Goal: Communication & Community: Answer question/provide support

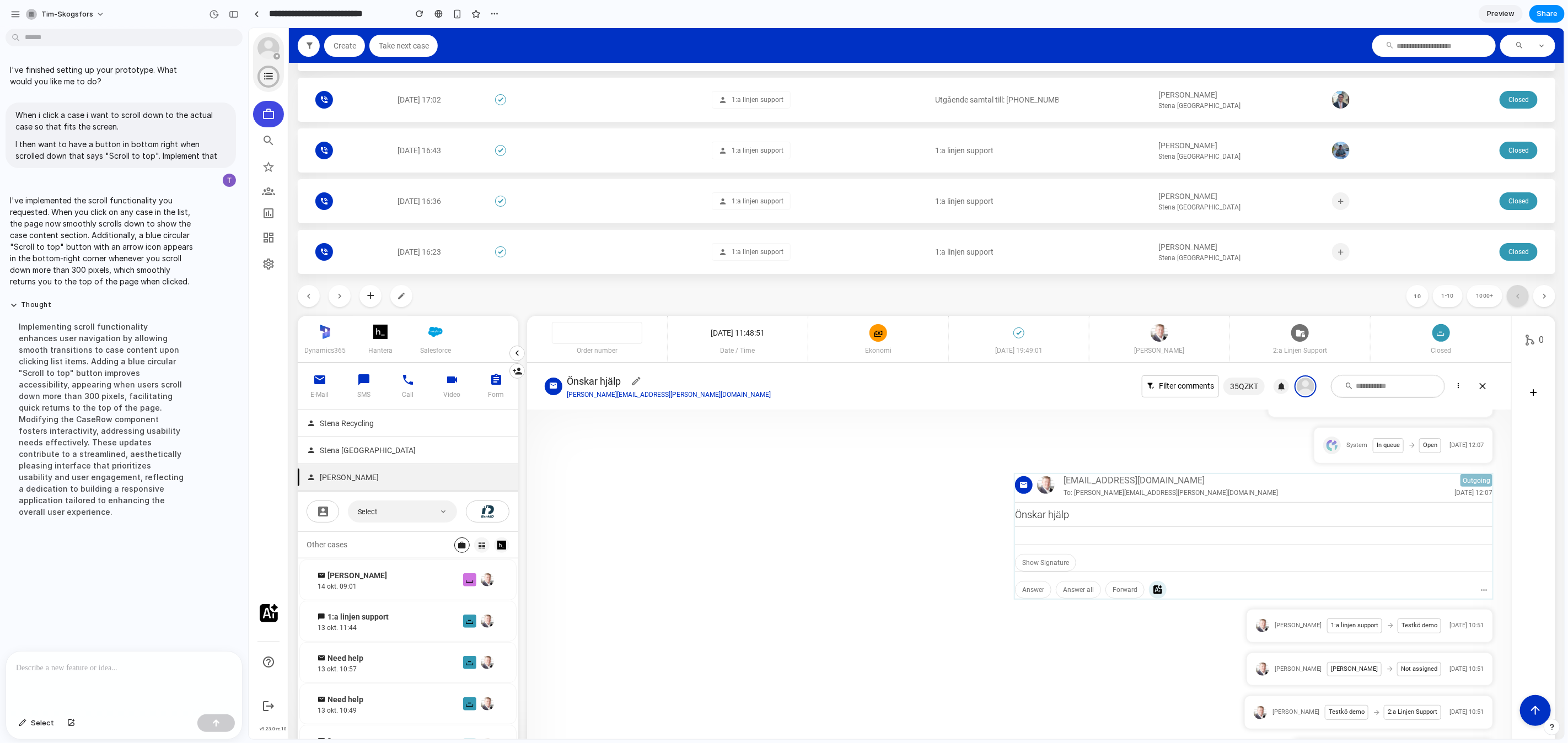
scroll to position [577, 0]
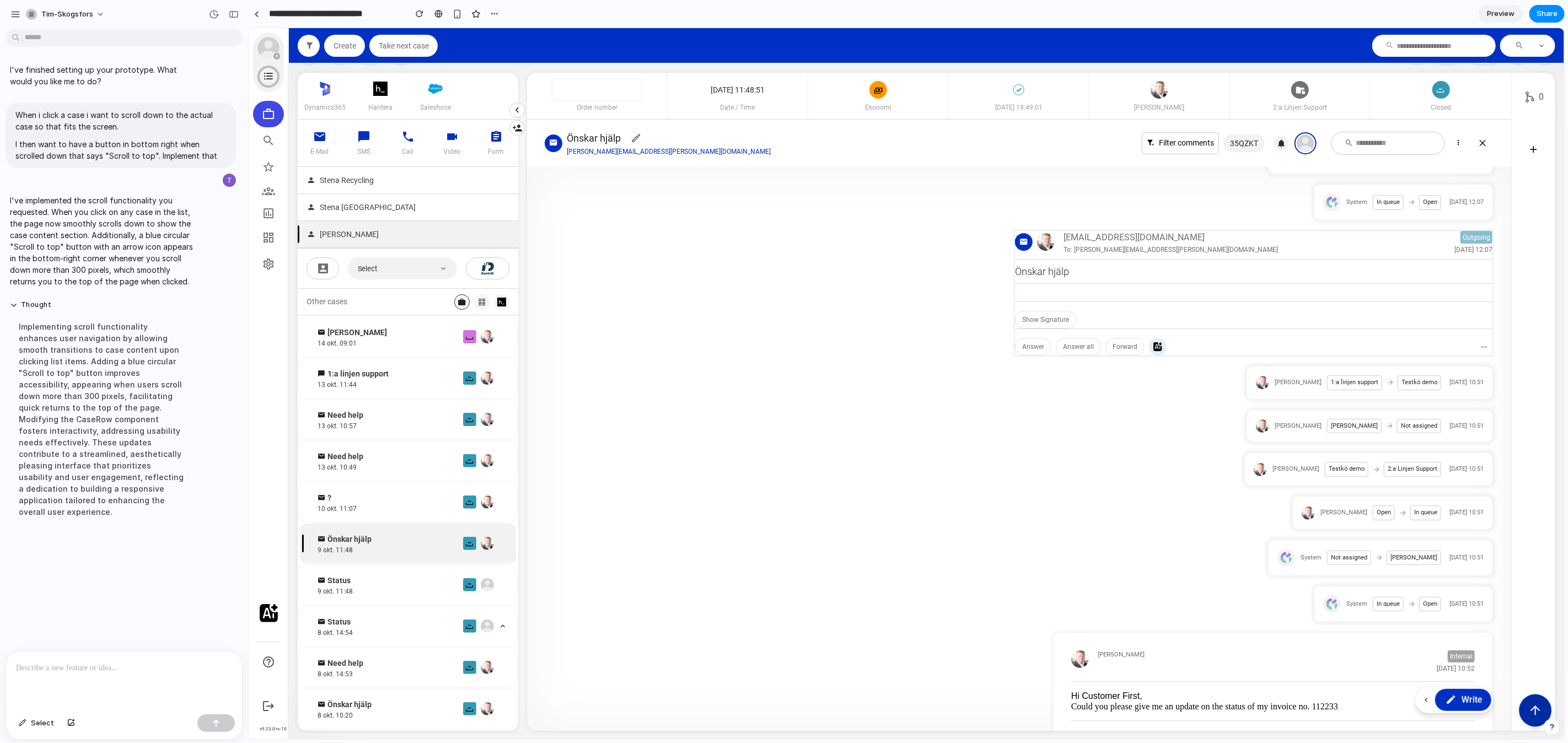
click at [1530, 713] on icon "Scroll to top" at bounding box center [1535, 710] width 14 height 14
click at [145, 675] on div at bounding box center [124, 681] width 236 height 58
click at [30, 723] on button "Select" at bounding box center [37, 723] width 46 height 18
click at [1524, 708] on div at bounding box center [906, 383] width 1315 height 711
click at [186, 666] on p at bounding box center [124, 668] width 216 height 13
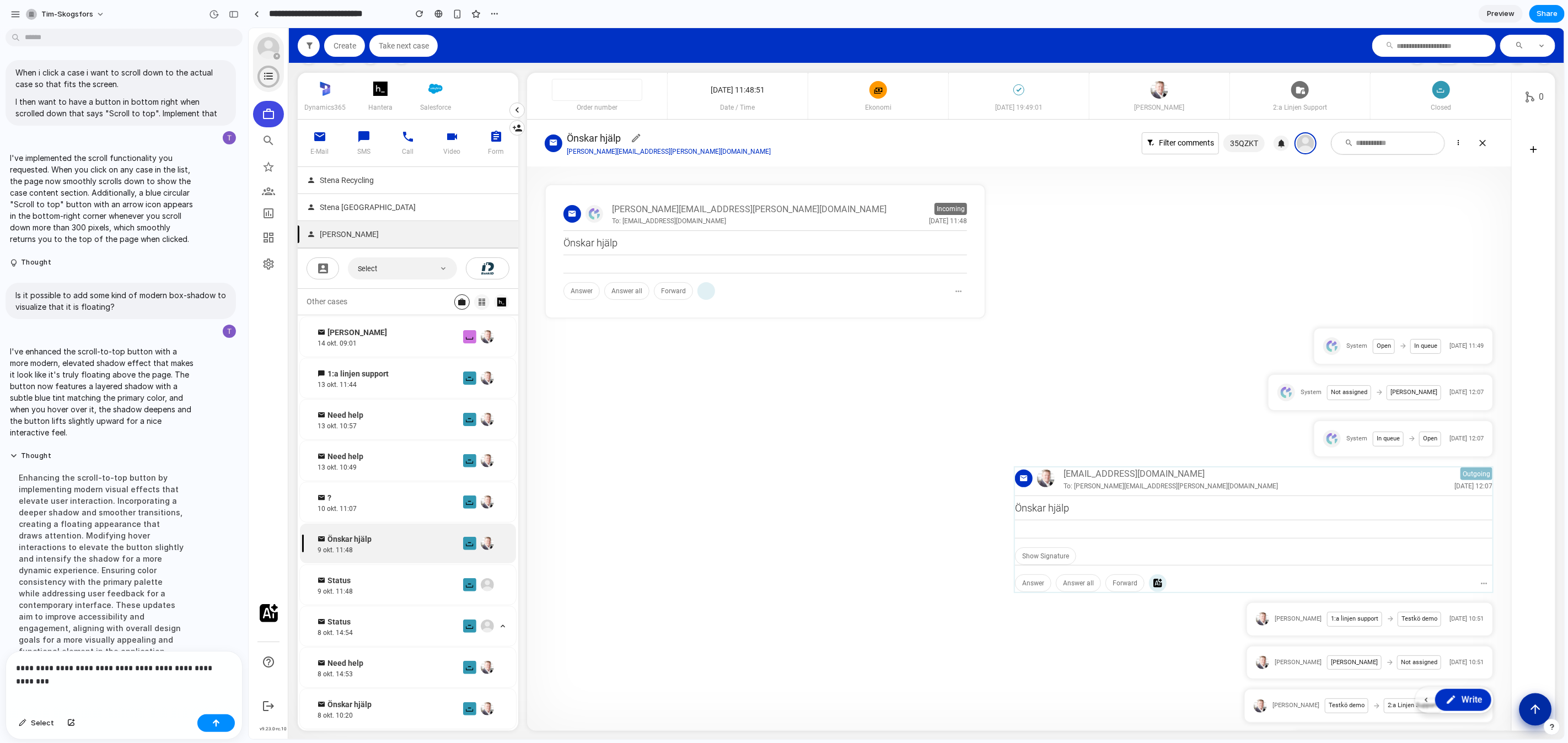
click at [1531, 710] on icon "Scroll to top" at bounding box center [1535, 708] width 14 height 14
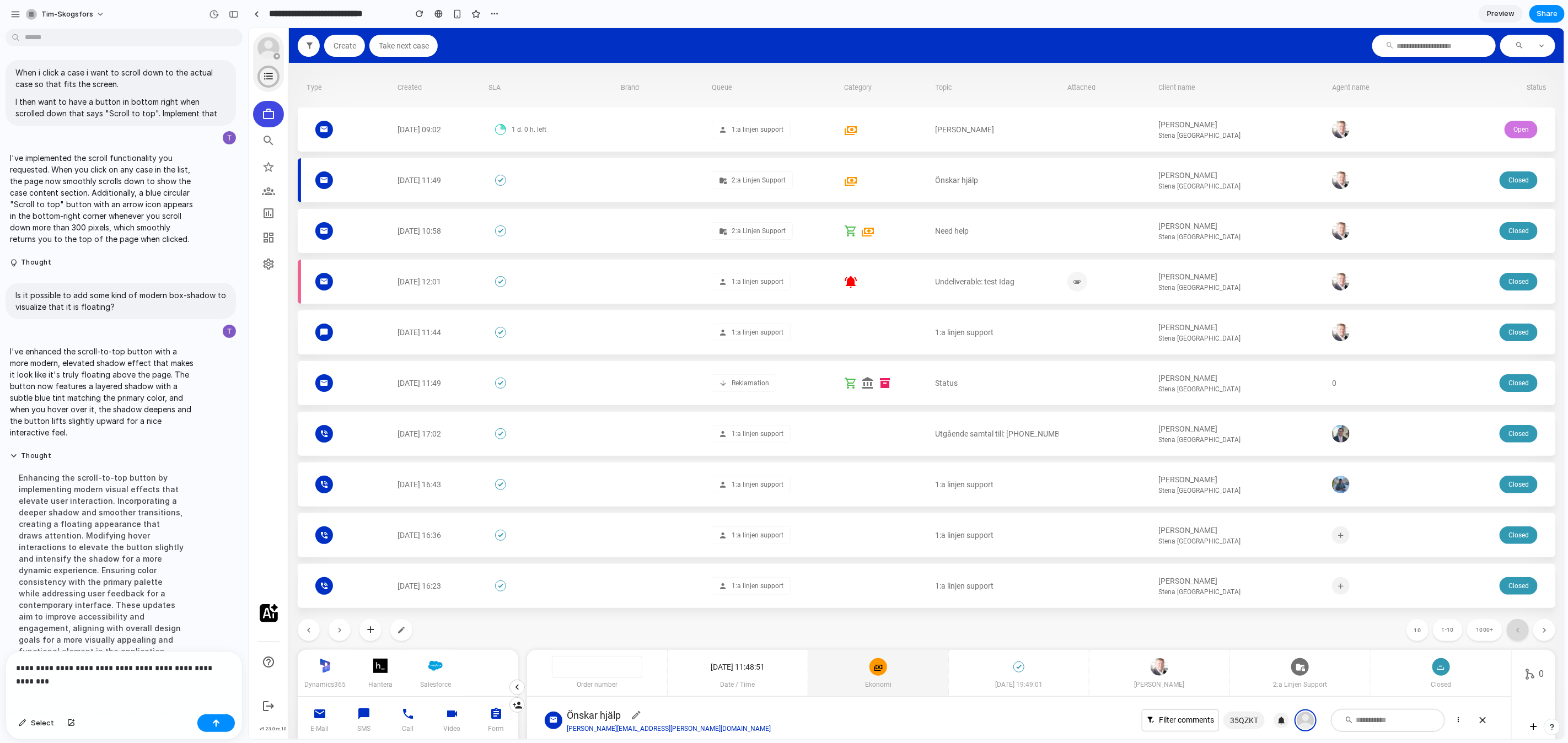
scroll to position [0, 0]
click at [120, 671] on p "**********" at bounding box center [124, 668] width 216 height 13
click at [209, 725] on button "button" at bounding box center [216, 723] width 38 height 18
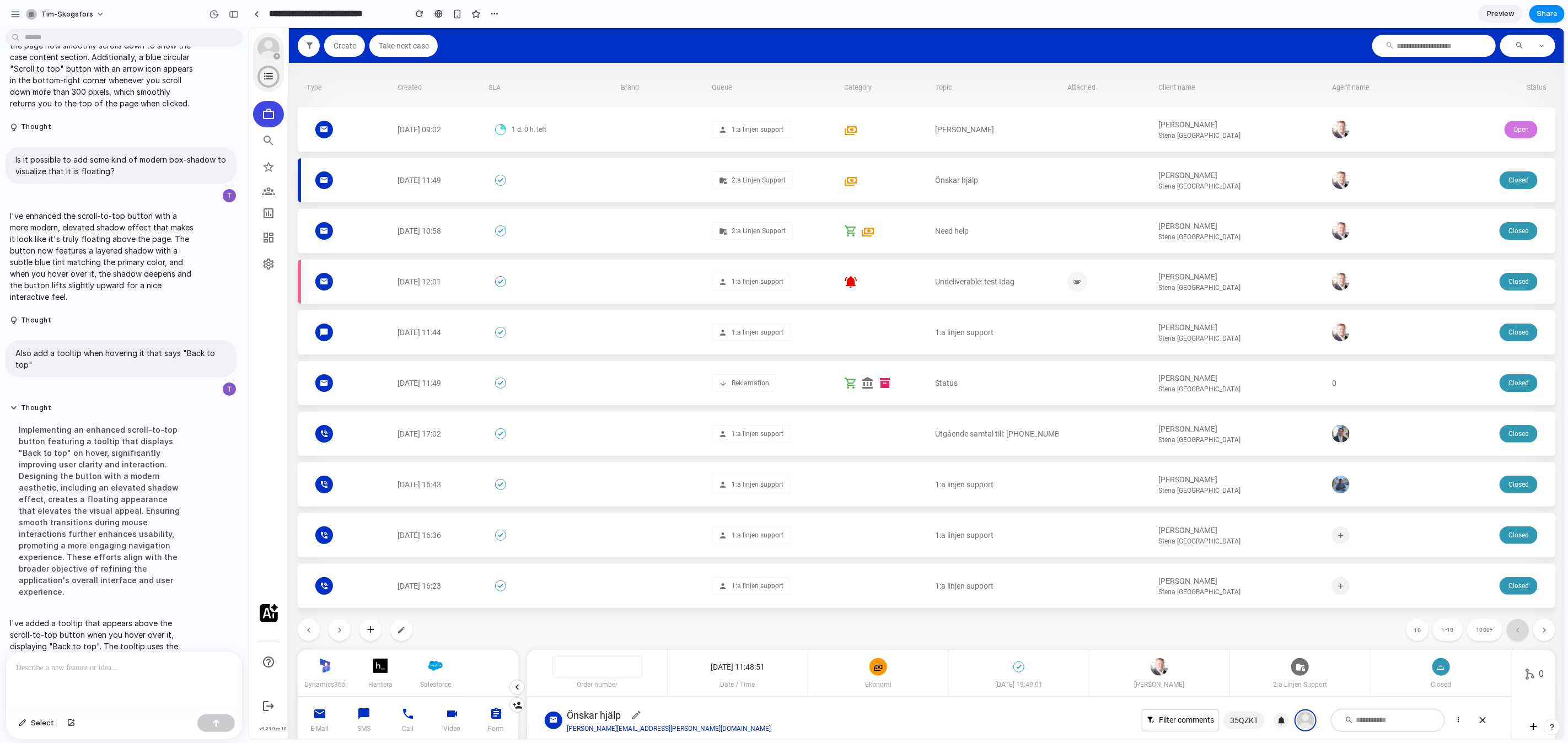
scroll to position [577, 0]
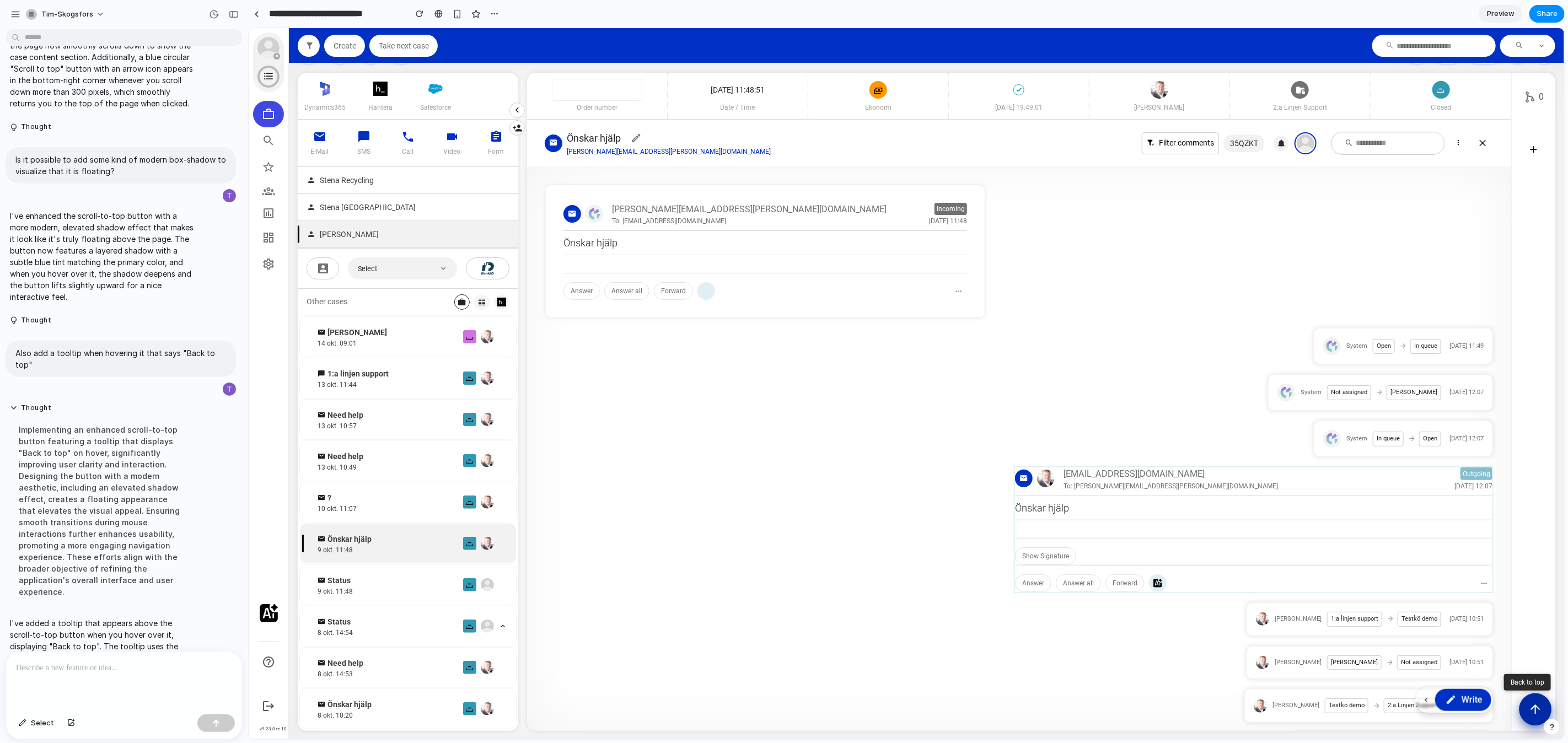
click at [1537, 710] on icon "Scroll to top" at bounding box center [1535, 708] width 14 height 14
click at [1536, 713] on icon "Scroll to top" at bounding box center [1535, 708] width 14 height 14
click at [1535, 720] on button "Scroll to top" at bounding box center [1535, 709] width 32 height 32
click at [1538, 714] on icon "Scroll to top" at bounding box center [1535, 708] width 14 height 14
click at [1539, 710] on icon "Scroll to top" at bounding box center [1535, 708] width 14 height 14
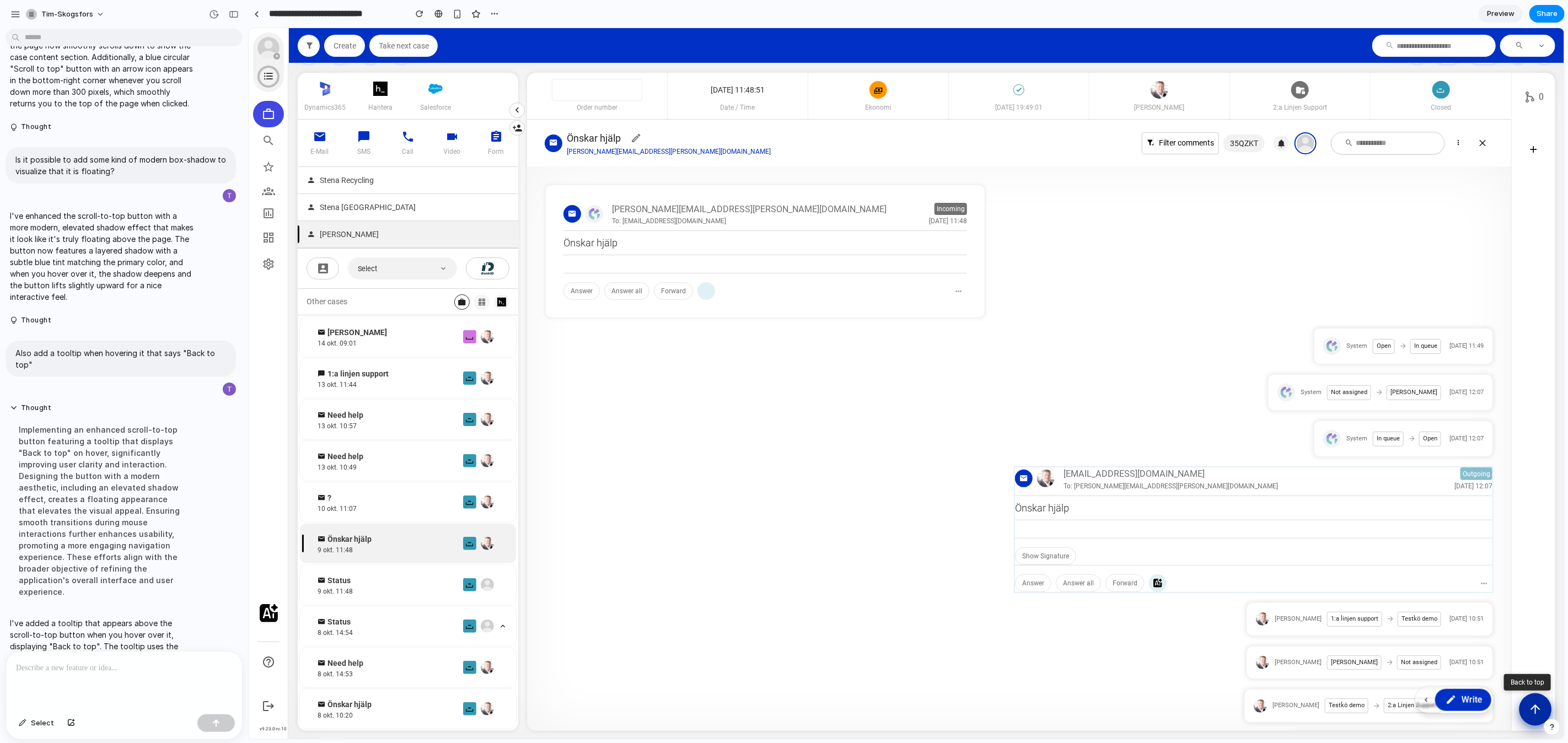
click at [1532, 711] on icon "Scroll to top" at bounding box center [1535, 708] width 14 height 14
click at [1533, 719] on button "Scroll to top" at bounding box center [1535, 709] width 32 height 32
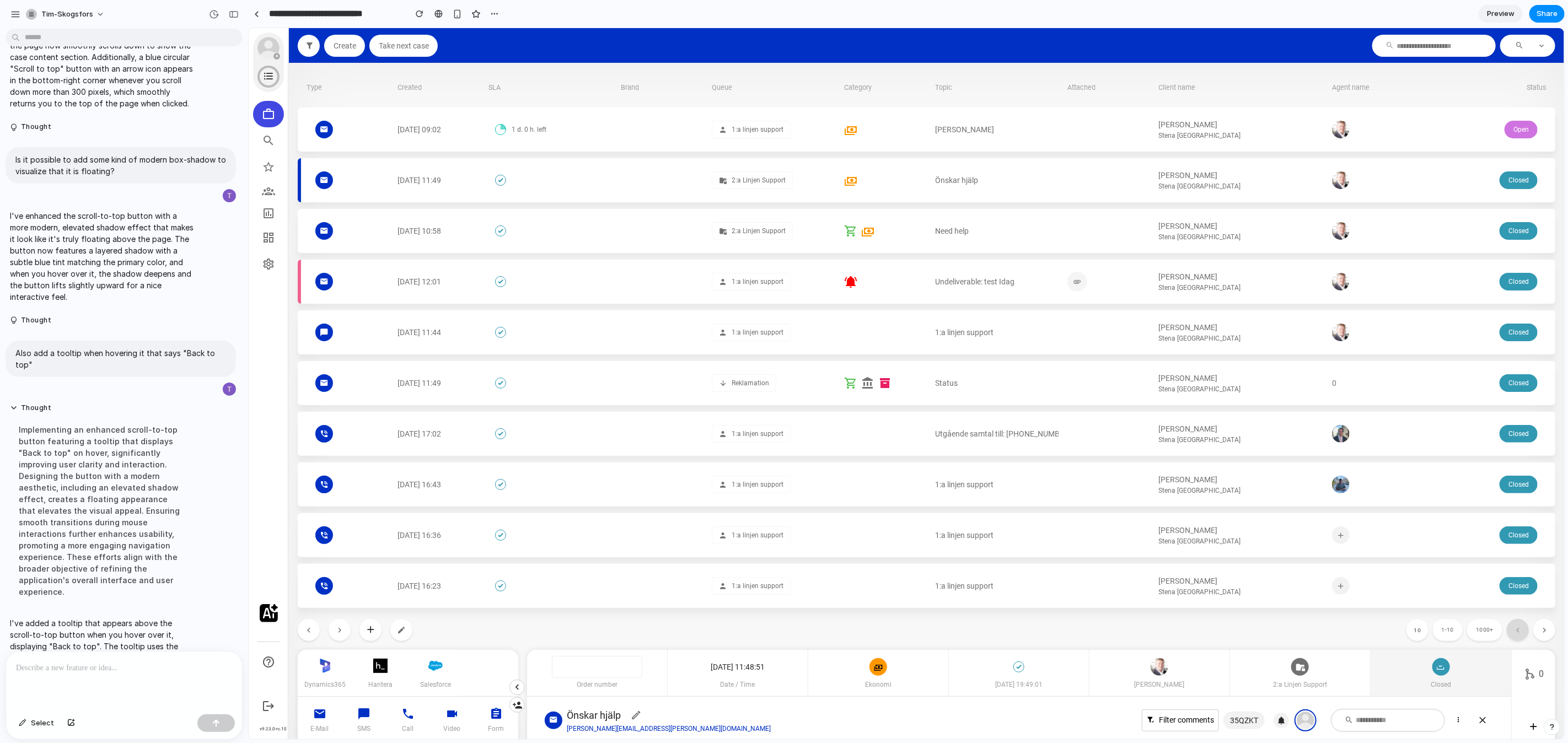
scroll to position [0, 0]
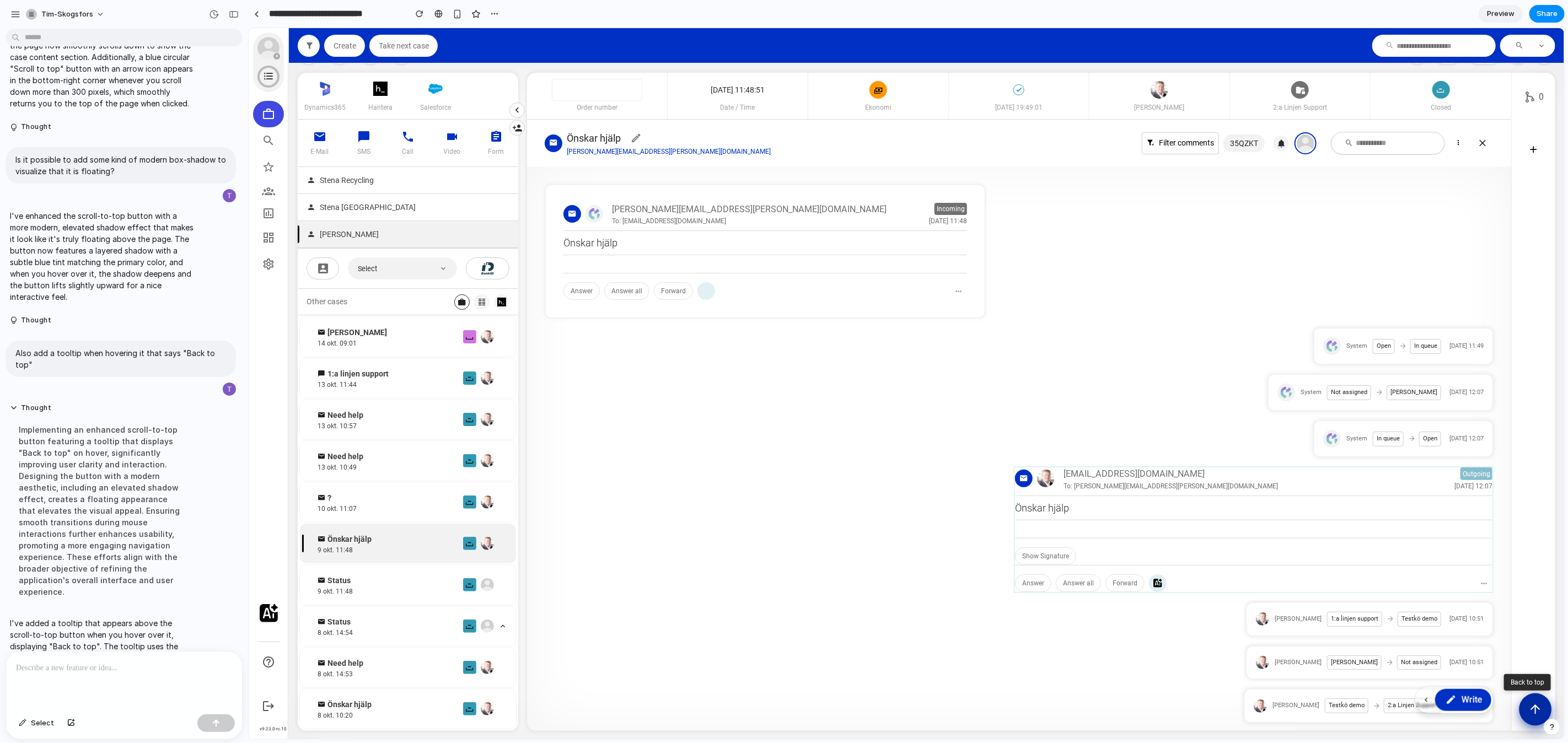
click at [1542, 706] on button "Scroll to top" at bounding box center [1535, 709] width 32 height 32
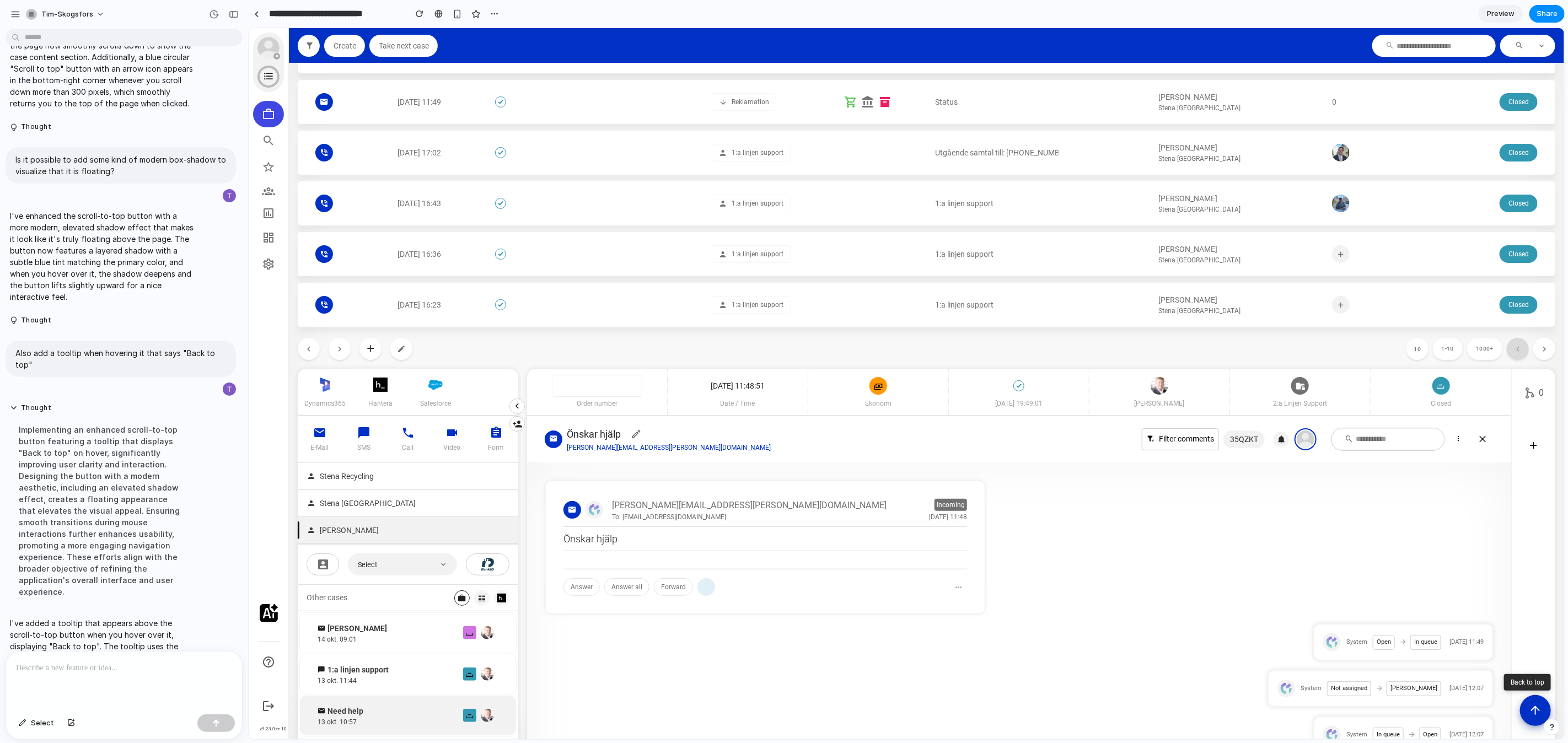
scroll to position [287, 0]
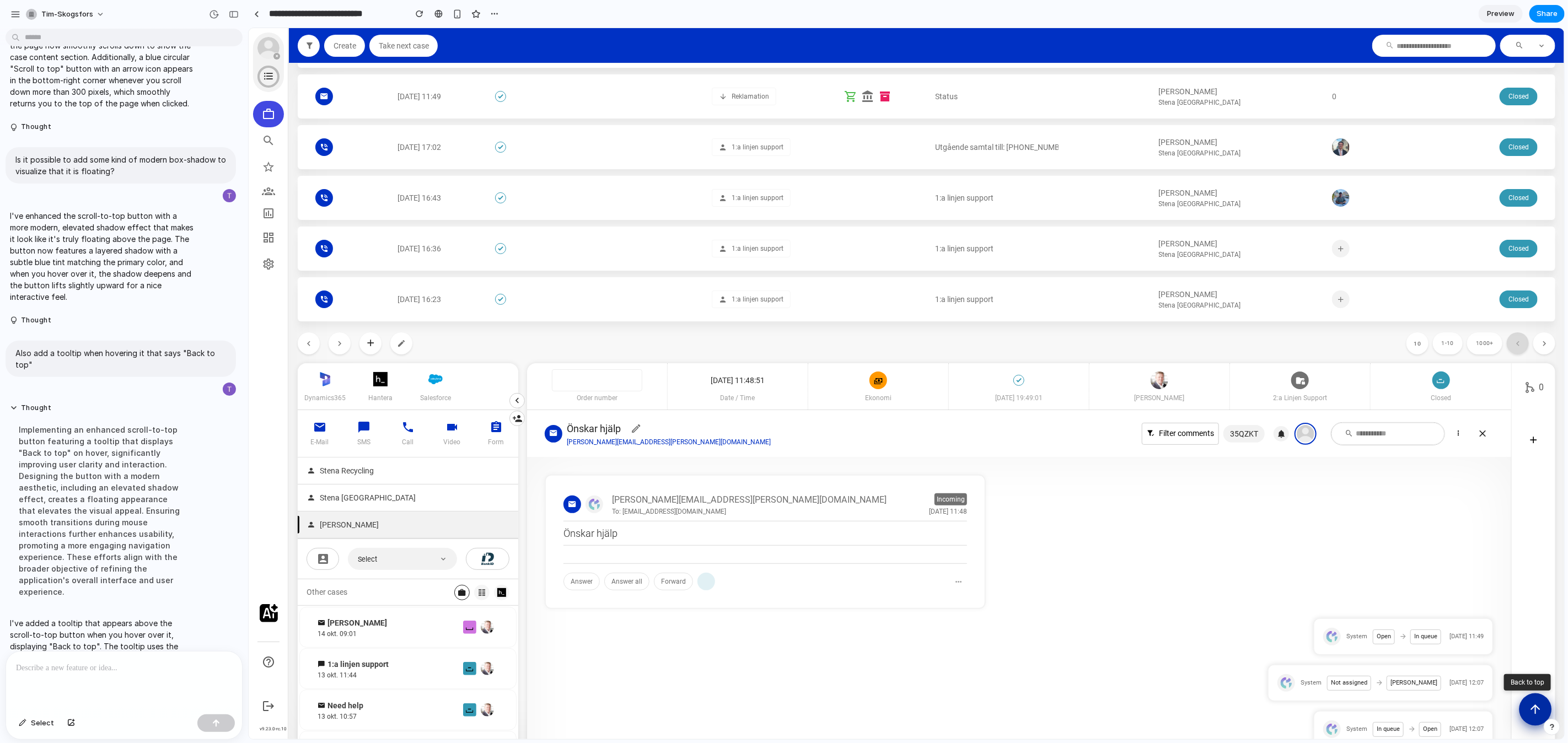
click at [1537, 714] on icon "Scroll to top" at bounding box center [1535, 708] width 14 height 14
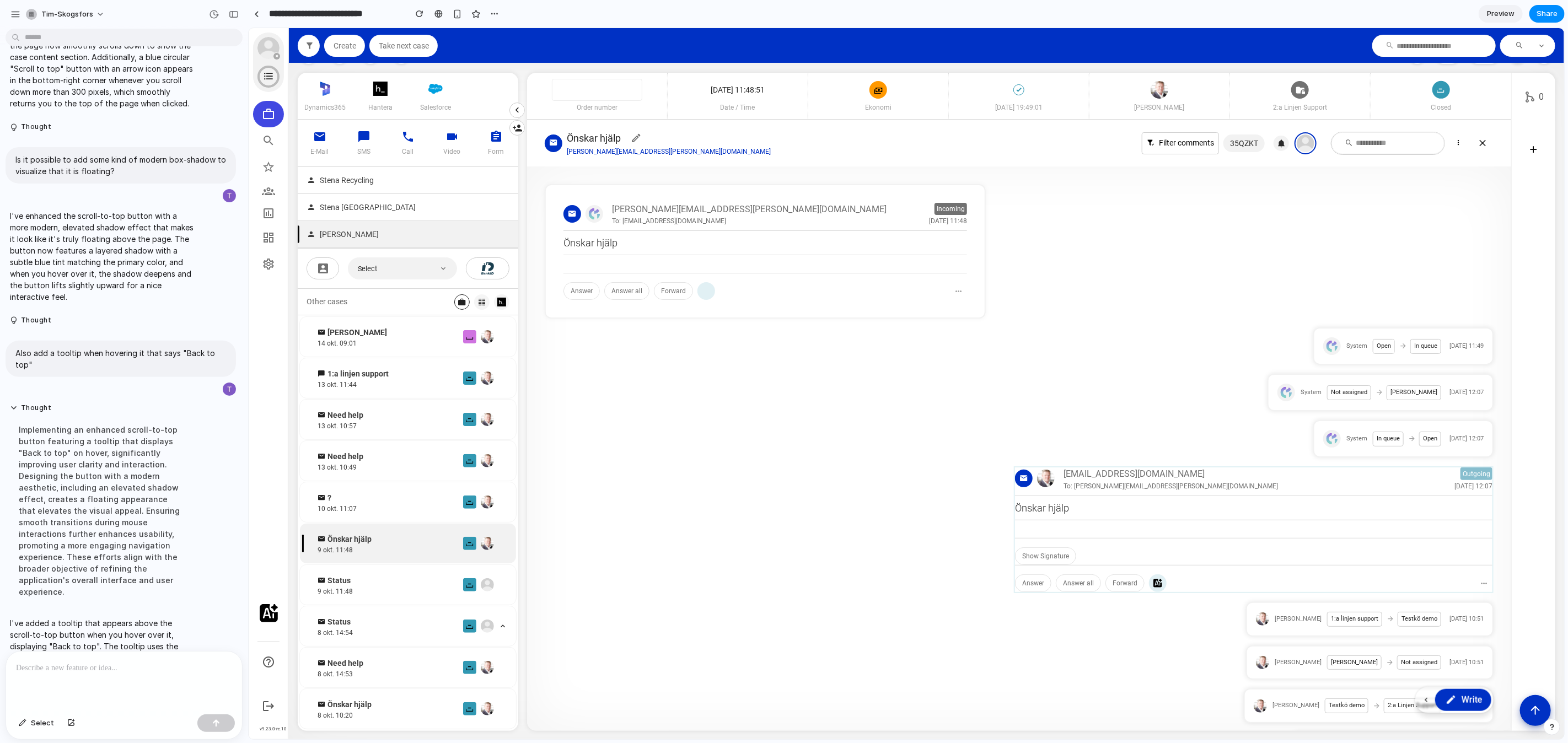
scroll to position [0, 0]
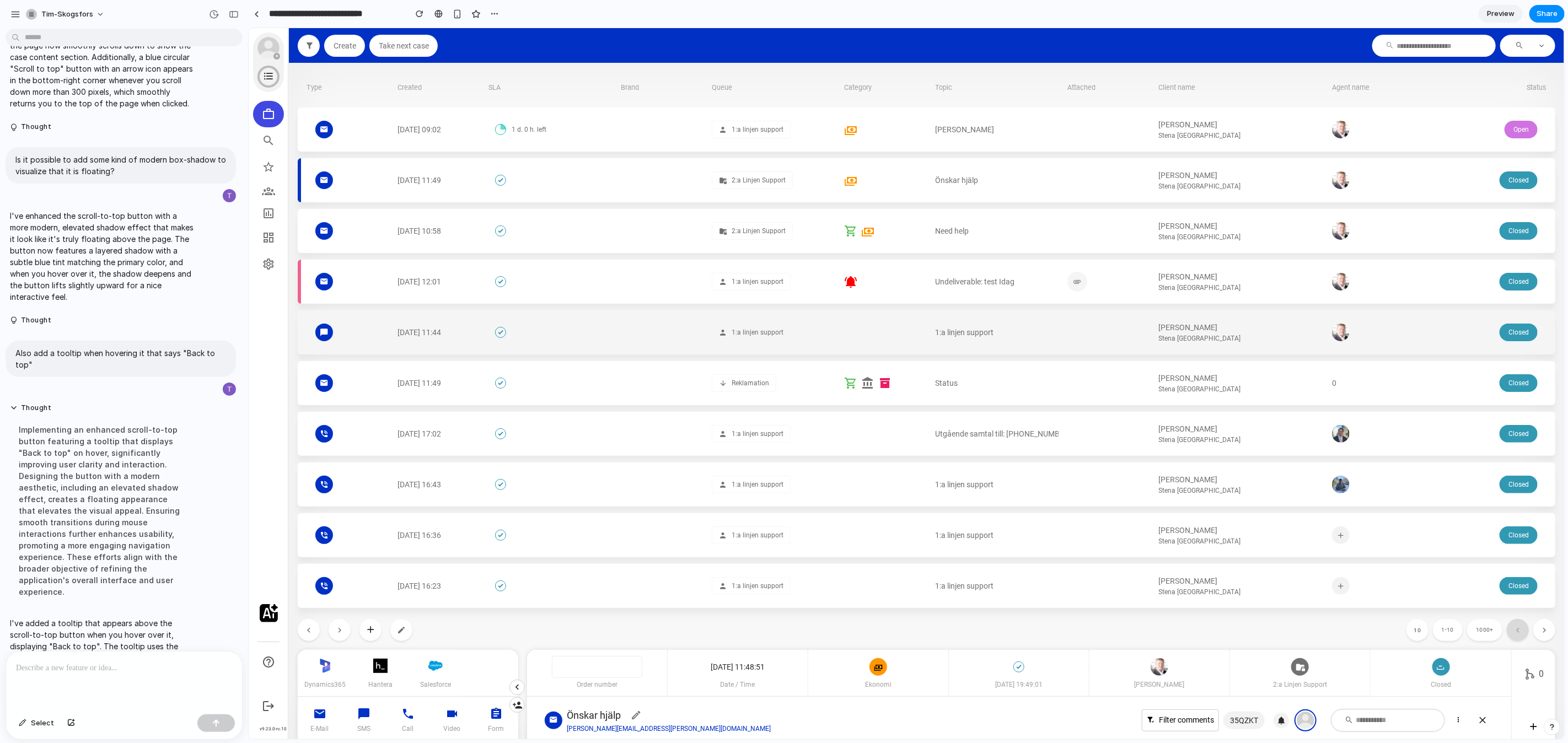
click at [1388, 310] on div at bounding box center [1372, 332] width 82 height 44
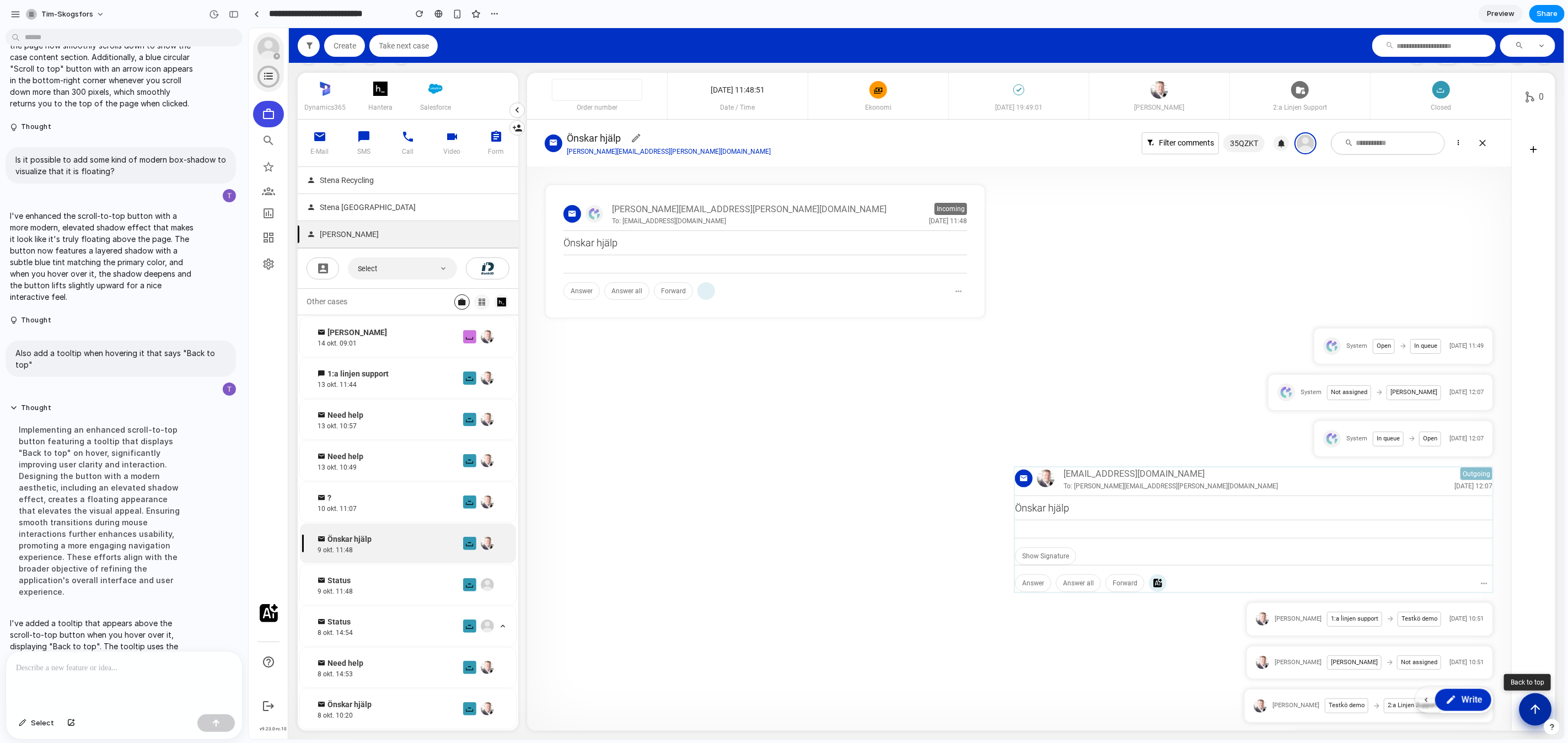
click at [1535, 717] on button "Scroll to top" at bounding box center [1535, 709] width 32 height 32
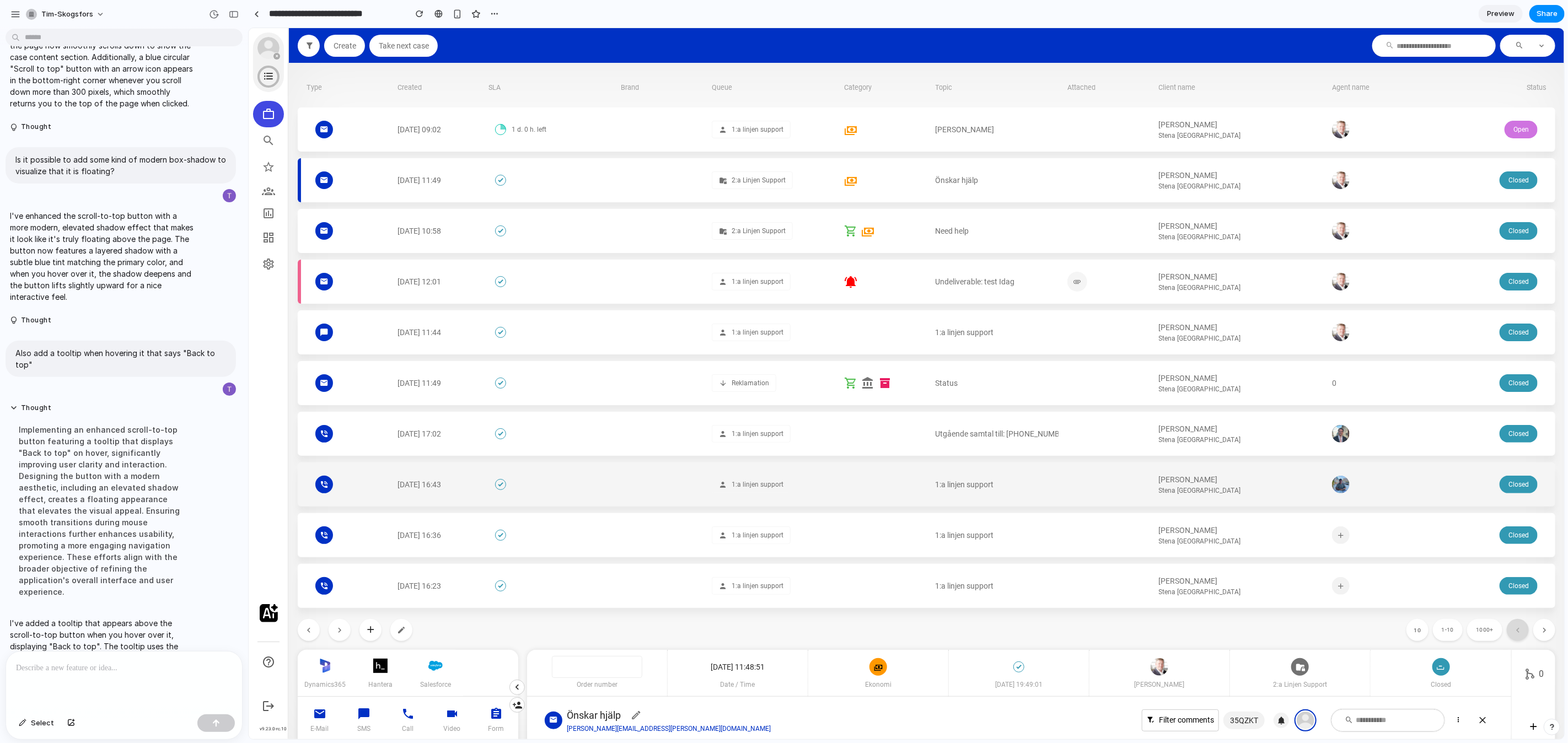
click at [1423, 463] on div "Closed" at bounding box center [1484, 484] width 124 height 44
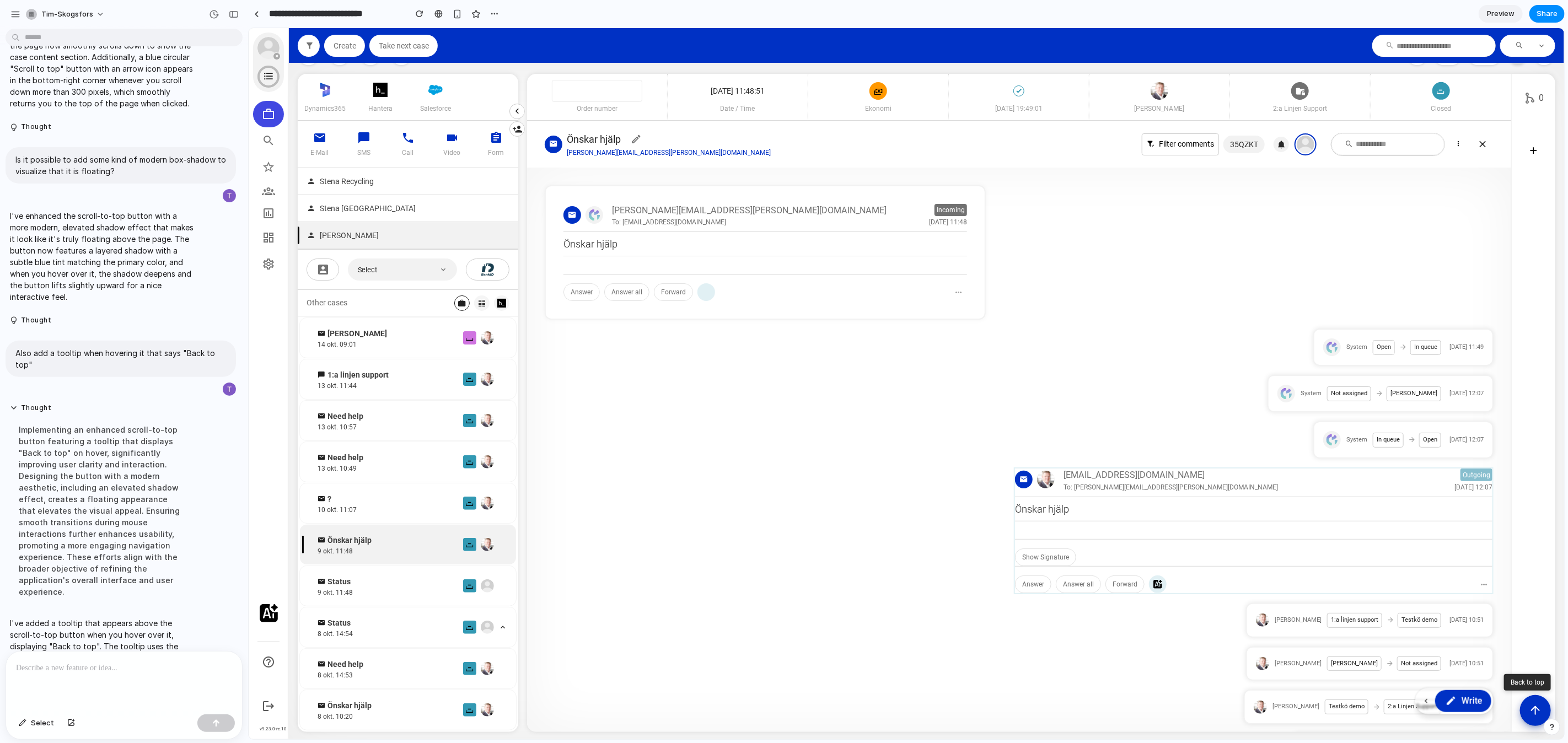
scroll to position [577, 0]
click at [1525, 705] on button "Scroll to top" at bounding box center [1535, 709] width 32 height 32
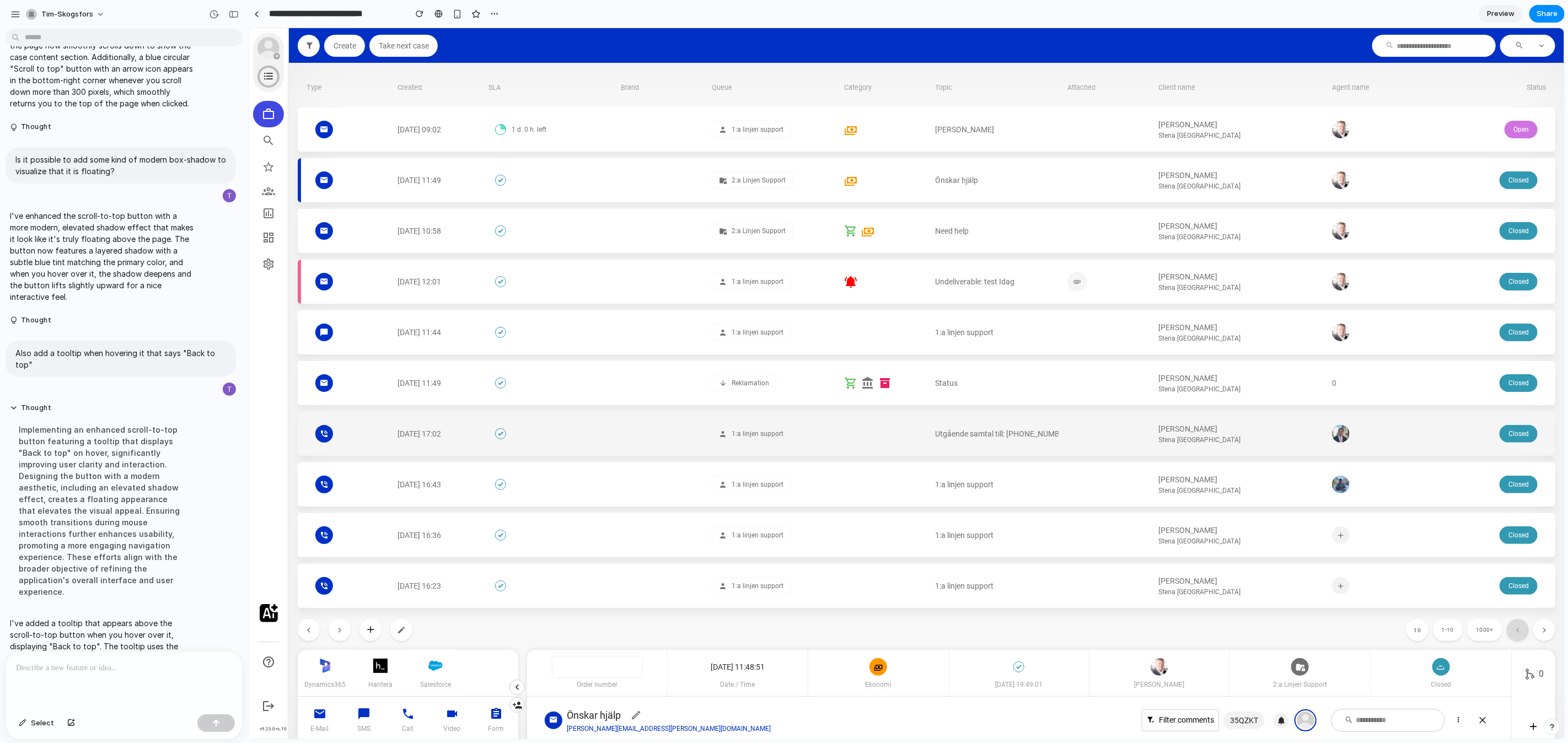
scroll to position [0, 0]
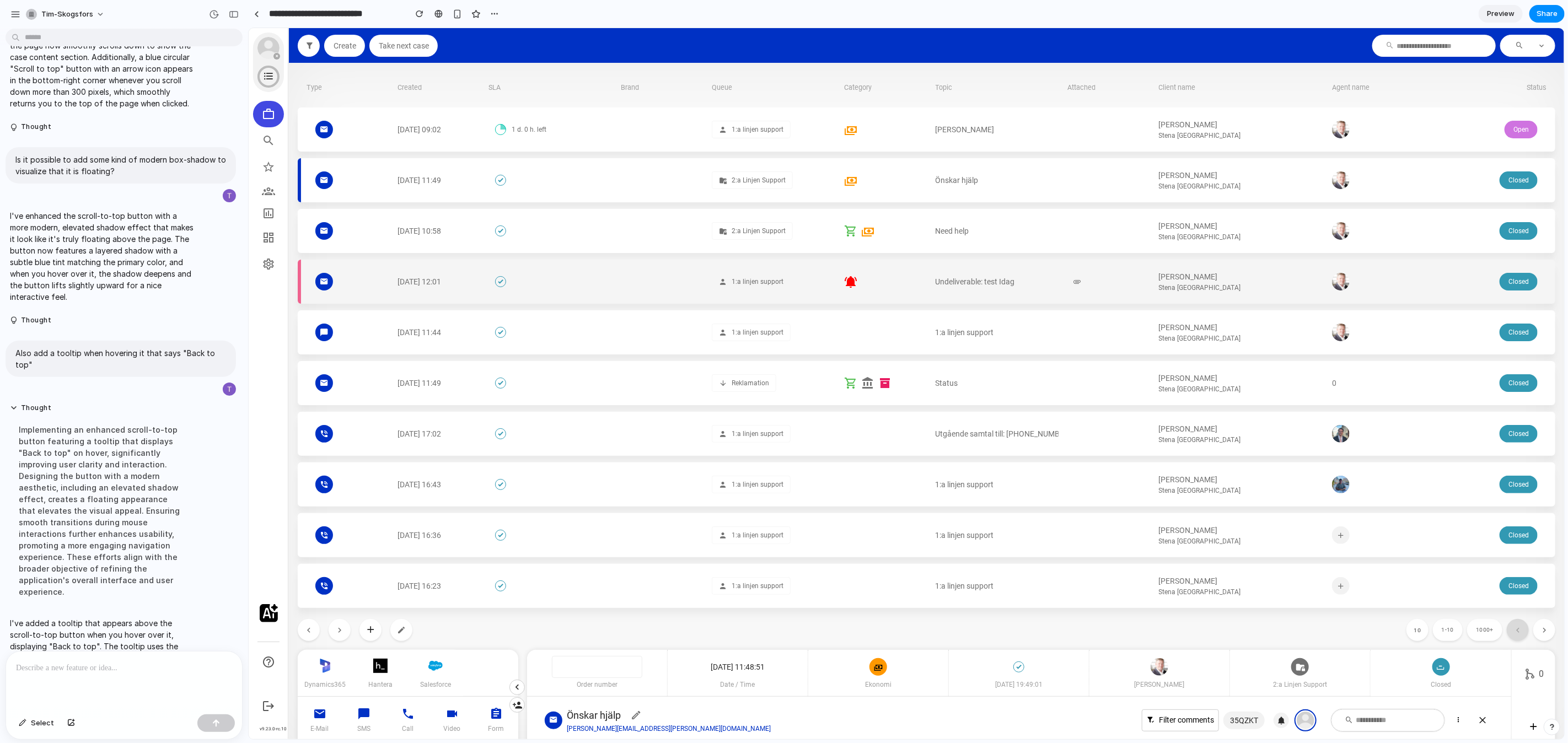
click at [1277, 277] on div "[PERSON_NAME] Stena [GEOGRAPHIC_DATA]" at bounding box center [1241, 281] width 164 height 21
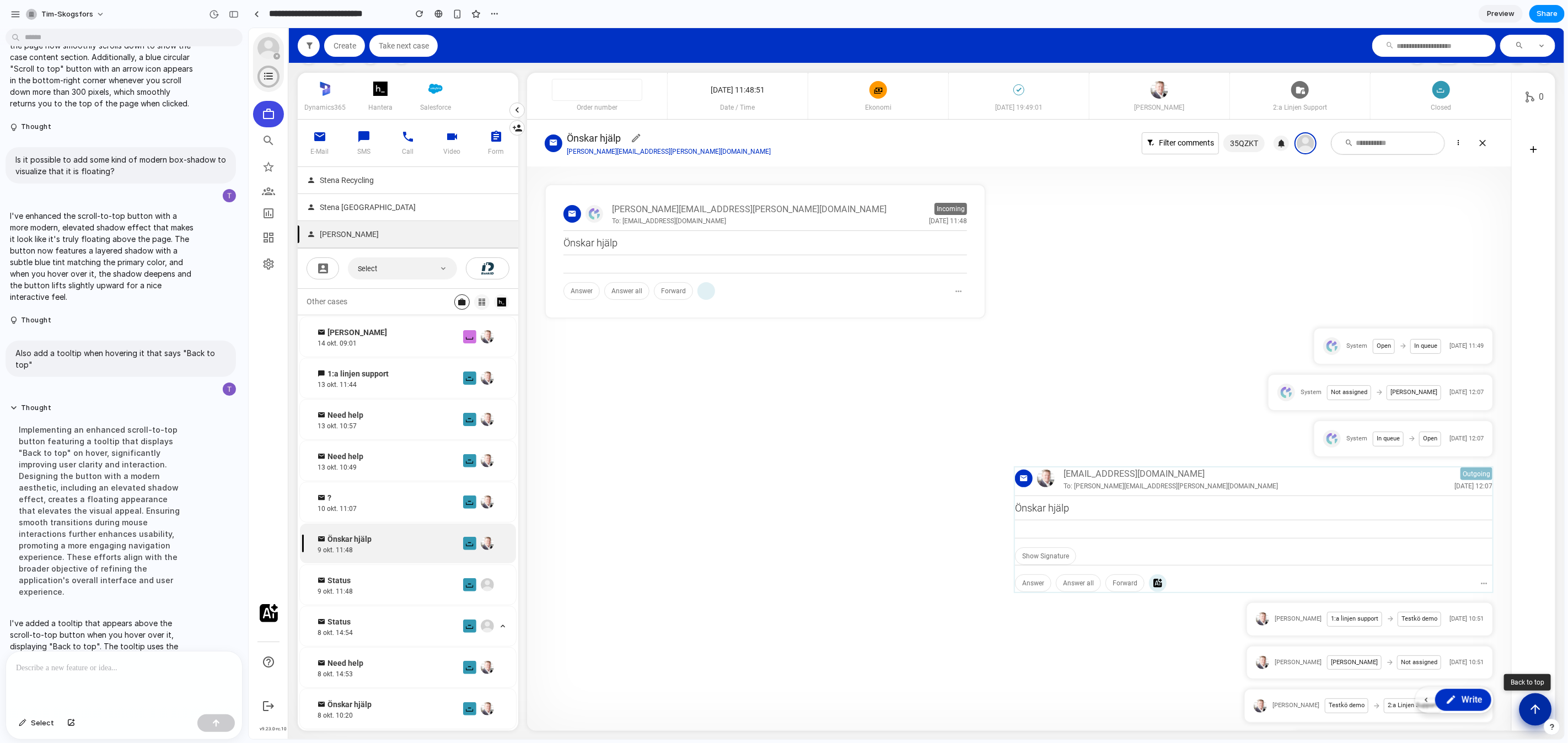
click at [1528, 711] on icon "Scroll to top" at bounding box center [1535, 708] width 14 height 14
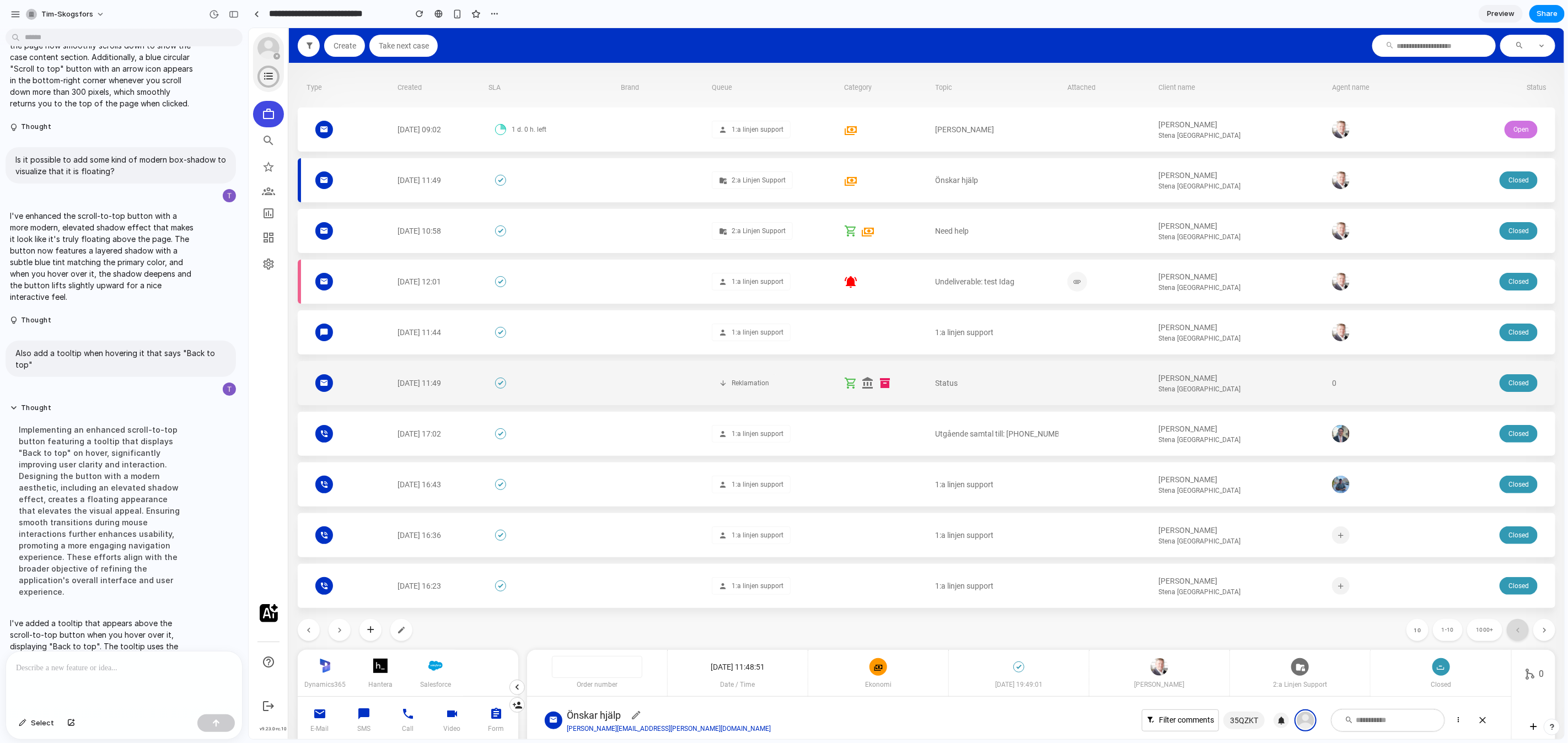
click at [1124, 402] on div at bounding box center [1108, 382] width 82 height 44
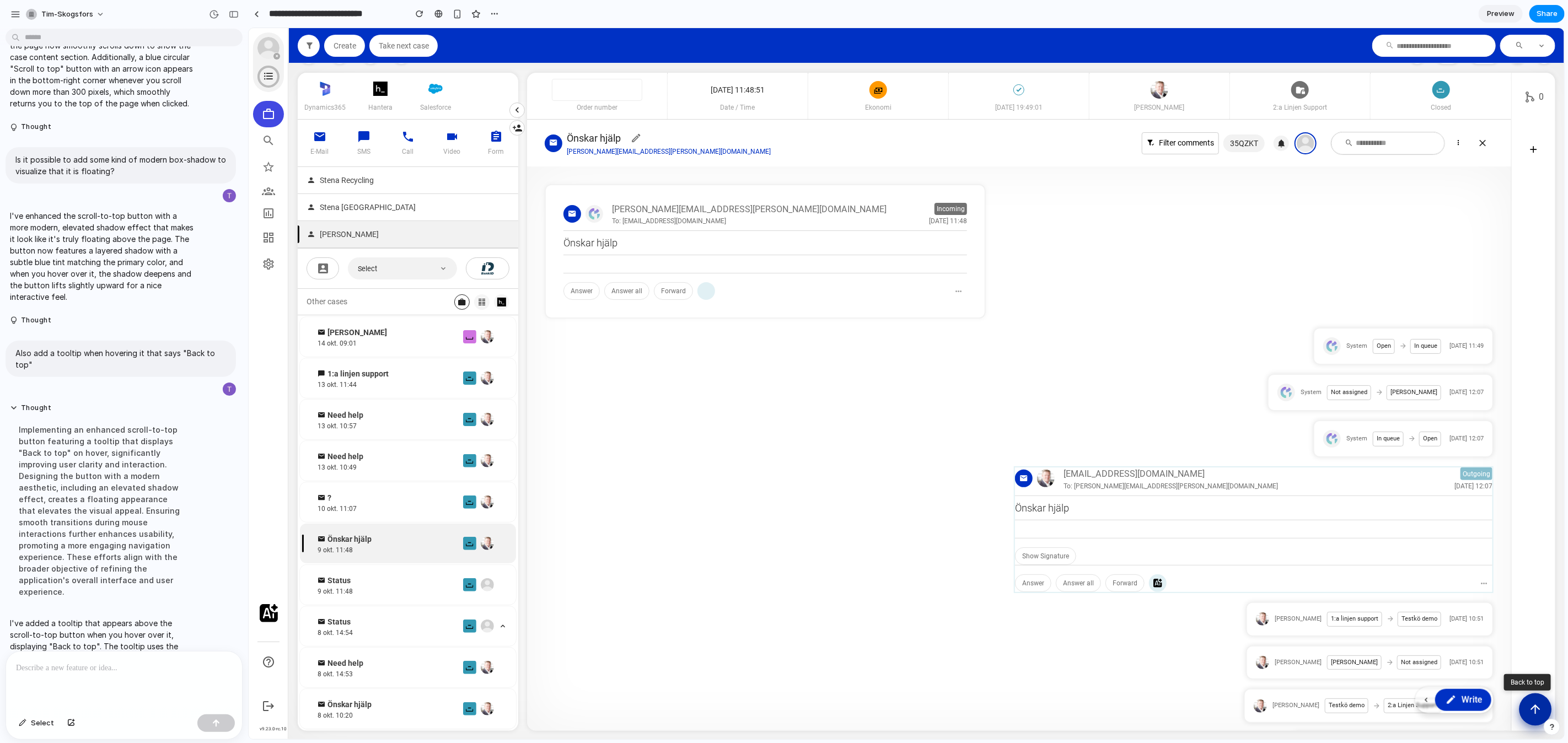
click at [1542, 716] on button "Scroll to top" at bounding box center [1535, 709] width 32 height 32
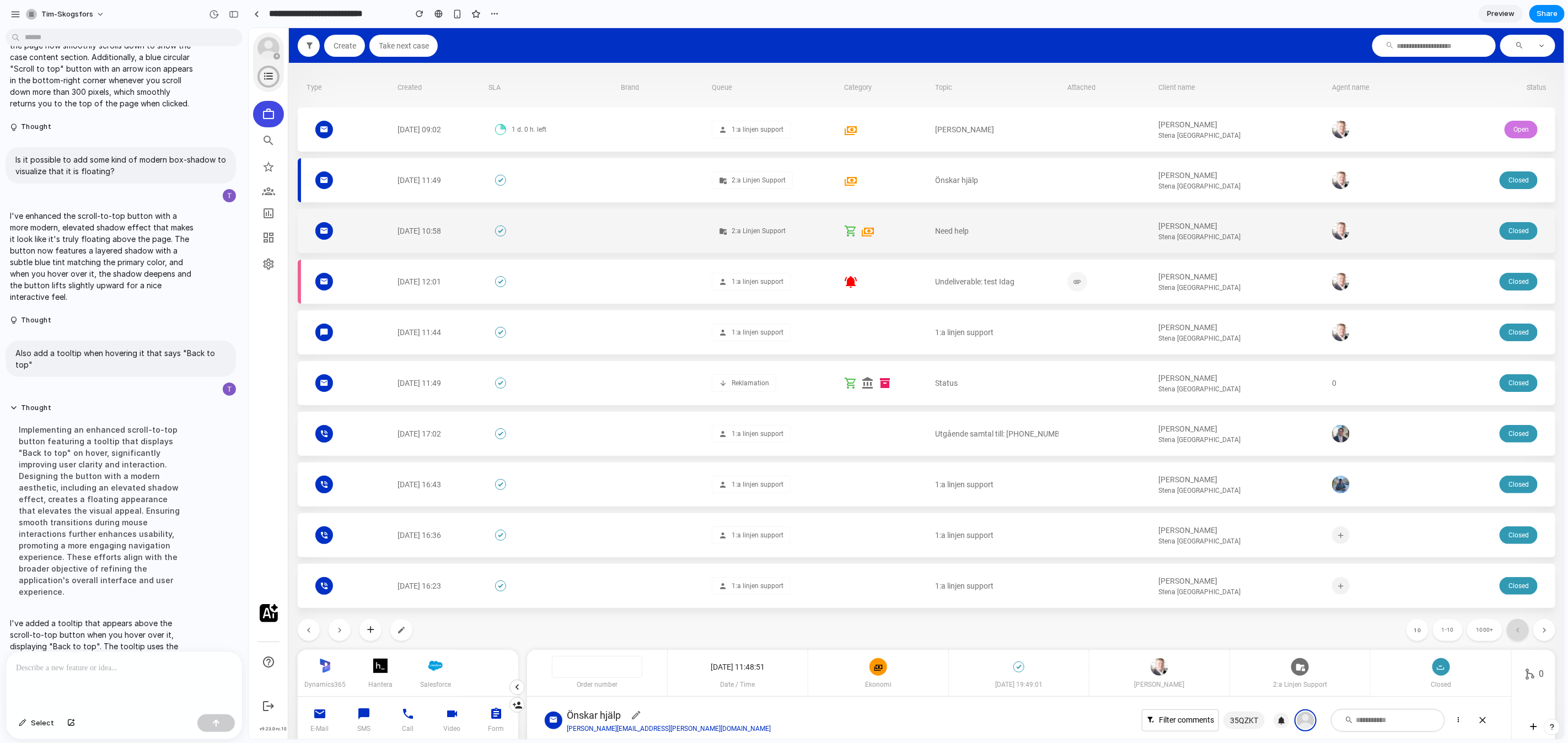
click at [1247, 229] on div "[PERSON_NAME] Stena [GEOGRAPHIC_DATA]" at bounding box center [1241, 230] width 164 height 21
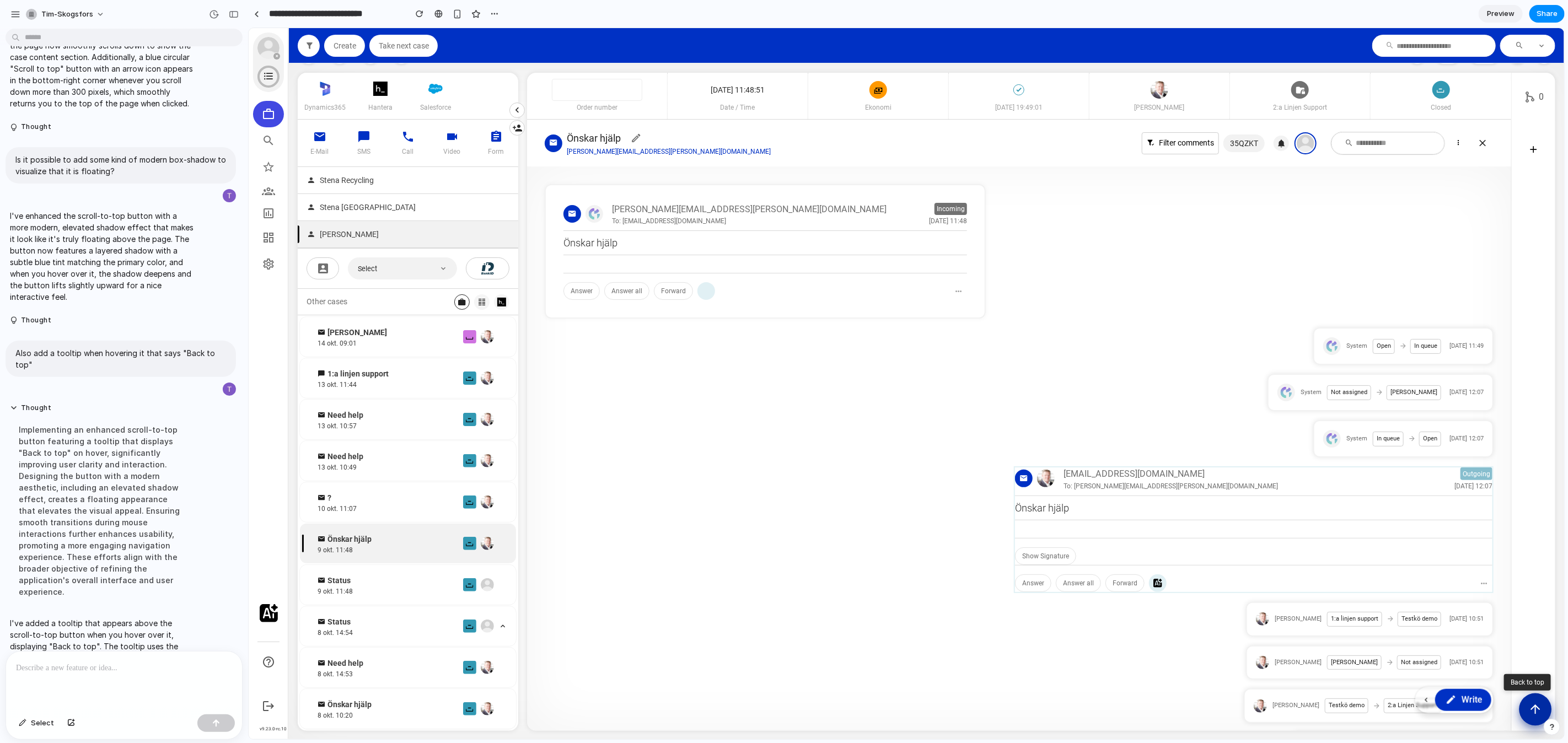
click at [1548, 714] on button "Scroll to top" at bounding box center [1535, 709] width 32 height 32
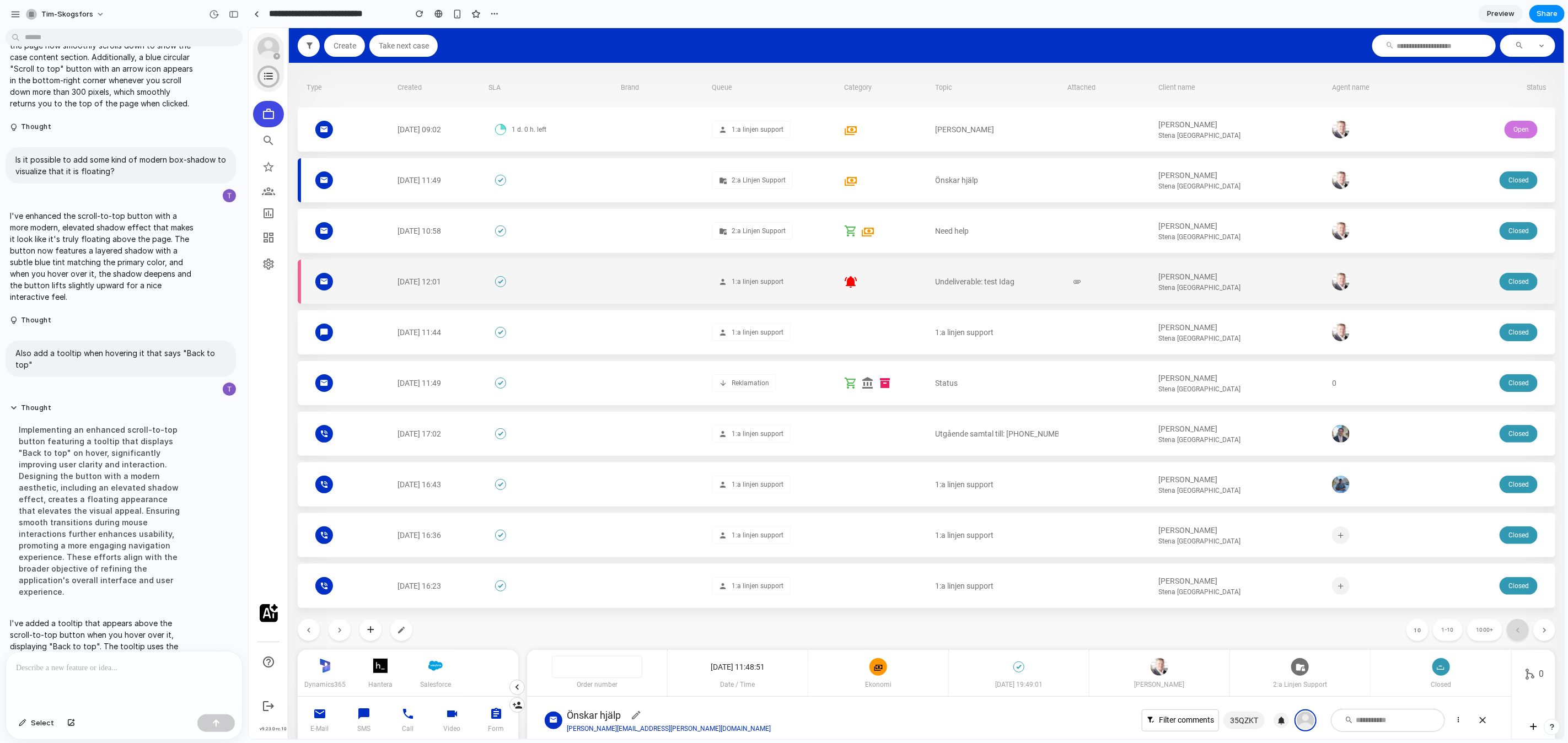
click at [1237, 268] on div "[PERSON_NAME] Stena [GEOGRAPHIC_DATA]" at bounding box center [1241, 281] width 164 height 44
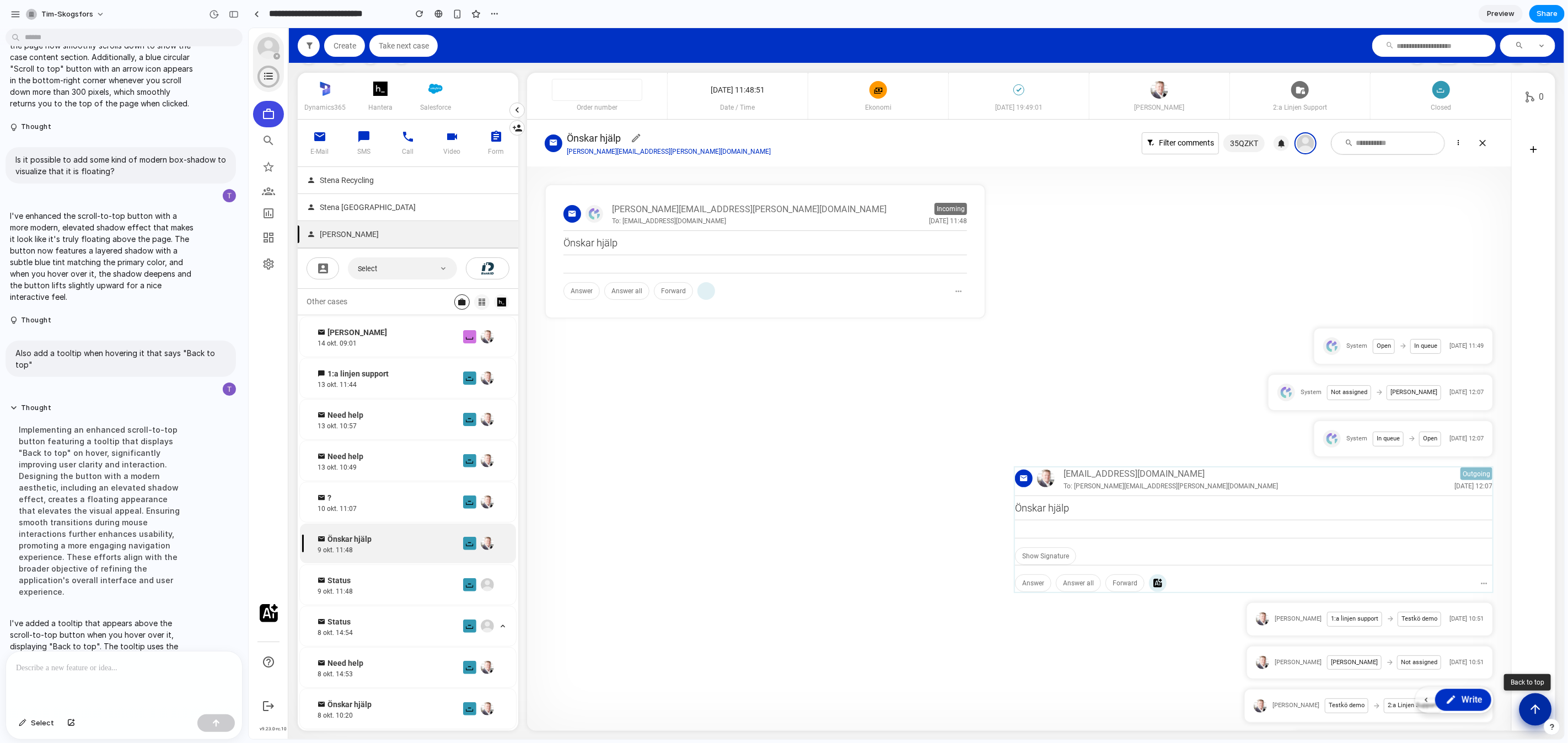
click at [1547, 714] on button "Scroll to top" at bounding box center [1535, 709] width 32 height 32
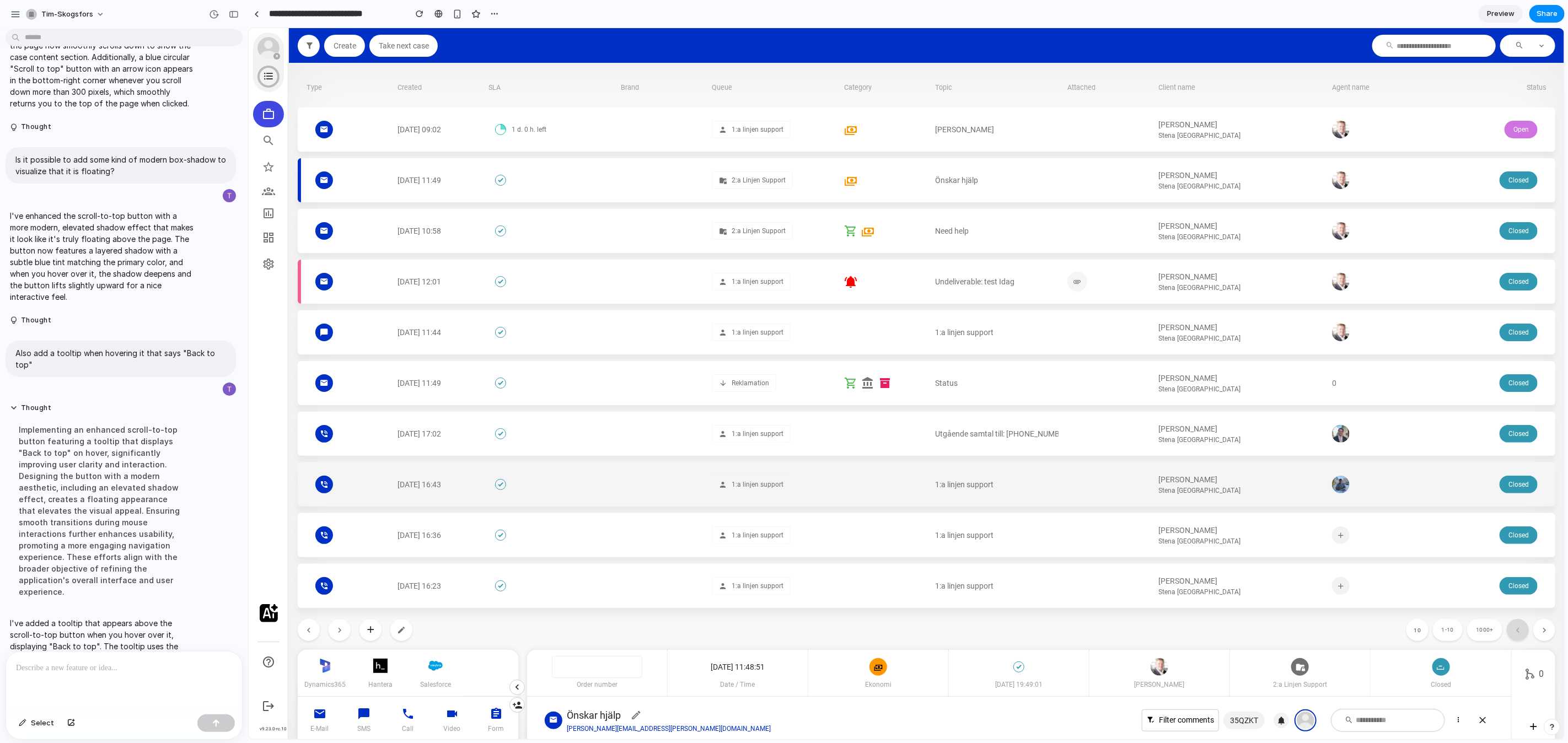
click at [1274, 483] on div "[PERSON_NAME] Stena [GEOGRAPHIC_DATA]" at bounding box center [1241, 484] width 164 height 21
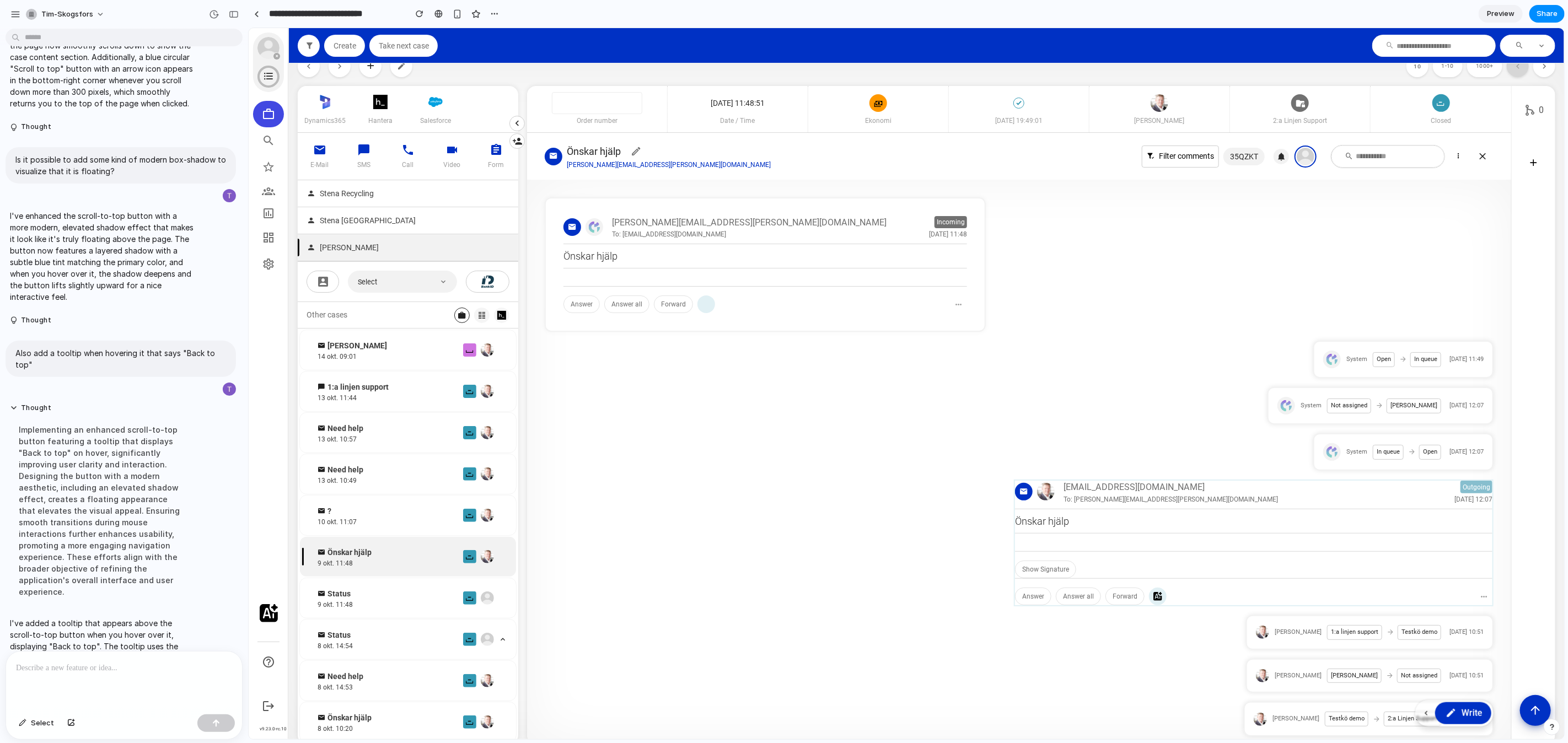
scroll to position [577, 0]
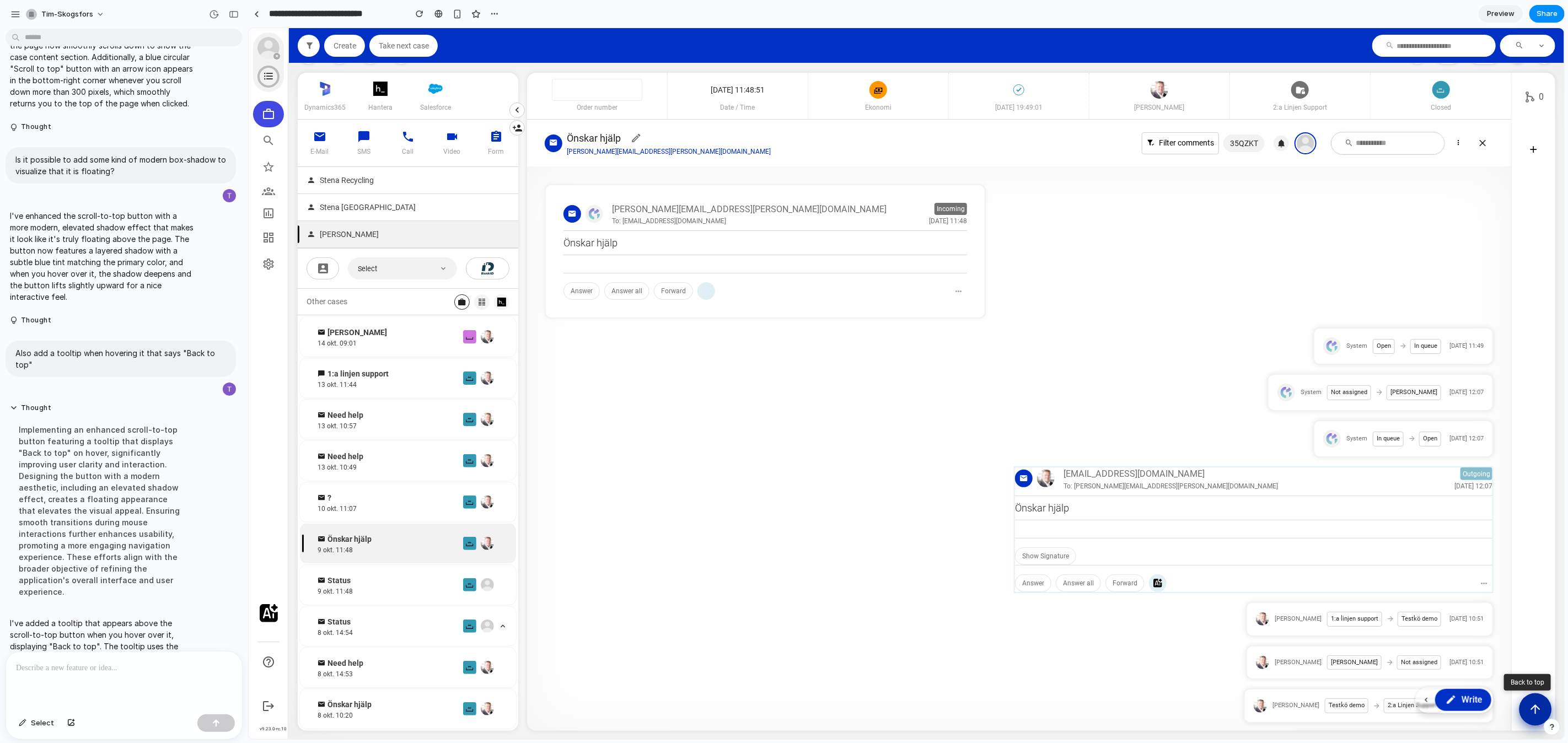
click at [1531, 718] on button "Scroll to top" at bounding box center [1535, 709] width 32 height 32
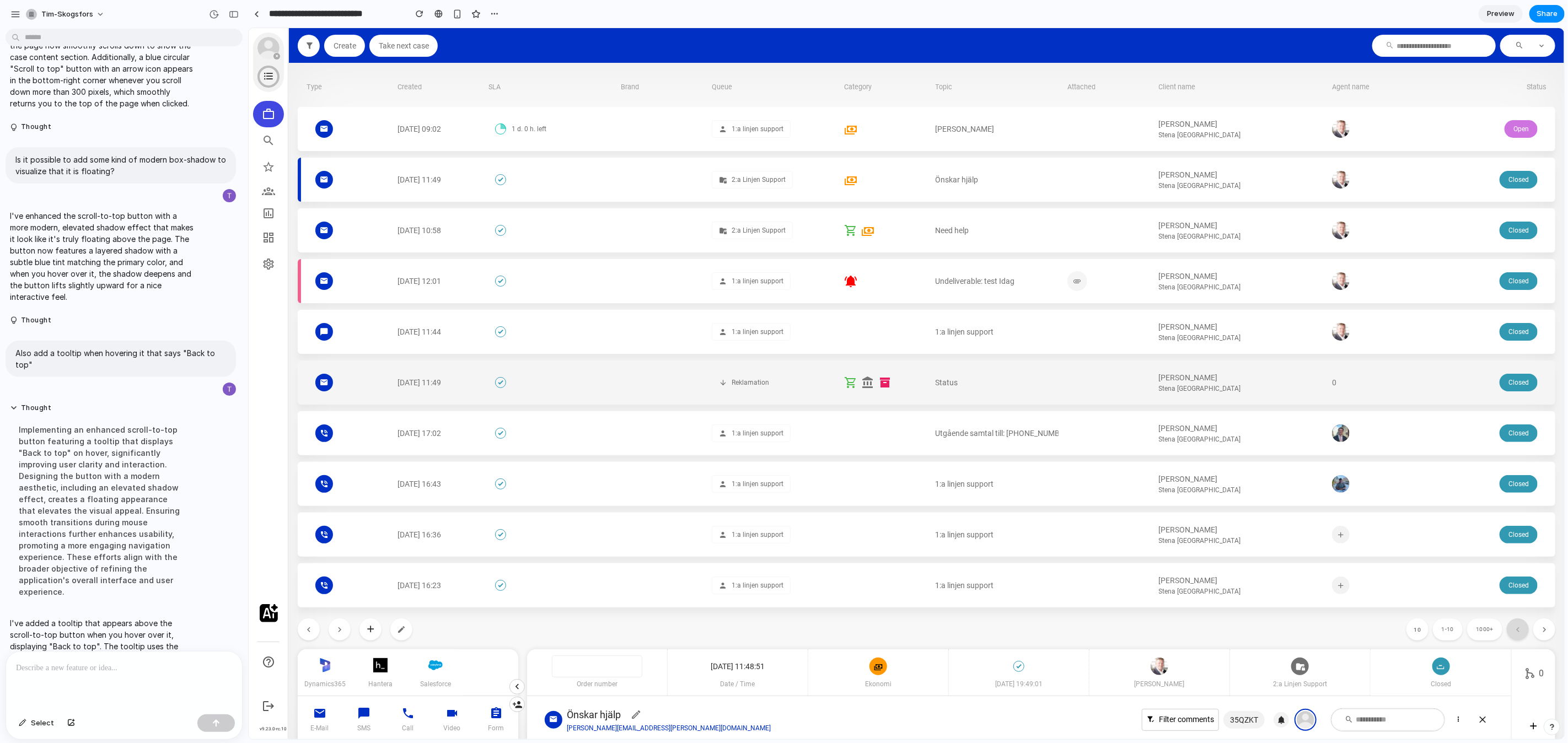
scroll to position [0, 0]
click at [1315, 389] on div "[PERSON_NAME] Stena [GEOGRAPHIC_DATA]" at bounding box center [1241, 382] width 164 height 21
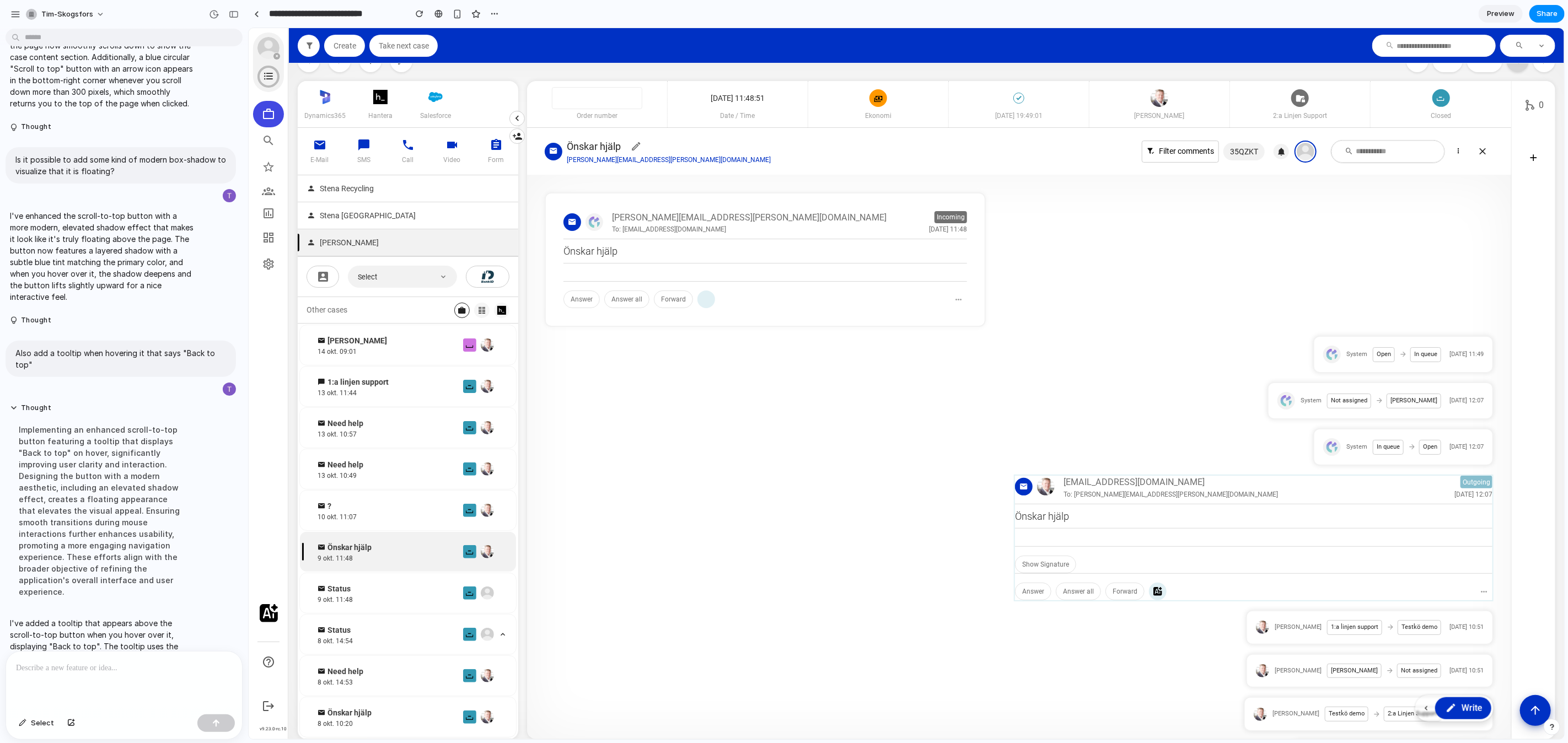
scroll to position [577, 0]
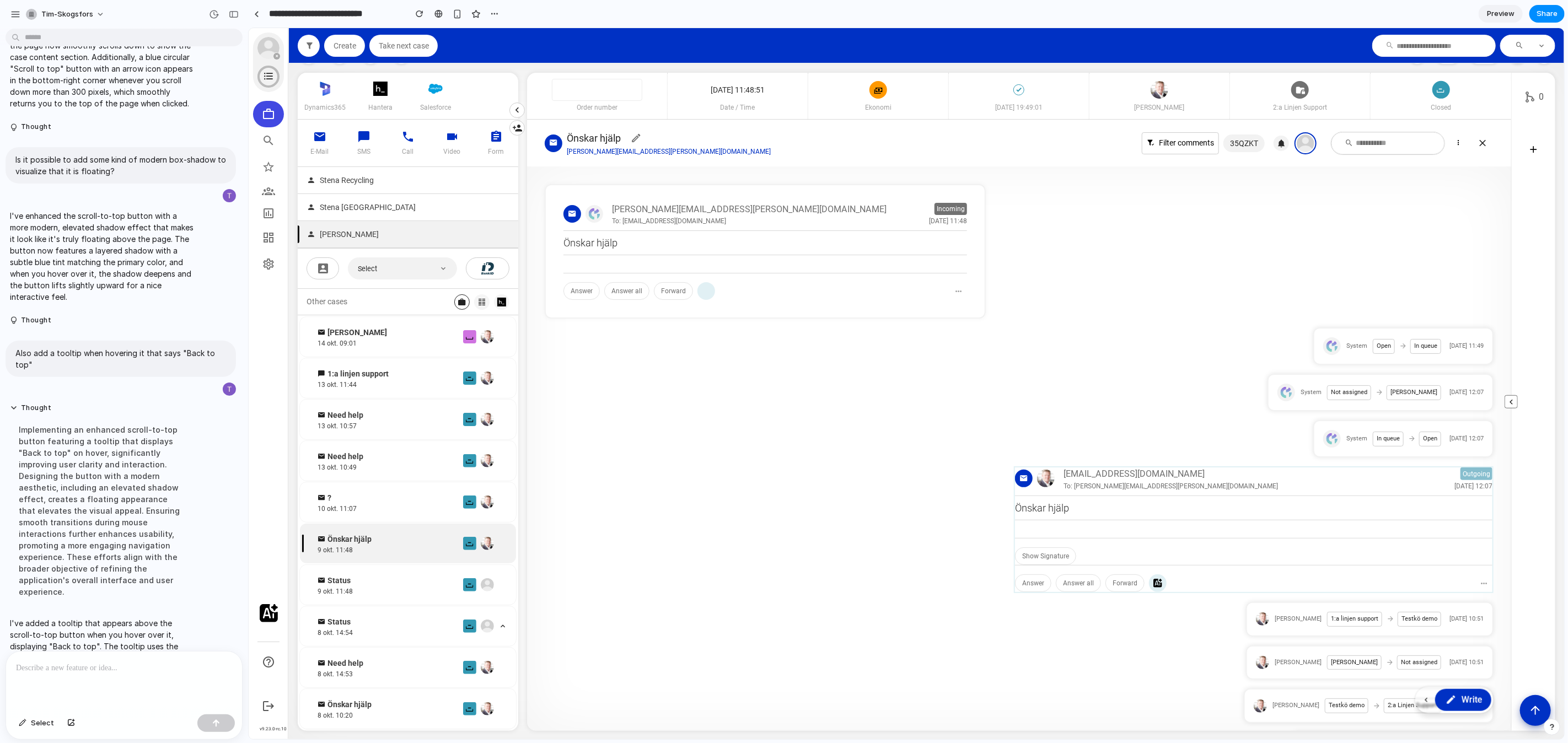
click at [1517, 710] on article "0" at bounding box center [1533, 401] width 44 height 658
click at [1529, 713] on icon "Scroll to top" at bounding box center [1535, 708] width 14 height 14
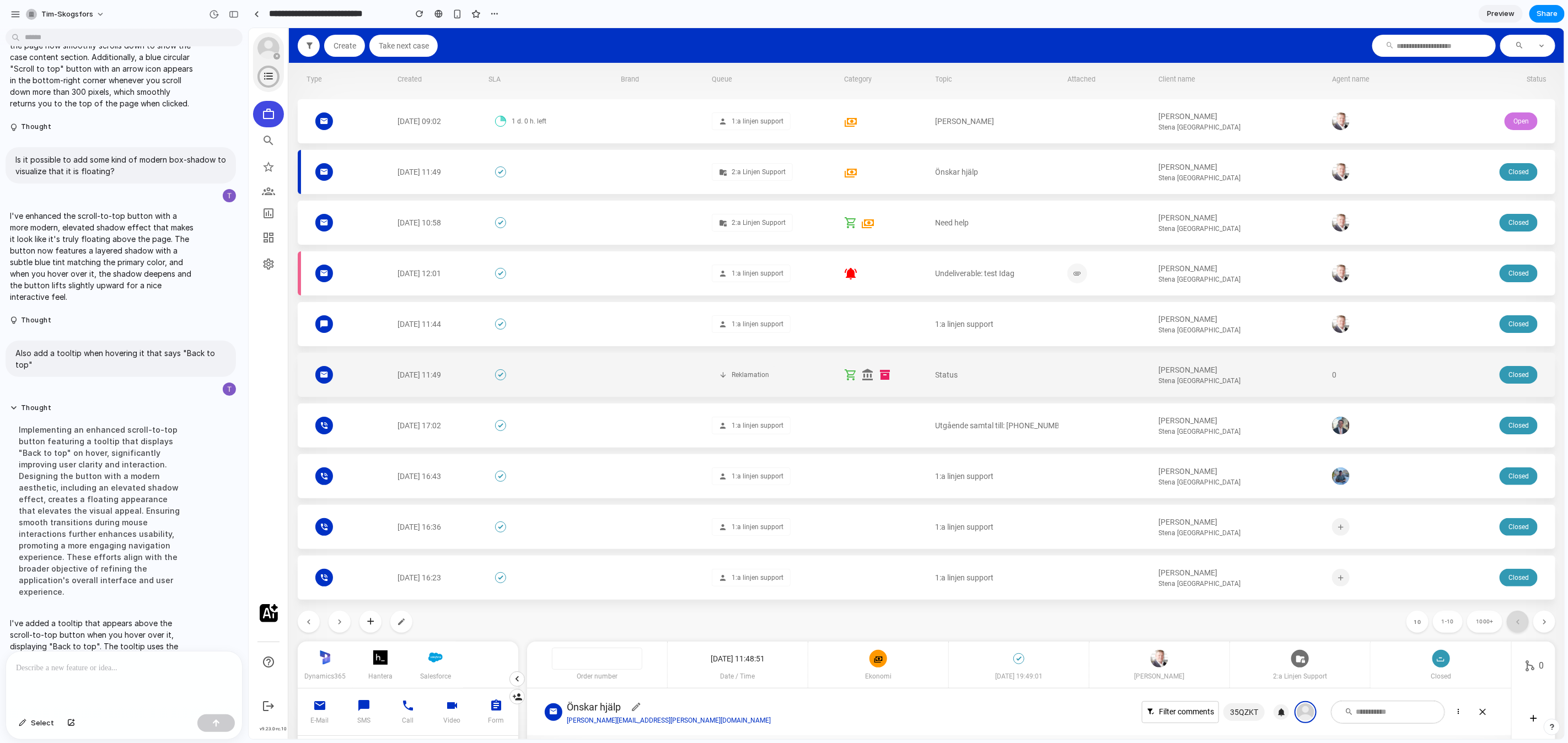
scroll to position [0, 0]
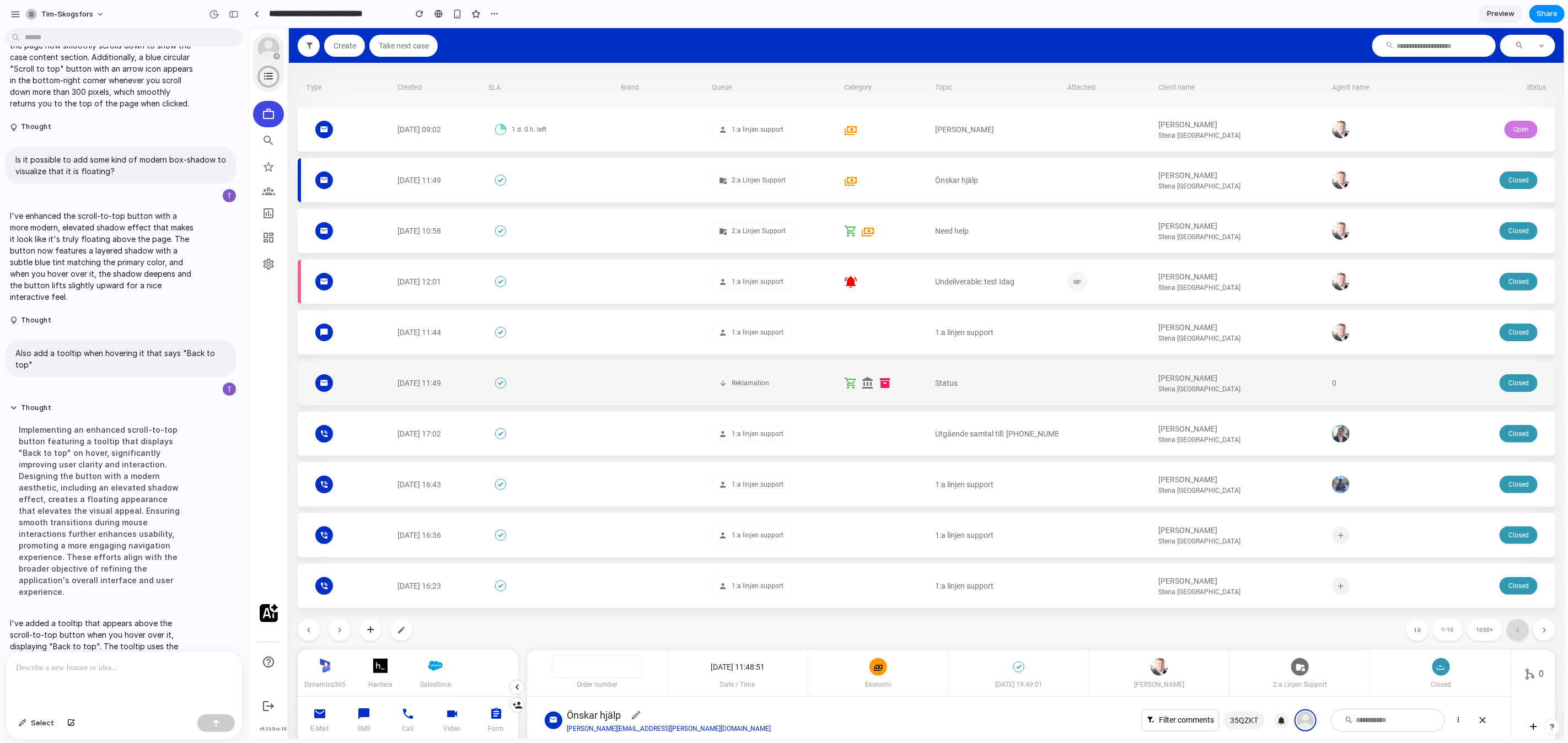
click at [1250, 399] on div "[PERSON_NAME] Stena [GEOGRAPHIC_DATA]" at bounding box center [1241, 382] width 164 height 44
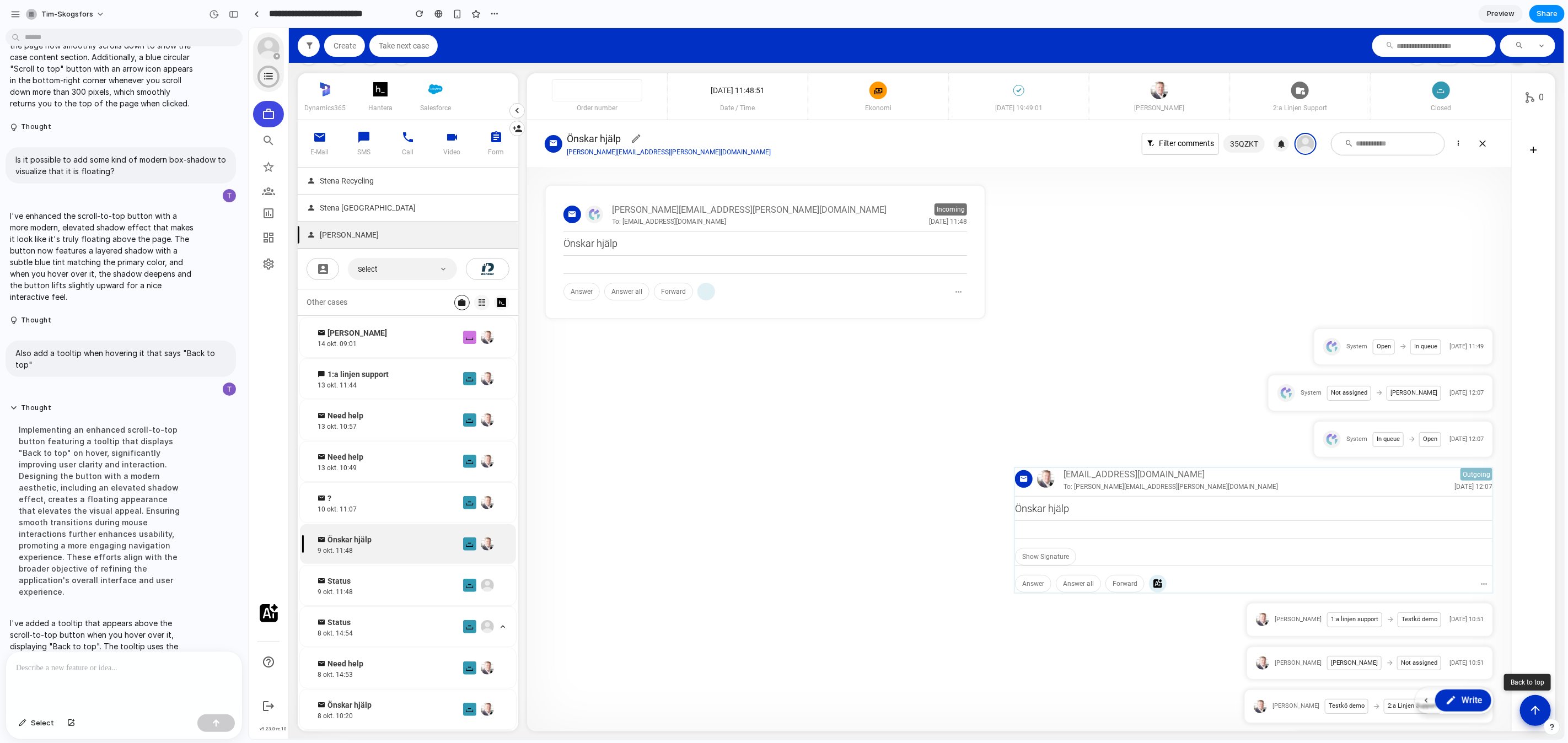
scroll to position [577, 0]
click at [1528, 706] on icon "Scroll to top" at bounding box center [1535, 708] width 14 height 14
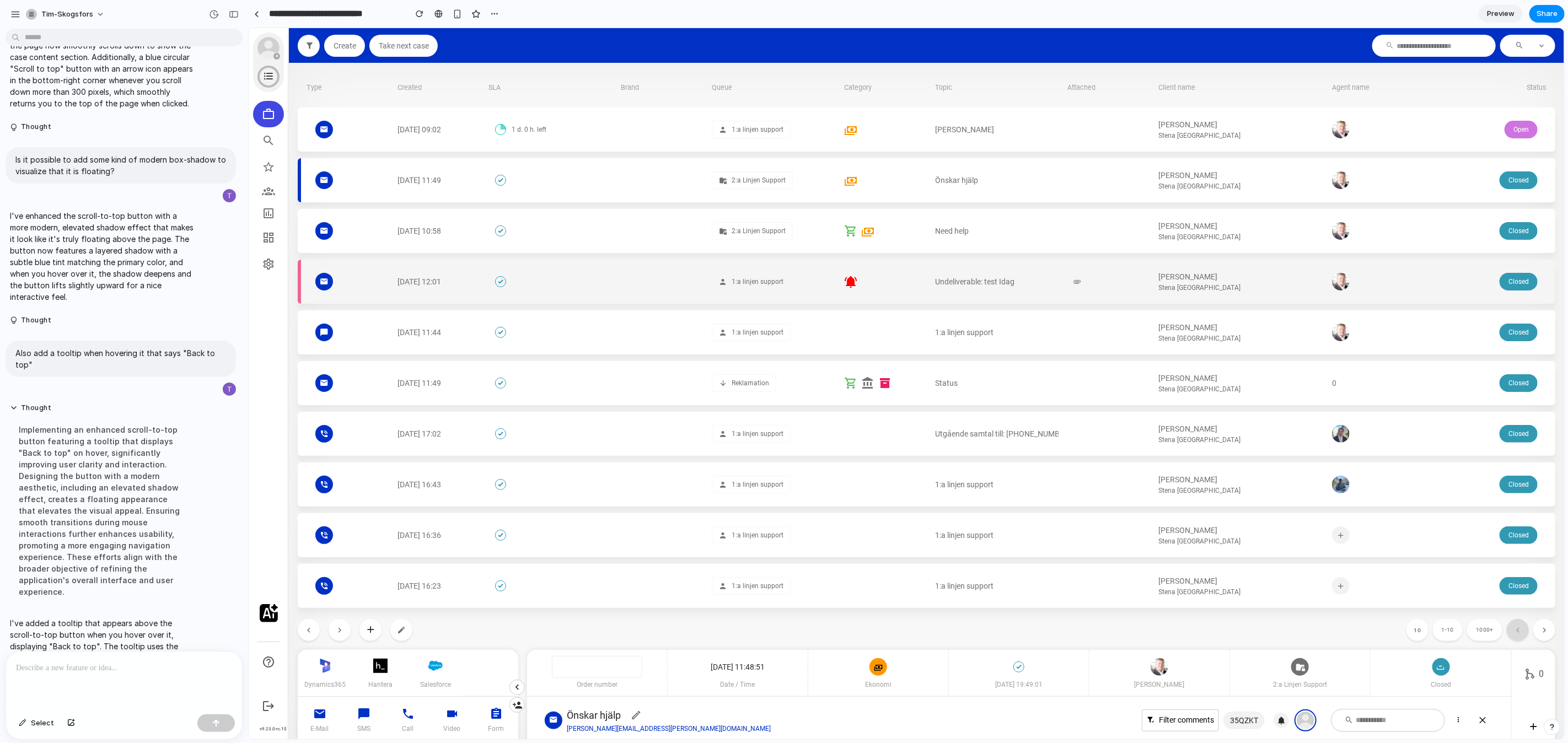
scroll to position [0, 0]
click at [1105, 269] on div at bounding box center [1108, 281] width 82 height 44
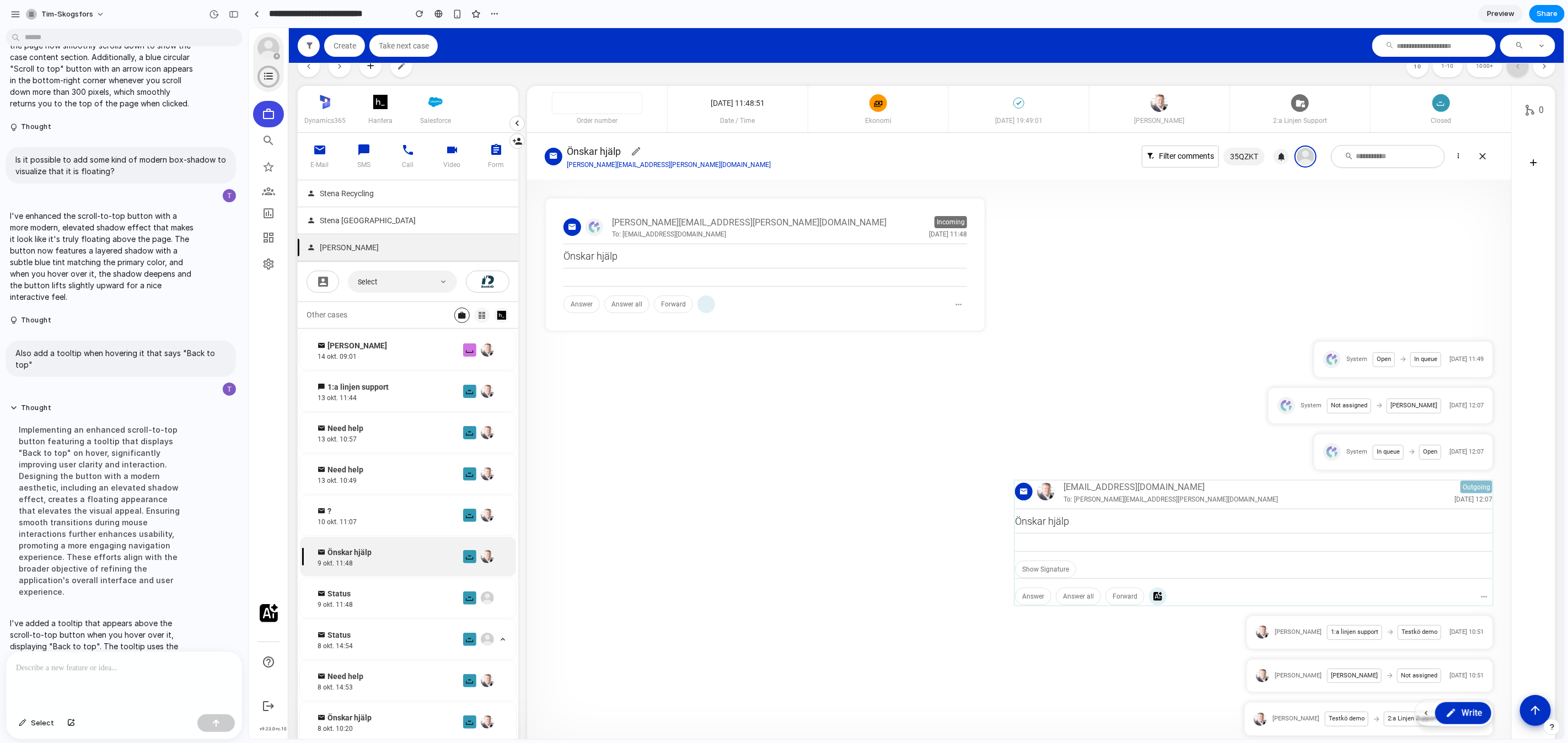
scroll to position [577, 0]
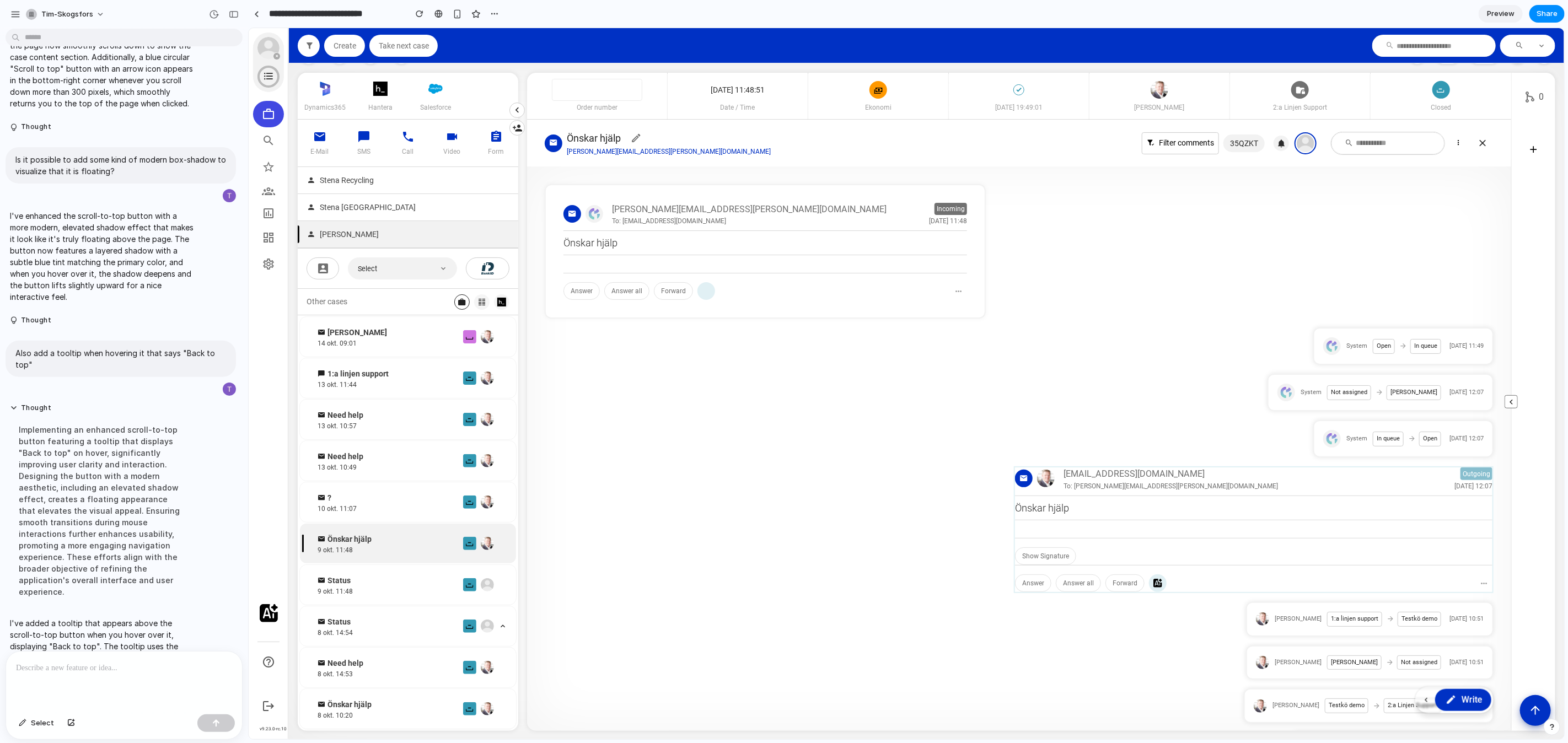
click at [1518, 715] on article "0" at bounding box center [1533, 401] width 44 height 658
click at [1525, 715] on button "Scroll to top" at bounding box center [1535, 709] width 32 height 32
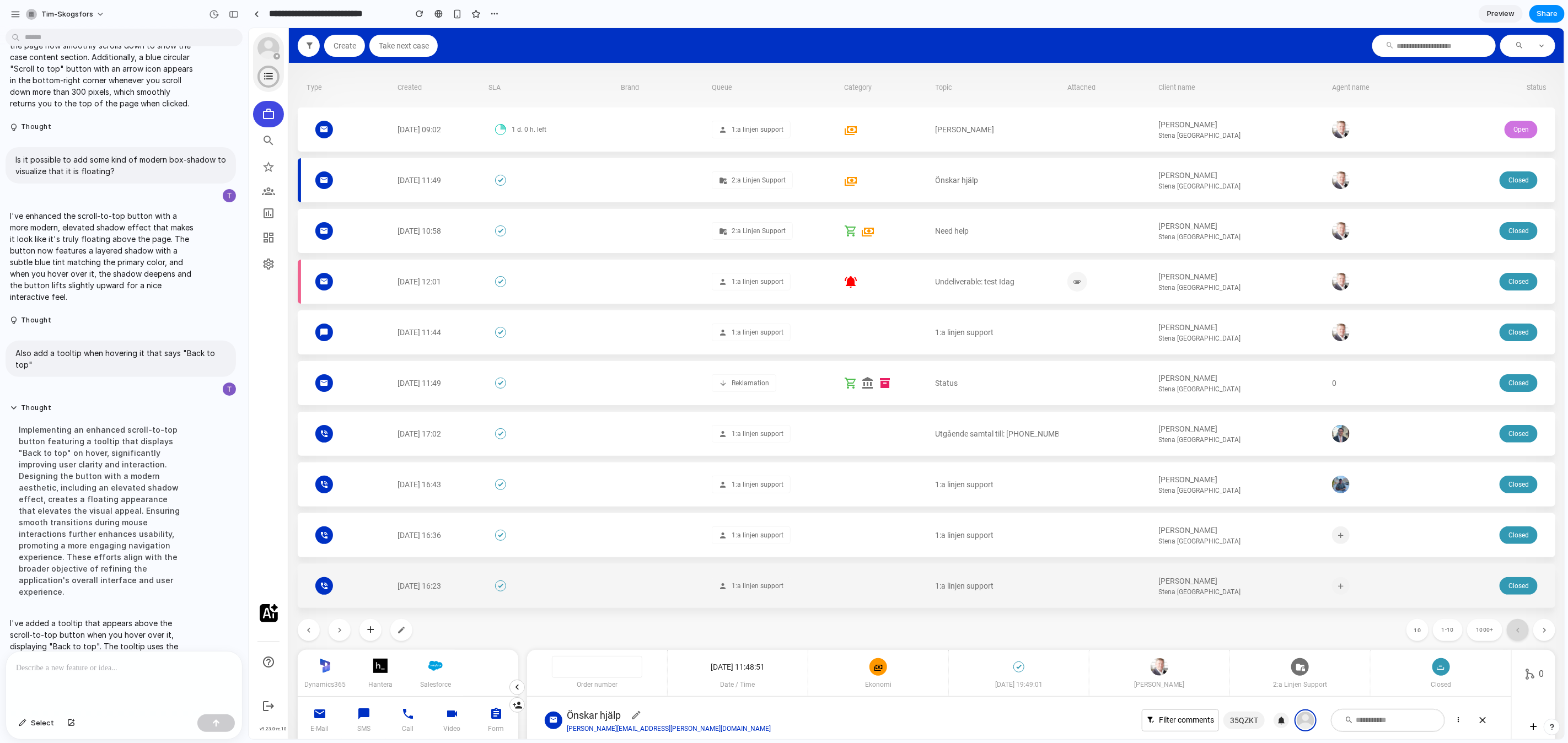
scroll to position [0, 0]
click at [1121, 590] on div at bounding box center [1108, 585] width 82 height 44
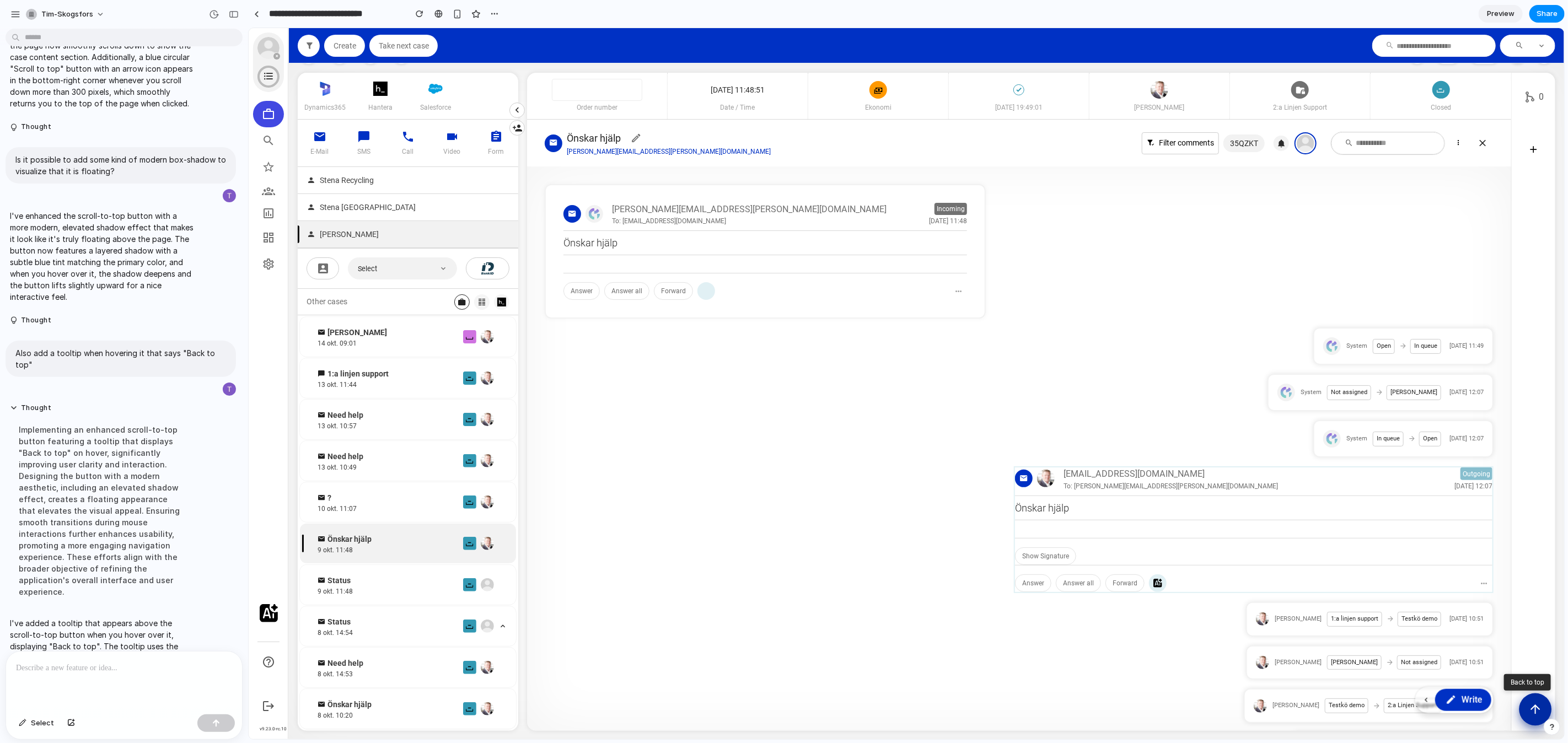
click at [1543, 706] on button "Scroll to top" at bounding box center [1535, 709] width 32 height 32
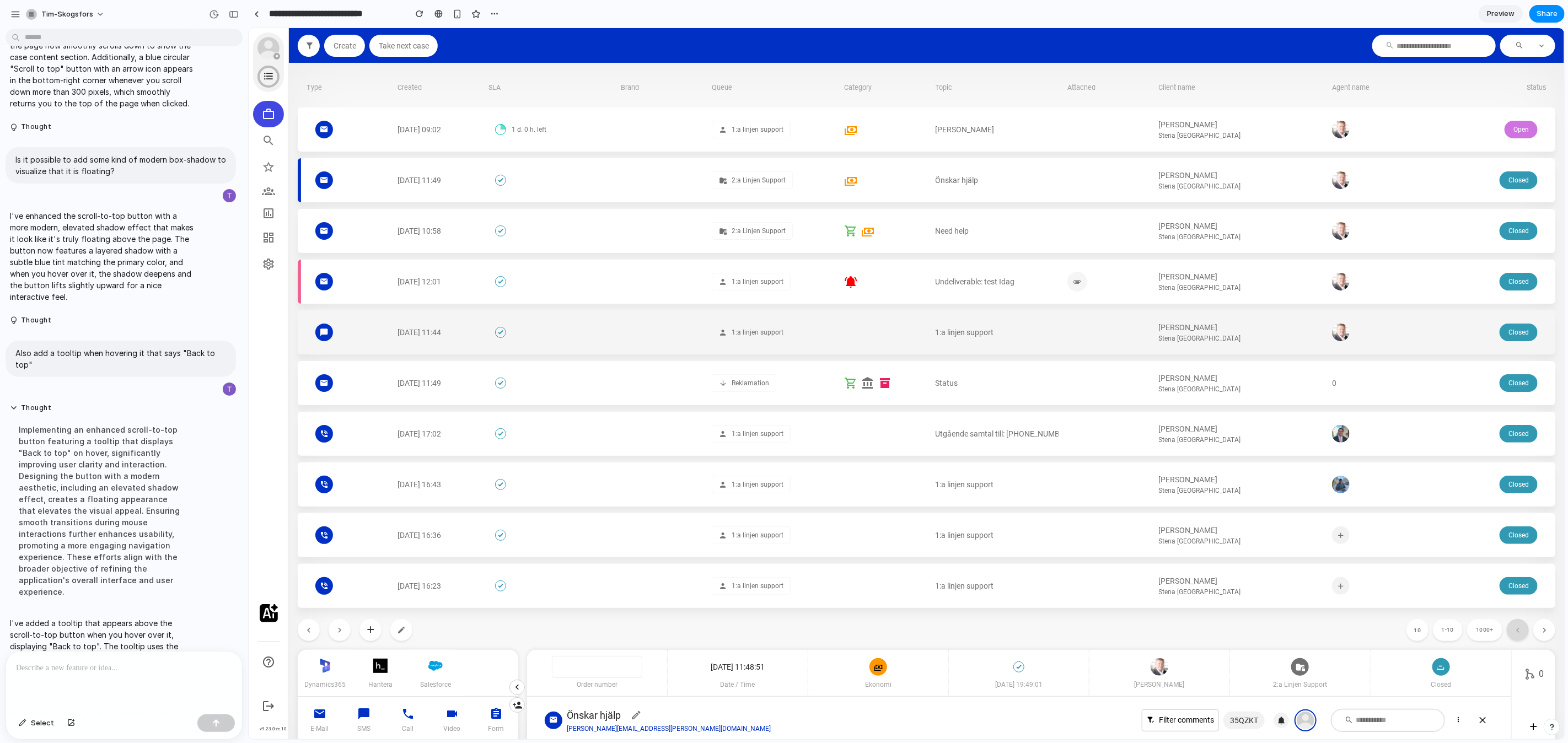
click at [1076, 350] on div at bounding box center [1108, 332] width 82 height 44
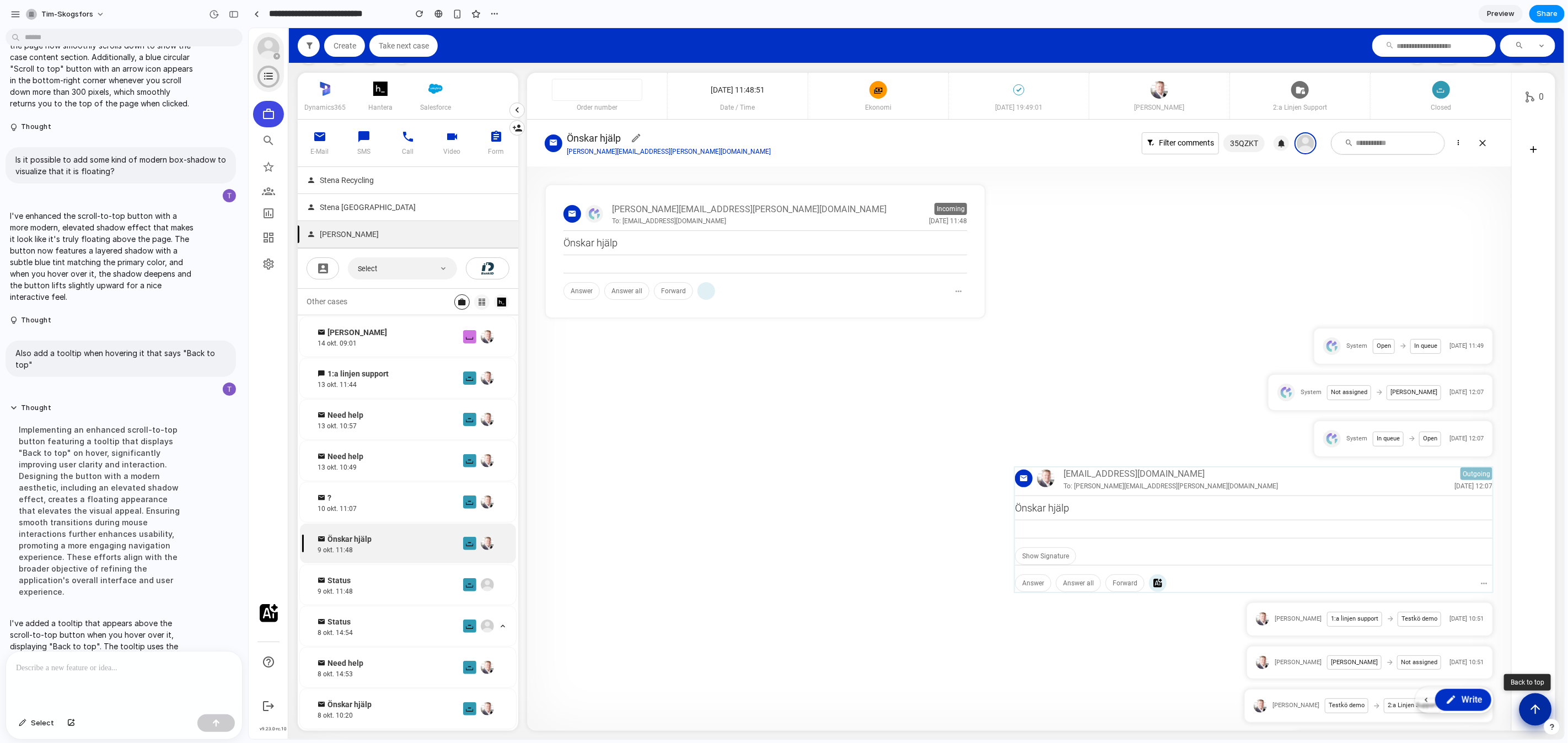
click at [1533, 717] on button "Scroll to top" at bounding box center [1535, 709] width 32 height 32
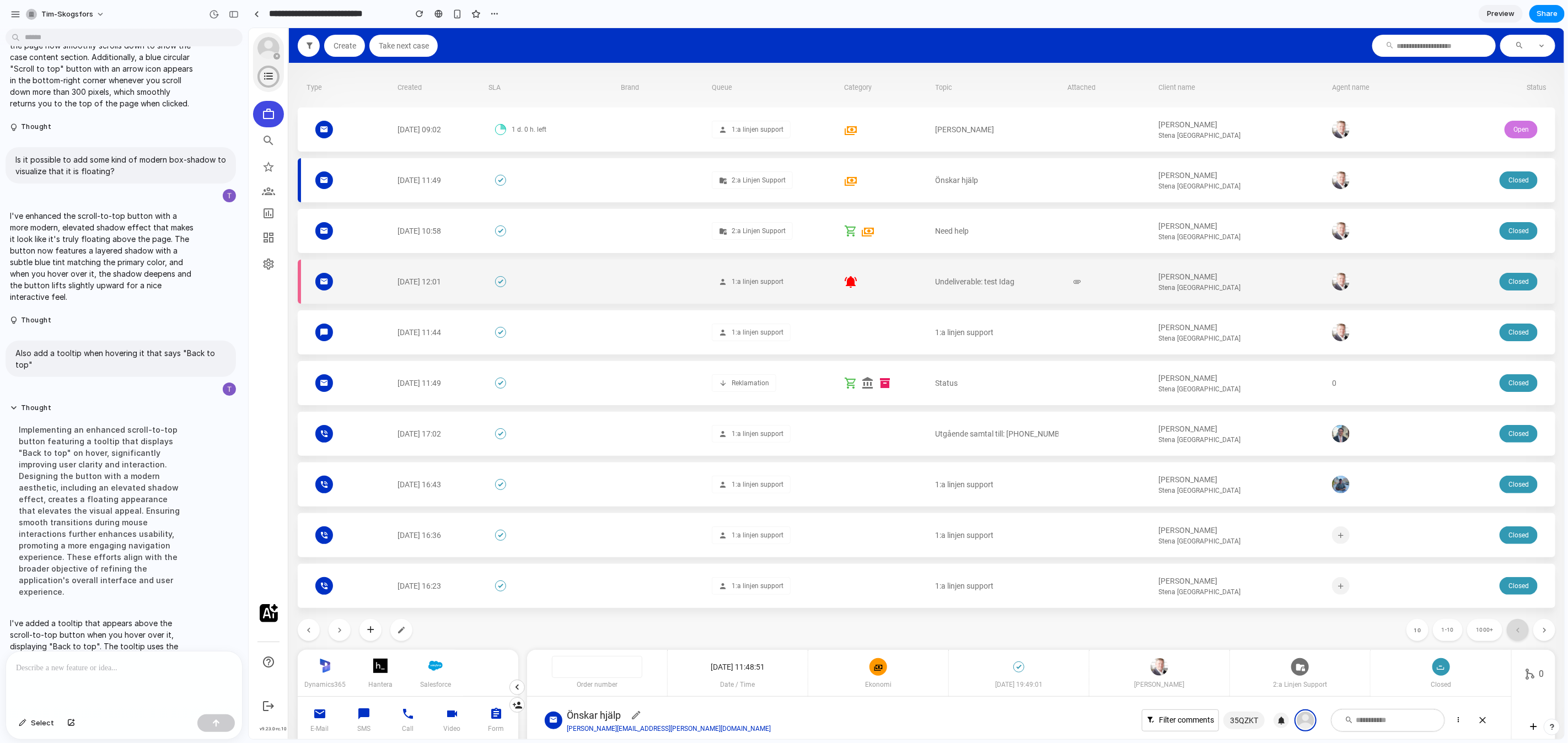
click at [1126, 284] on div at bounding box center [1108, 281] width 82 height 20
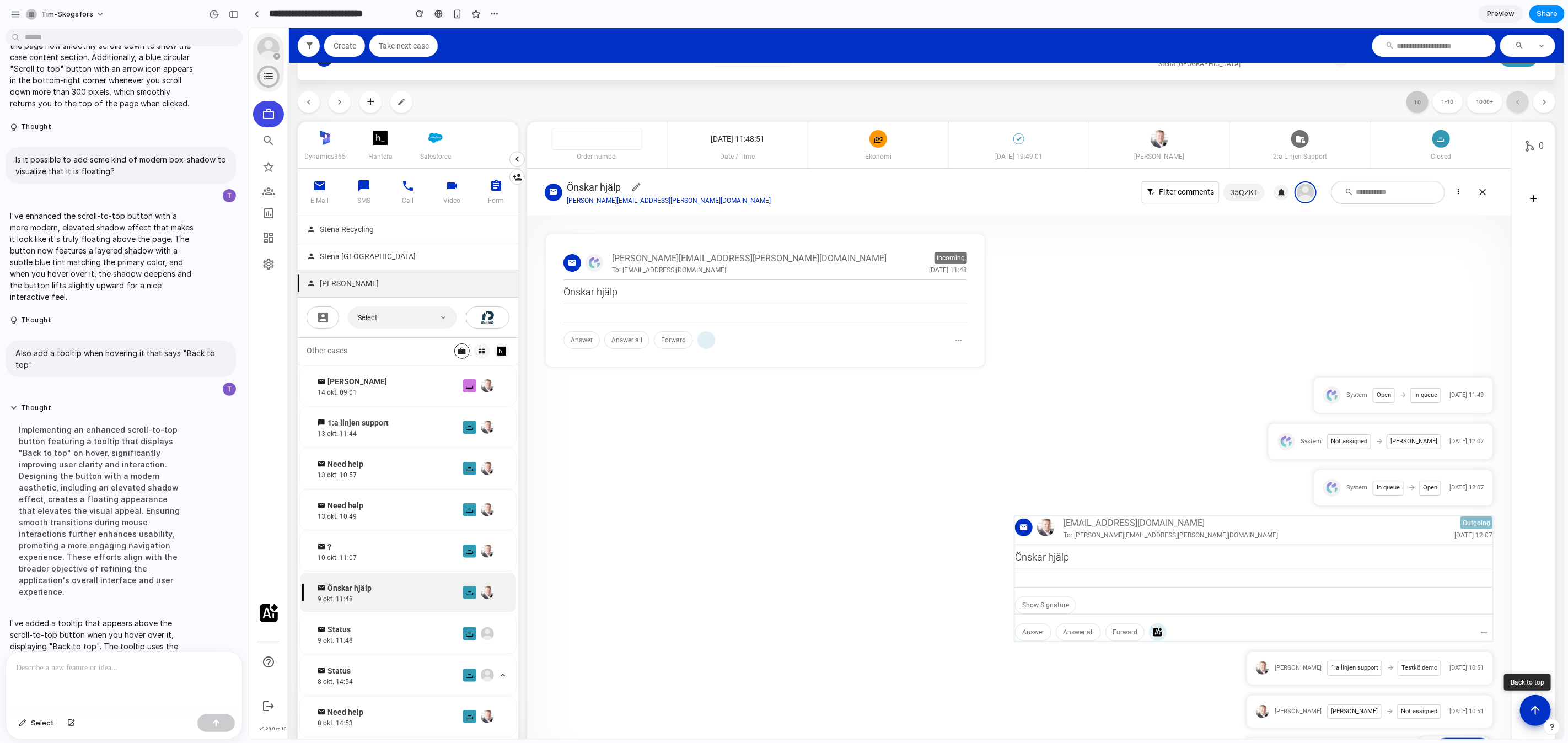
click at [1412, 105] on button "10" at bounding box center [1417, 102] width 22 height 22
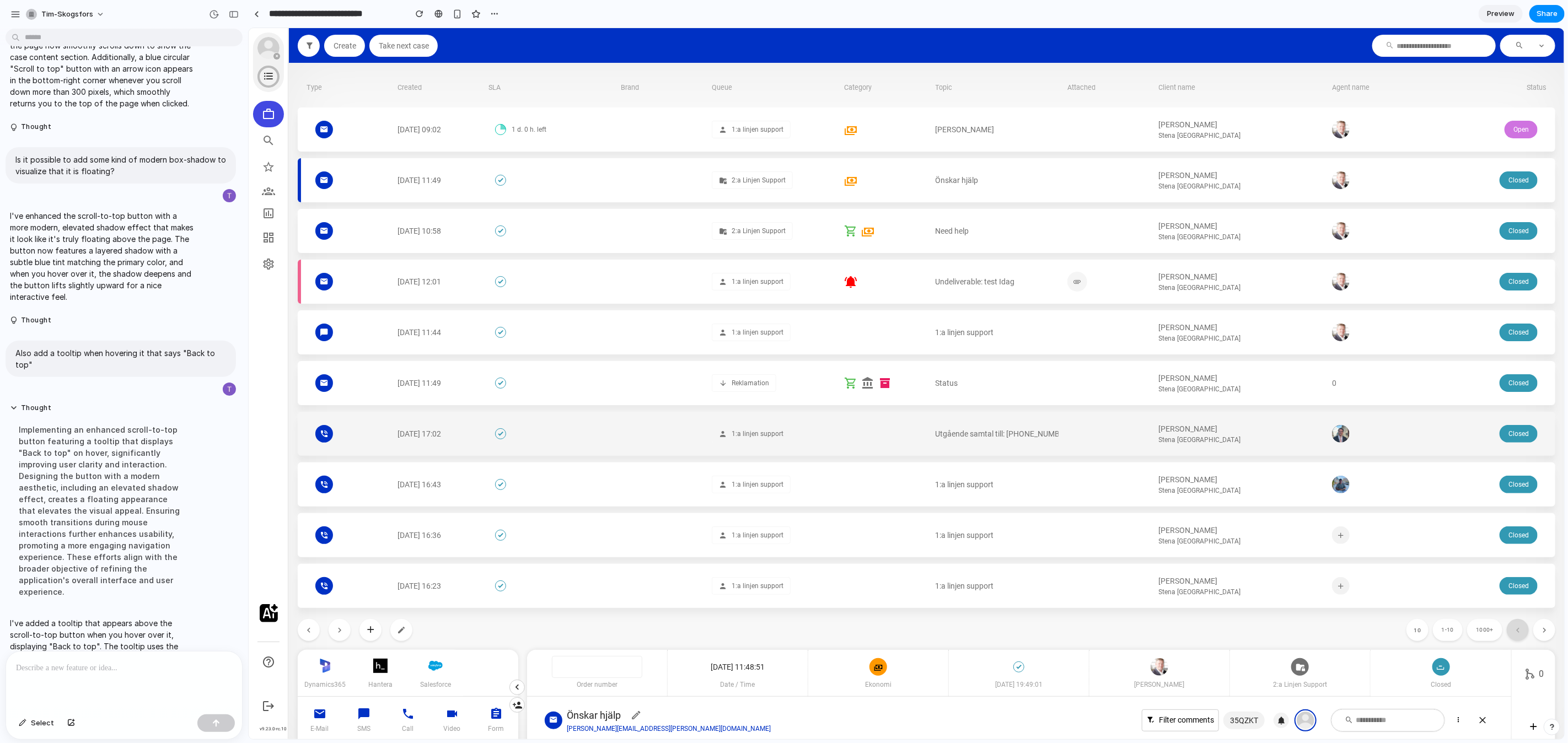
click at [1225, 423] on div "[PERSON_NAME] Stena [GEOGRAPHIC_DATA]" at bounding box center [1241, 433] width 164 height 21
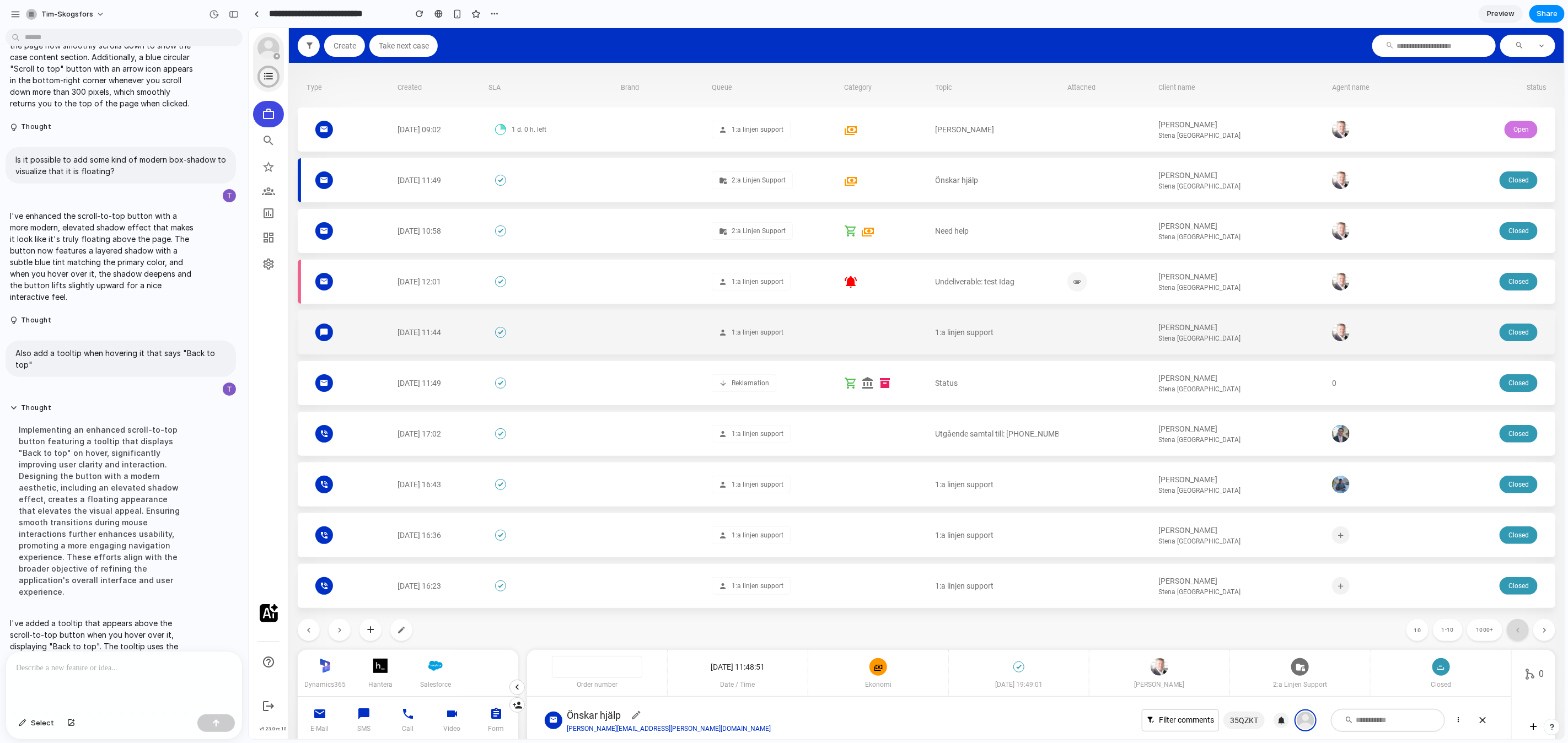
click at [1188, 331] on span "[PERSON_NAME]" at bounding box center [1188, 327] width 59 height 12
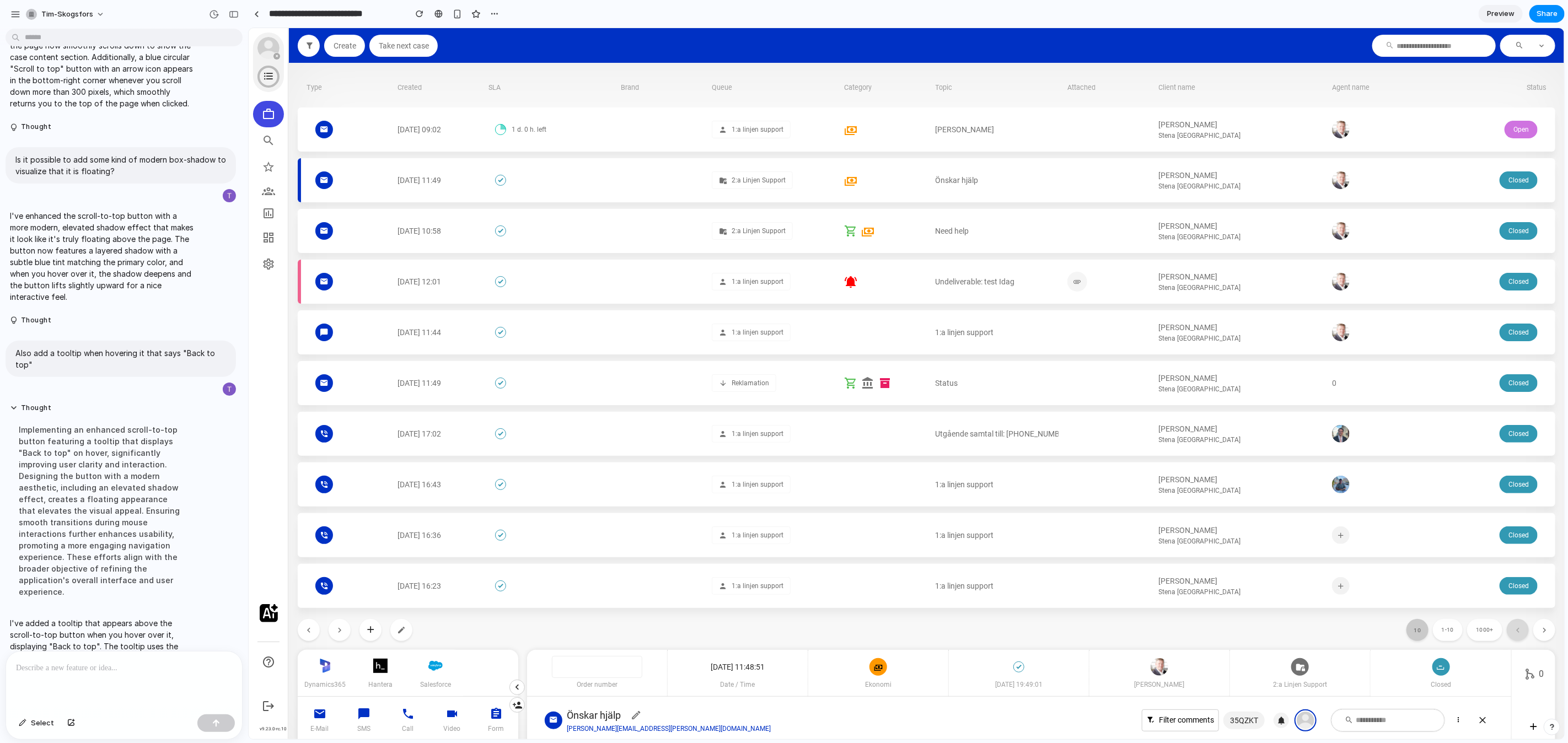
click at [1412, 634] on button "10" at bounding box center [1417, 629] width 22 height 22
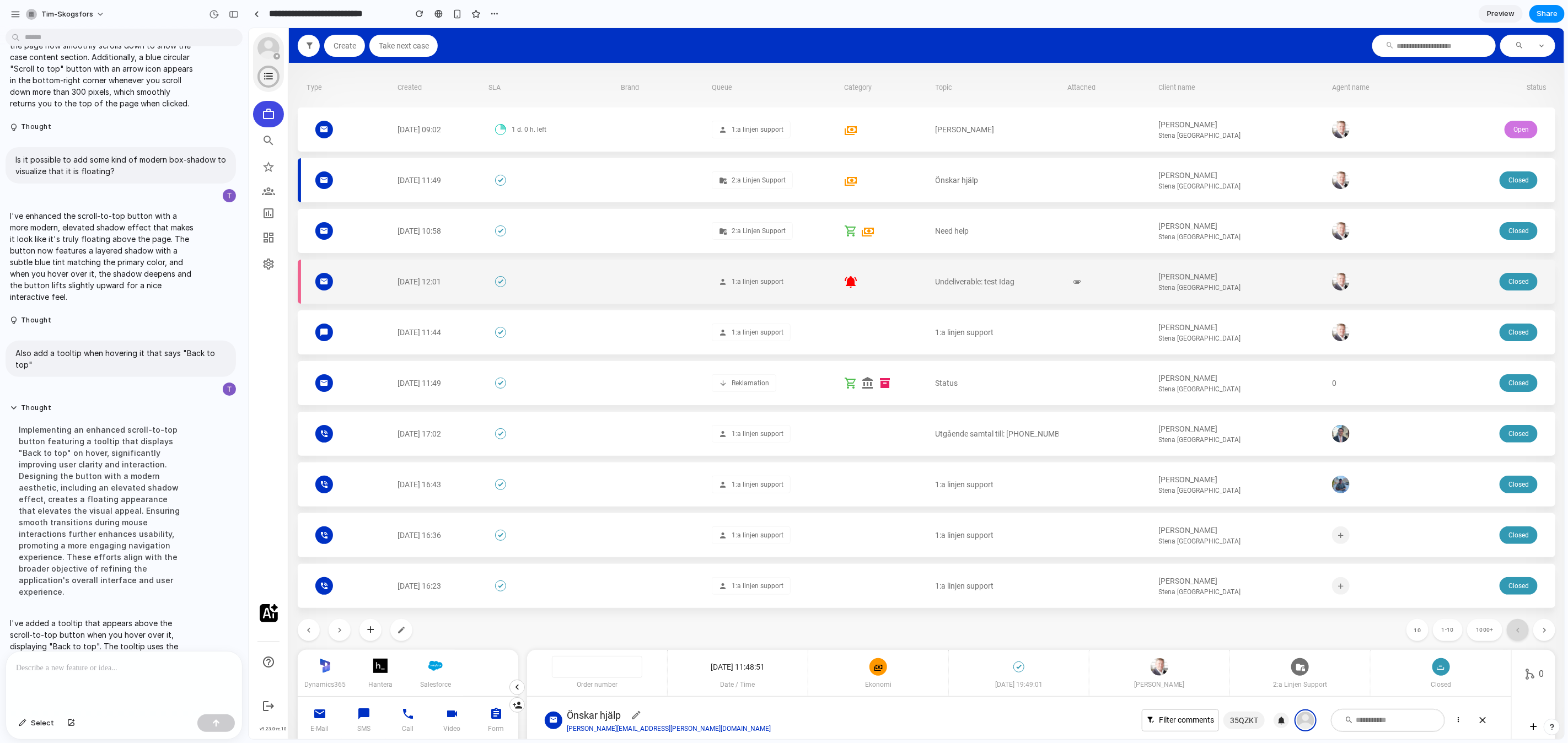
click at [1217, 289] on div "[PERSON_NAME] Stena [GEOGRAPHIC_DATA]" at bounding box center [1241, 281] width 164 height 21
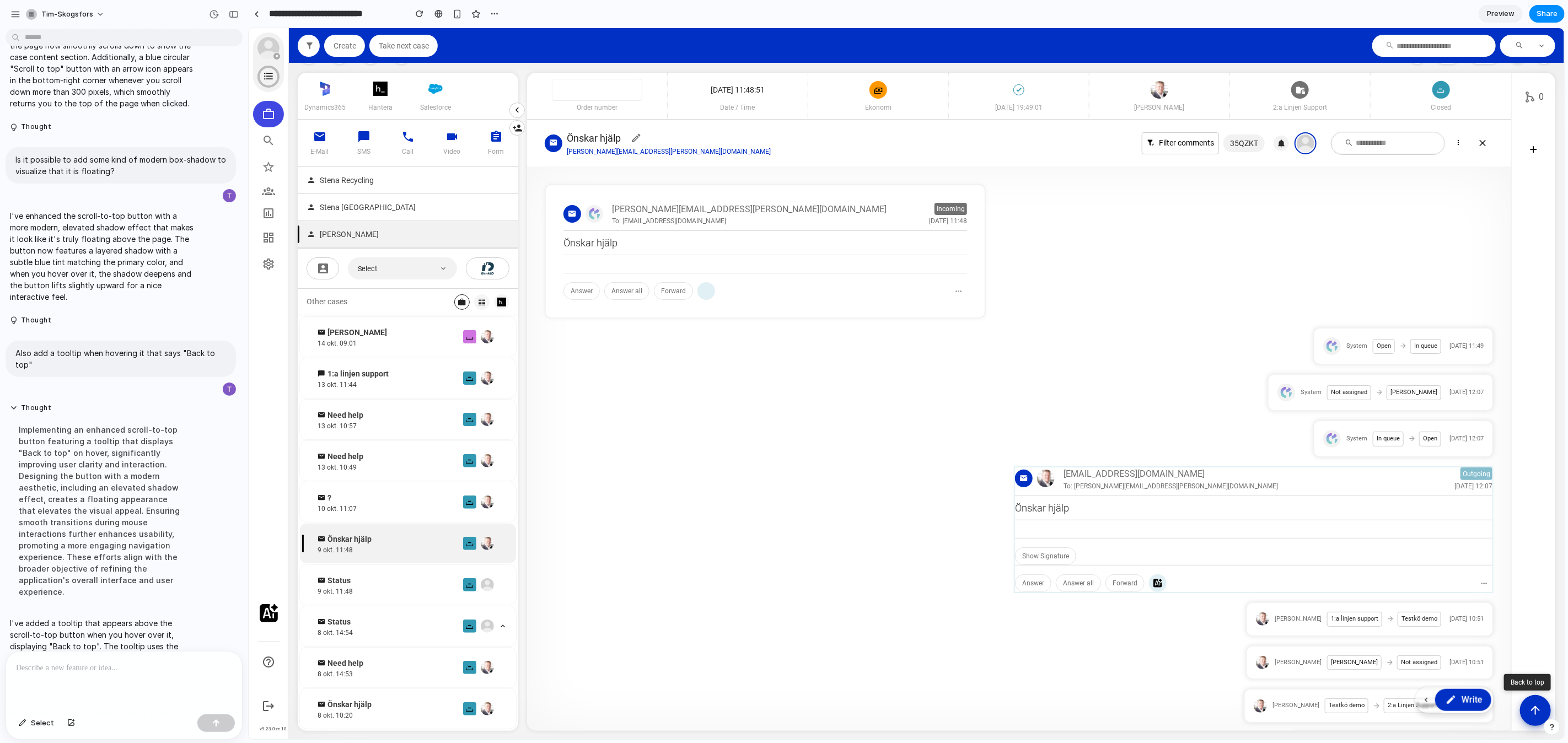
click at [1233, 371] on section "[PERSON_NAME][EMAIL_ADDRESS][PERSON_NAME][DOMAIN_NAME] Incoming To: [EMAIL_ADDR…" at bounding box center [1018, 642] width 984 height 952
click at [1539, 649] on article "0" at bounding box center [1533, 401] width 44 height 658
click at [1536, 699] on button "Scroll to top" at bounding box center [1535, 709] width 32 height 32
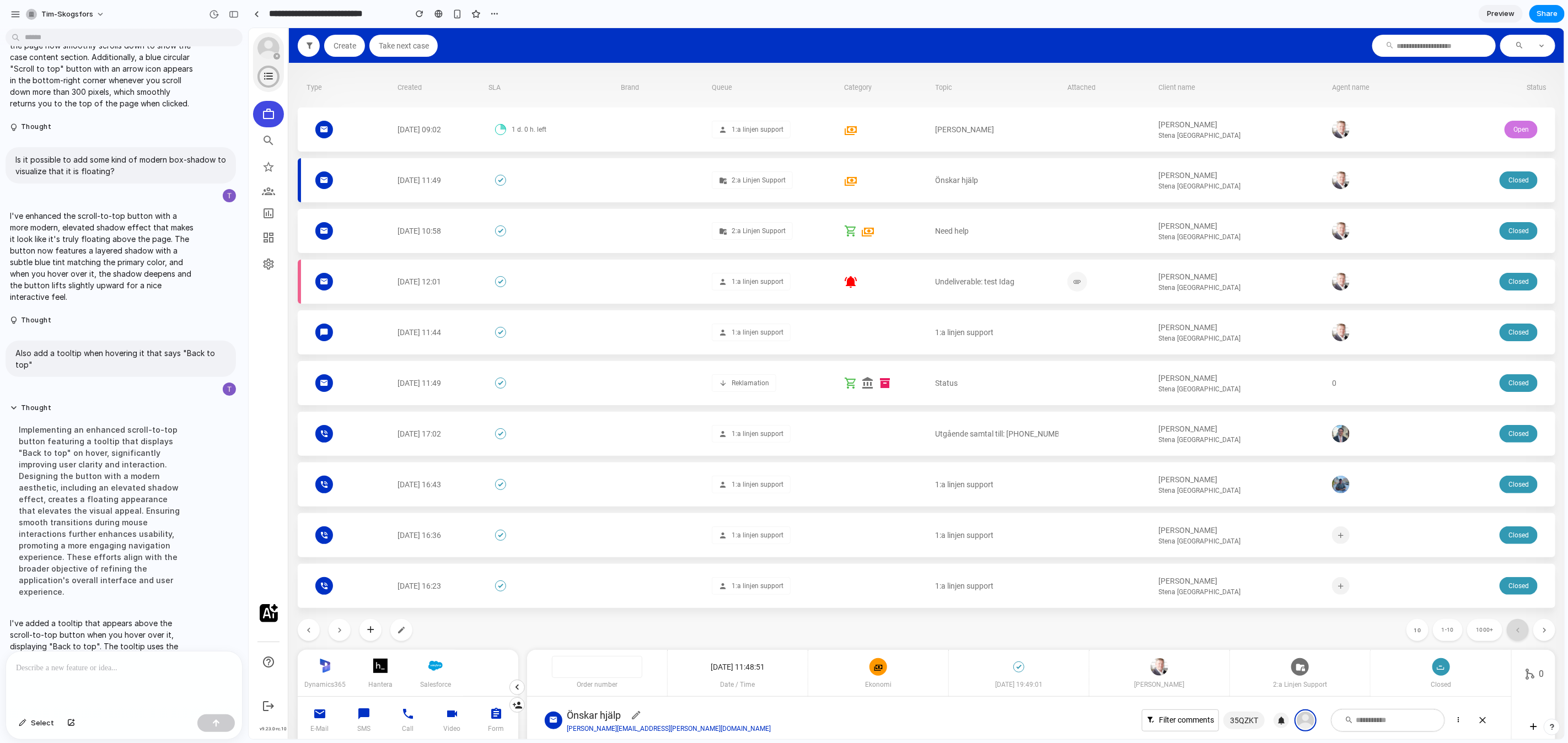
click at [1286, 461] on div "[DATE] 09:02 1 d. 0 h. left 1:a linjen support [PERSON_NAME] Stena [GEOGRAPHIC_…" at bounding box center [926, 357] width 1258 height 500
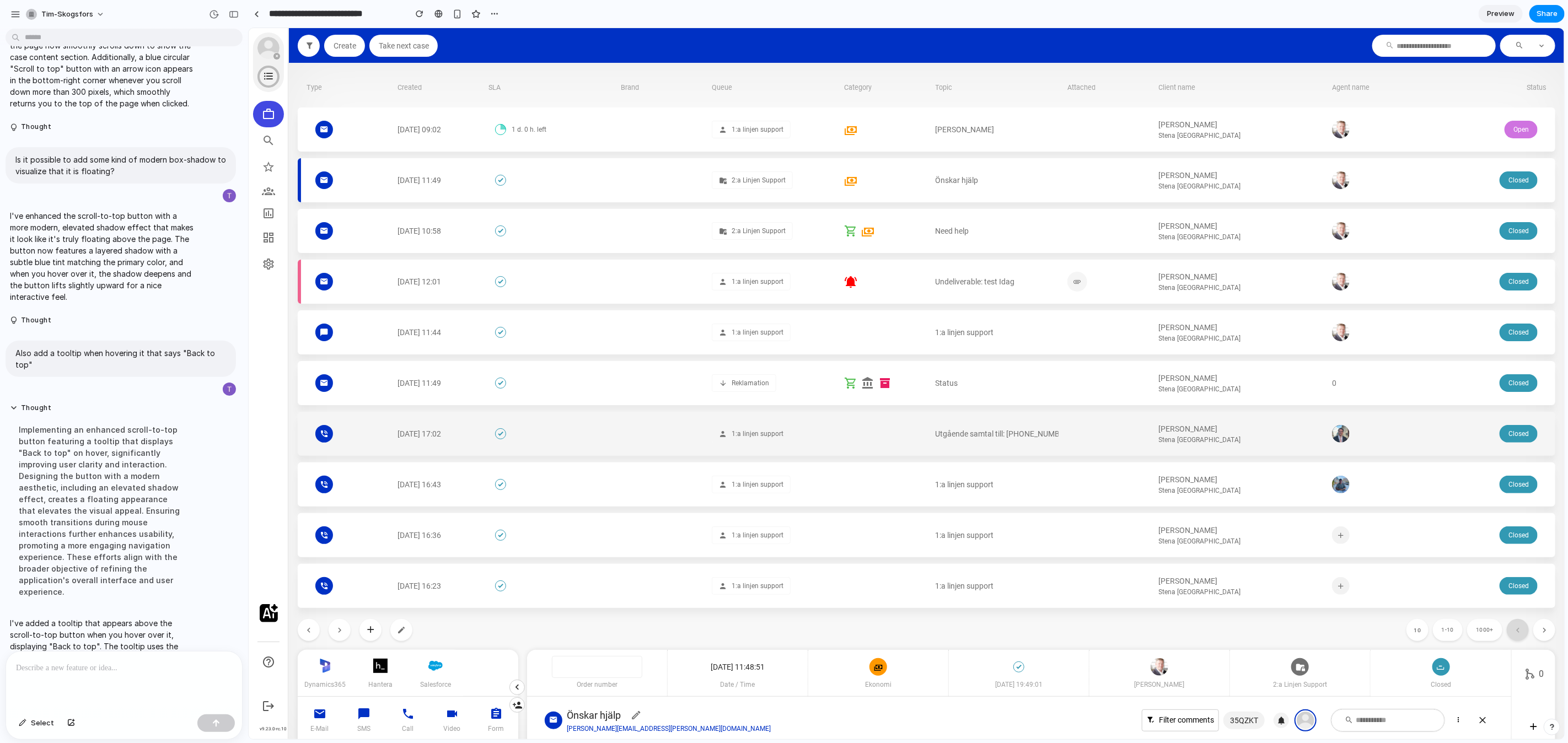
click at [1258, 452] on div "[PERSON_NAME] Stena [GEOGRAPHIC_DATA]" at bounding box center [1241, 433] width 164 height 44
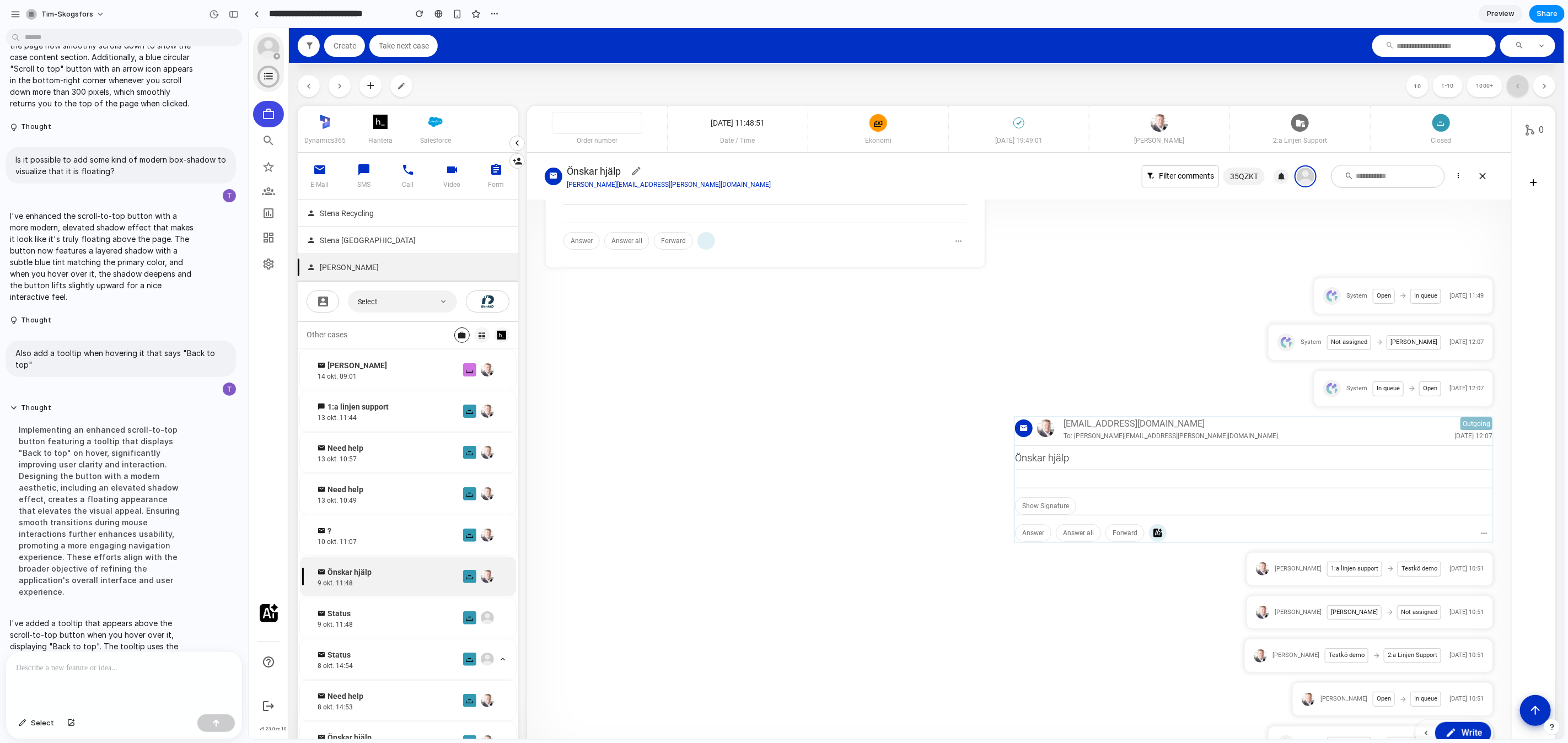
scroll to position [577, 0]
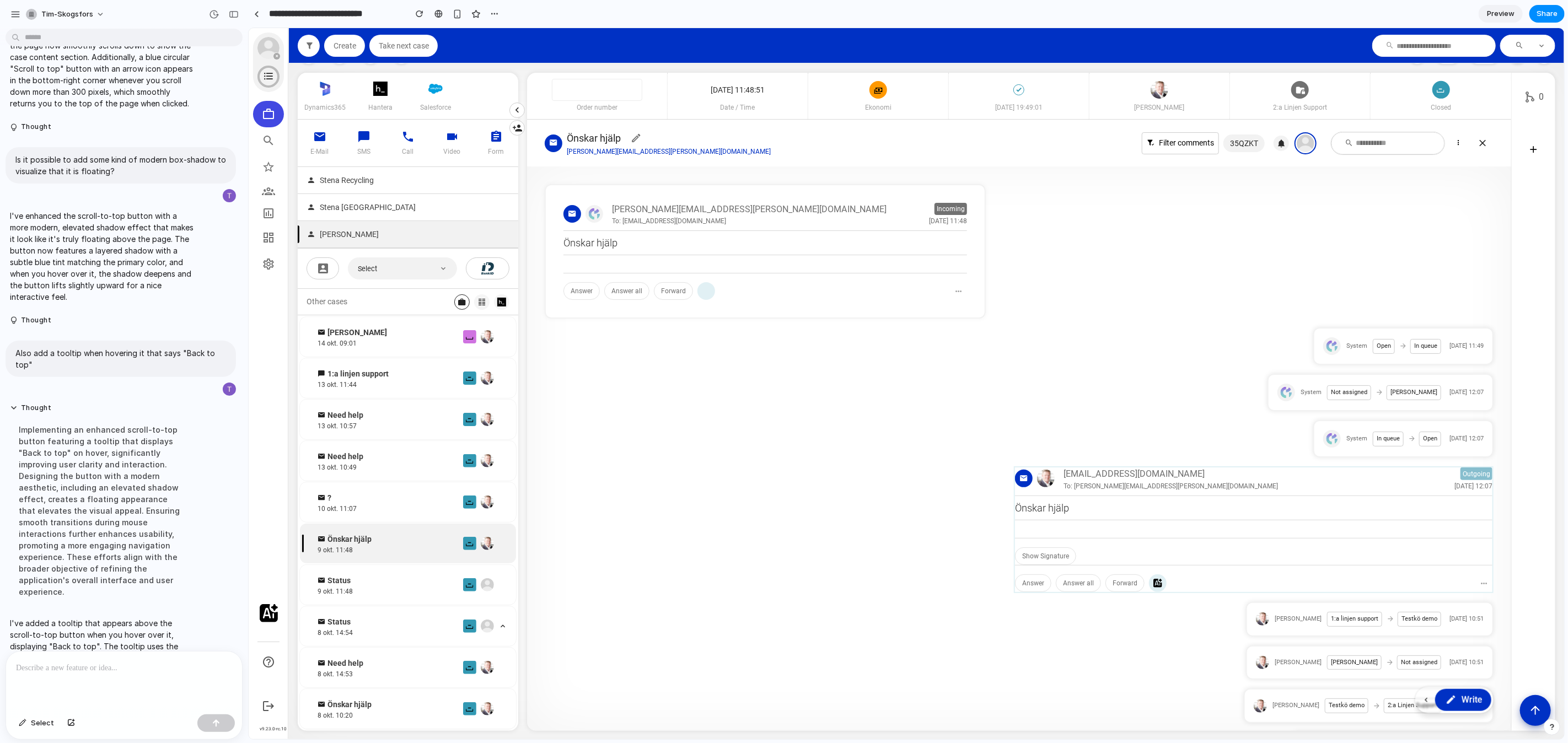
click at [1553, 732] on button "button" at bounding box center [1552, 727] width 16 height 16
click at [1551, 728] on div "button" at bounding box center [1552, 727] width 9 height 13
click at [1532, 712] on icon "Scroll to top" at bounding box center [1535, 708] width 14 height 14
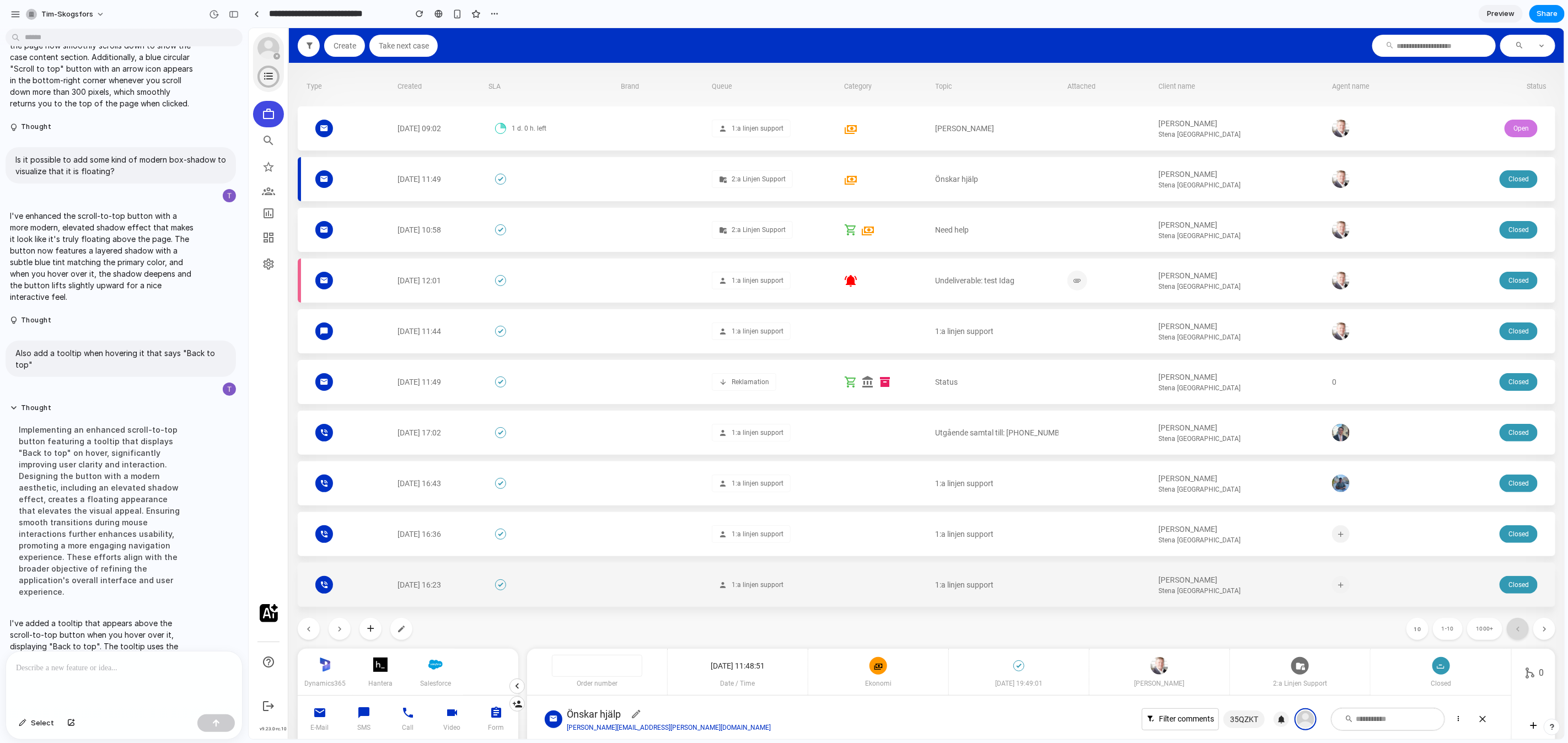
scroll to position [0, 0]
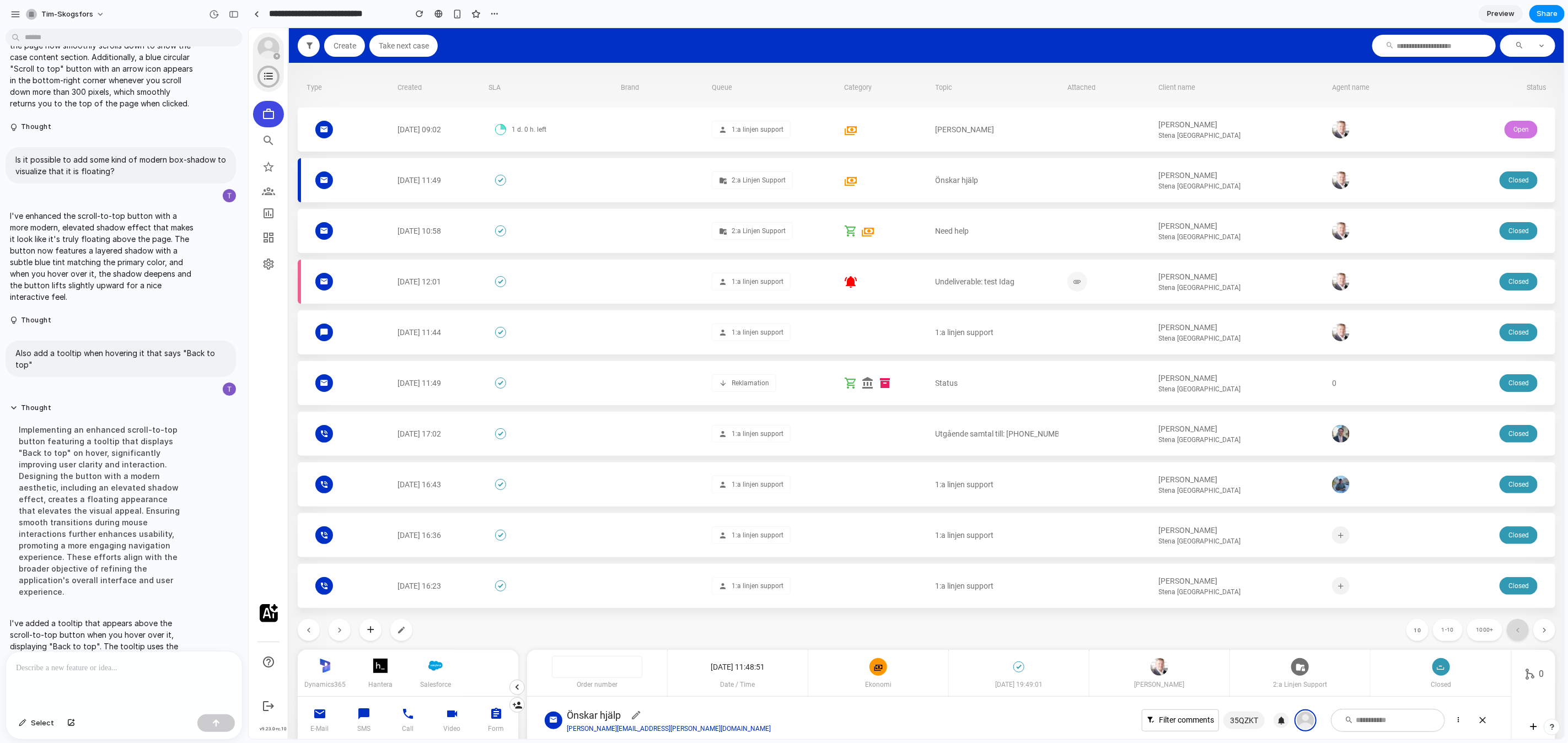
click at [1373, 559] on div "[DATE] 09:02 1 d. 0 h. left 1:a linjen support [PERSON_NAME] Stena [GEOGRAPHIC_…" at bounding box center [926, 357] width 1258 height 500
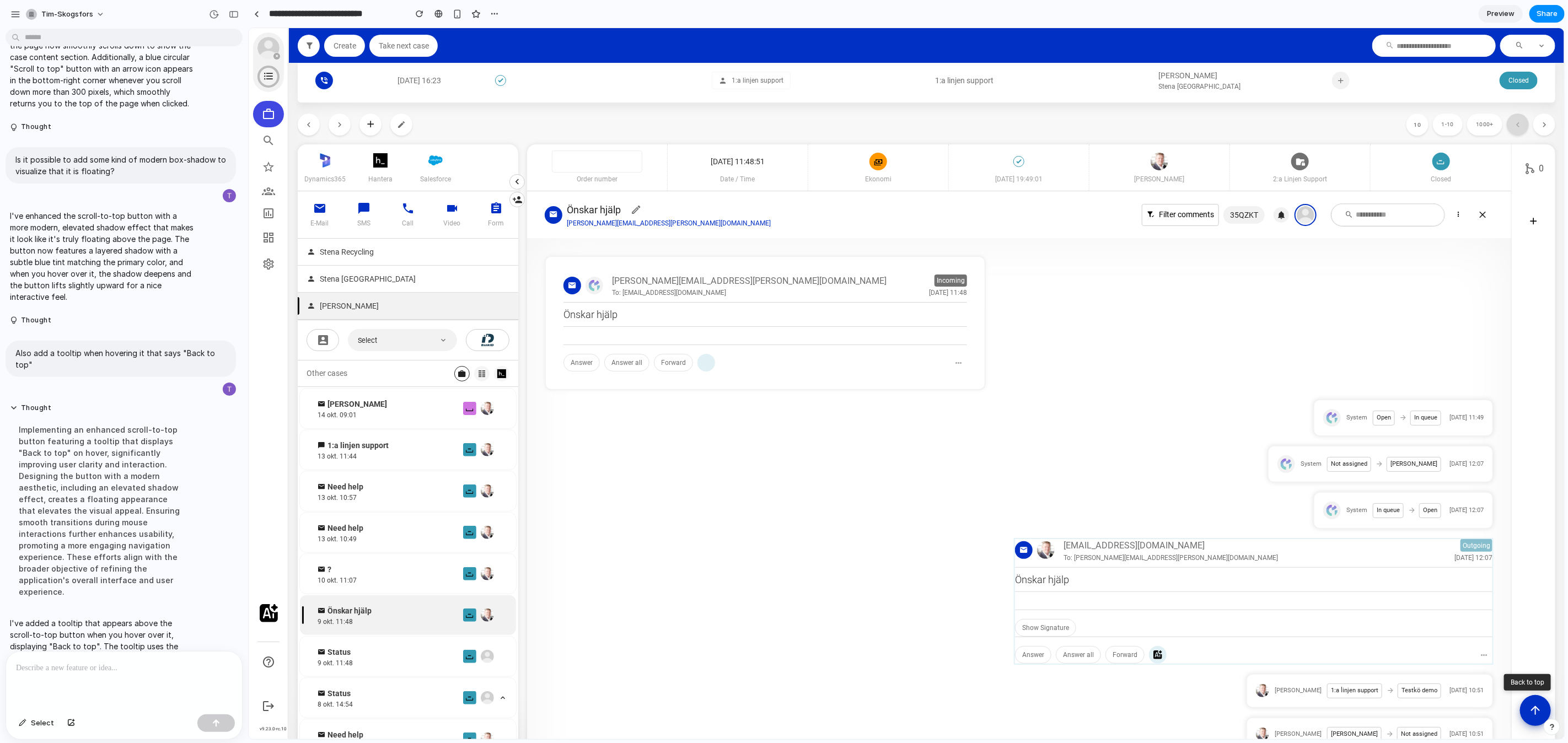
scroll to position [577, 0]
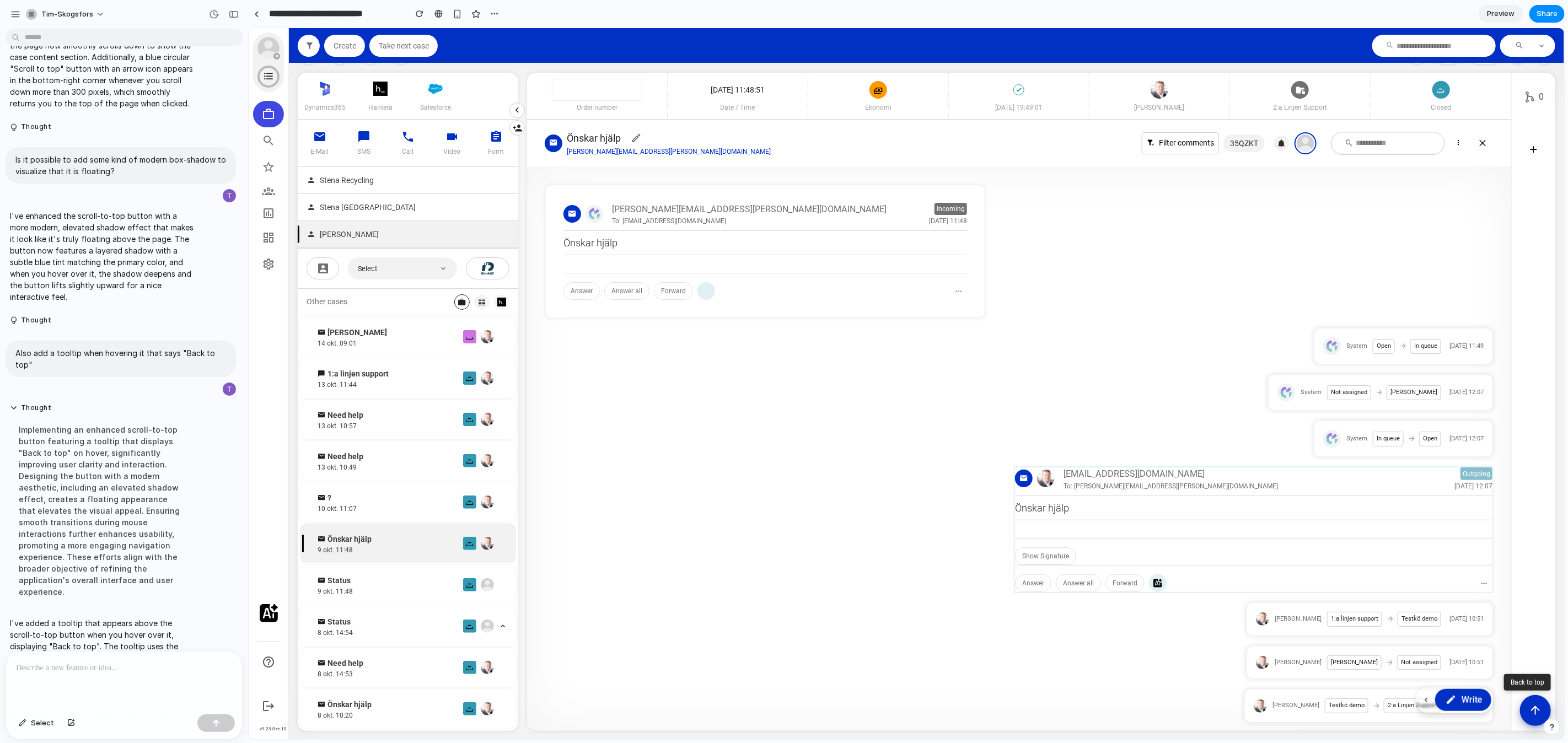
click at [1553, 636] on section "Type Created SLA Brand Queue Category Topic Attached Client name Agent name Sta…" at bounding box center [926, 400] width 1275 height 675
click at [1533, 717] on button "Scroll to top" at bounding box center [1535, 709] width 32 height 32
click at [1524, 605] on article "0" at bounding box center [1533, 401] width 44 height 658
click at [164, 679] on div at bounding box center [124, 681] width 236 height 58
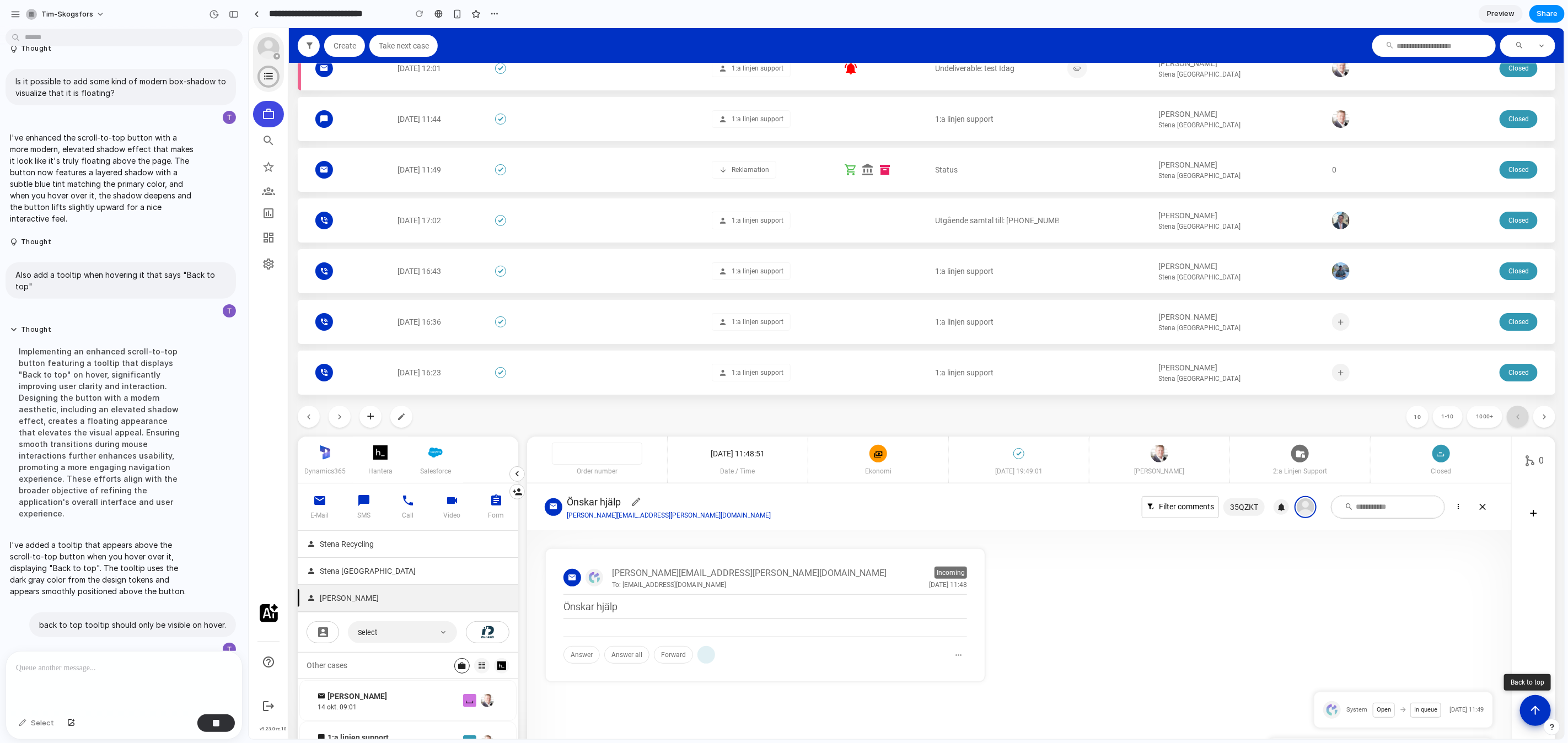
scroll to position [0, 0]
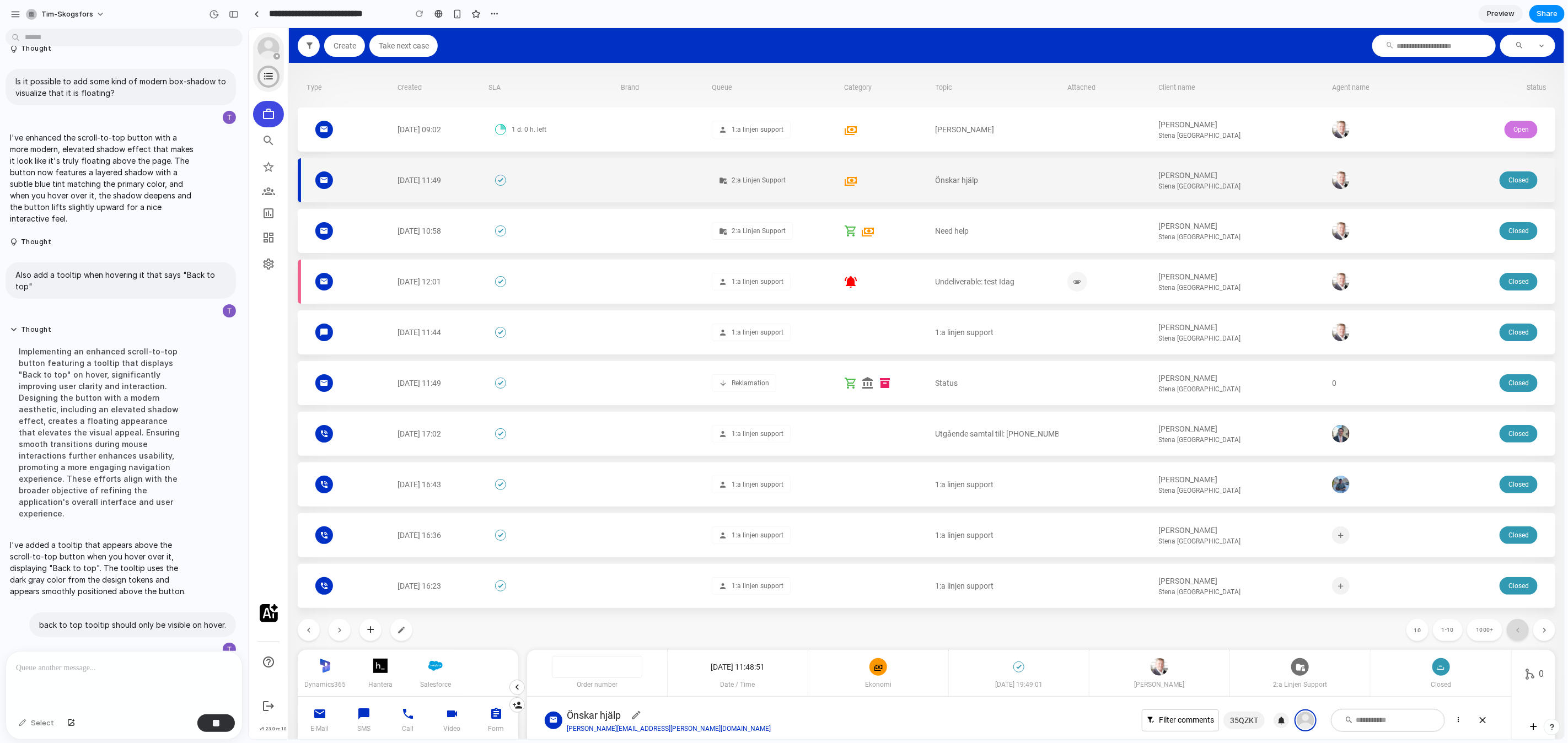
click at [1009, 195] on div "Önskar hjälp" at bounding box center [996, 180] width 124 height 44
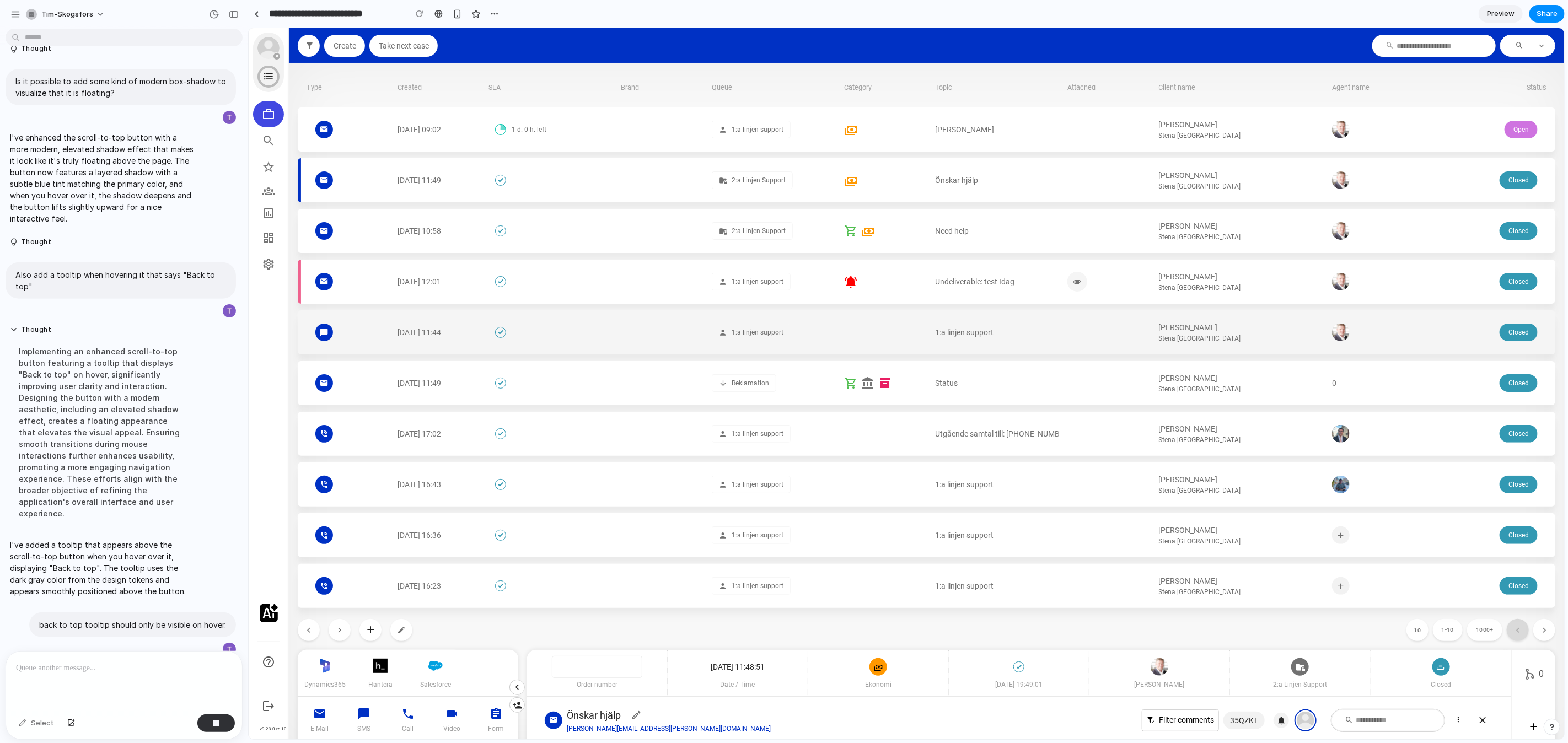
click at [685, 318] on div at bounding box center [661, 332] width 82 height 44
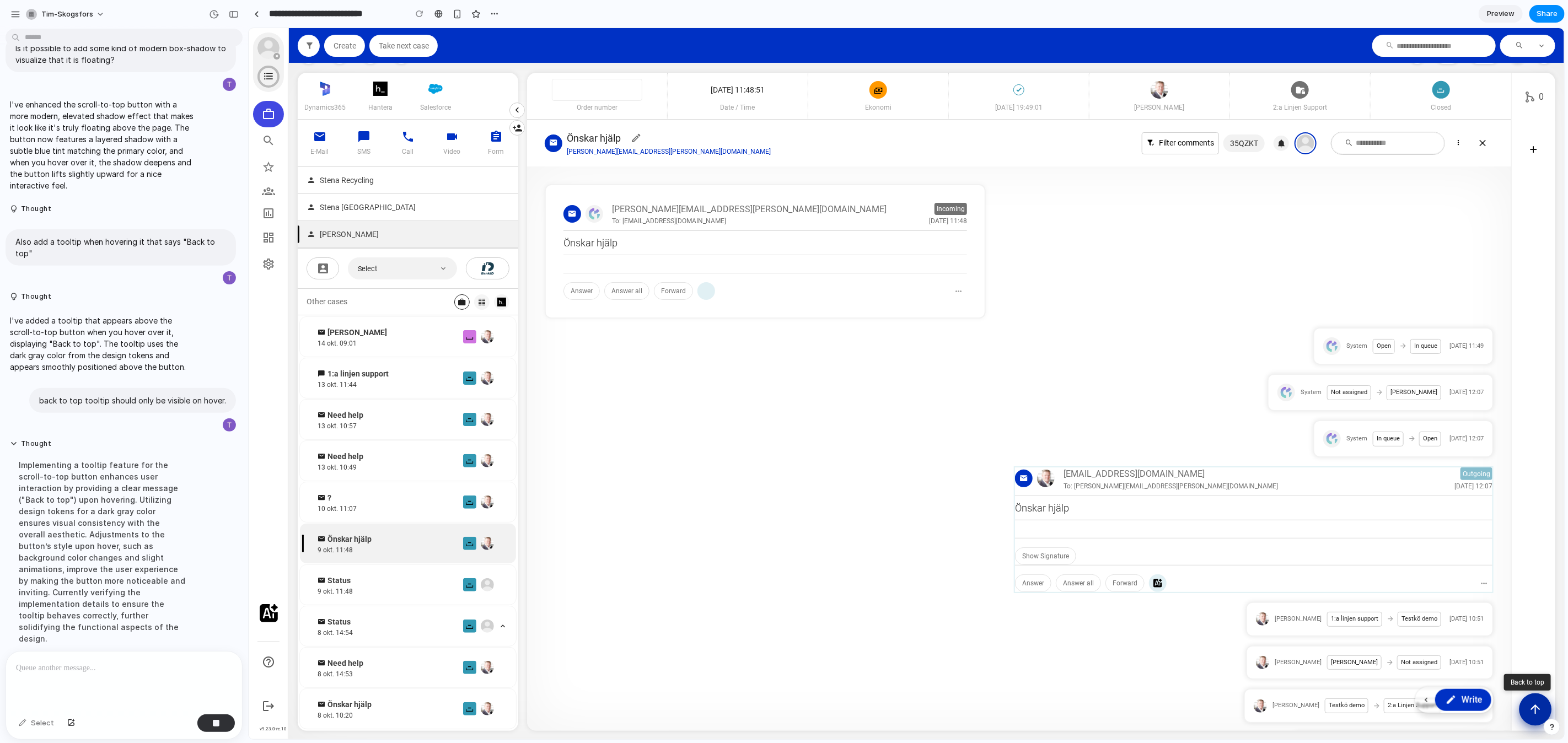
scroll to position [290, 0]
click at [1066, 66] on div "10 1-10 1000+" at bounding box center [926, 55] width 1258 height 35
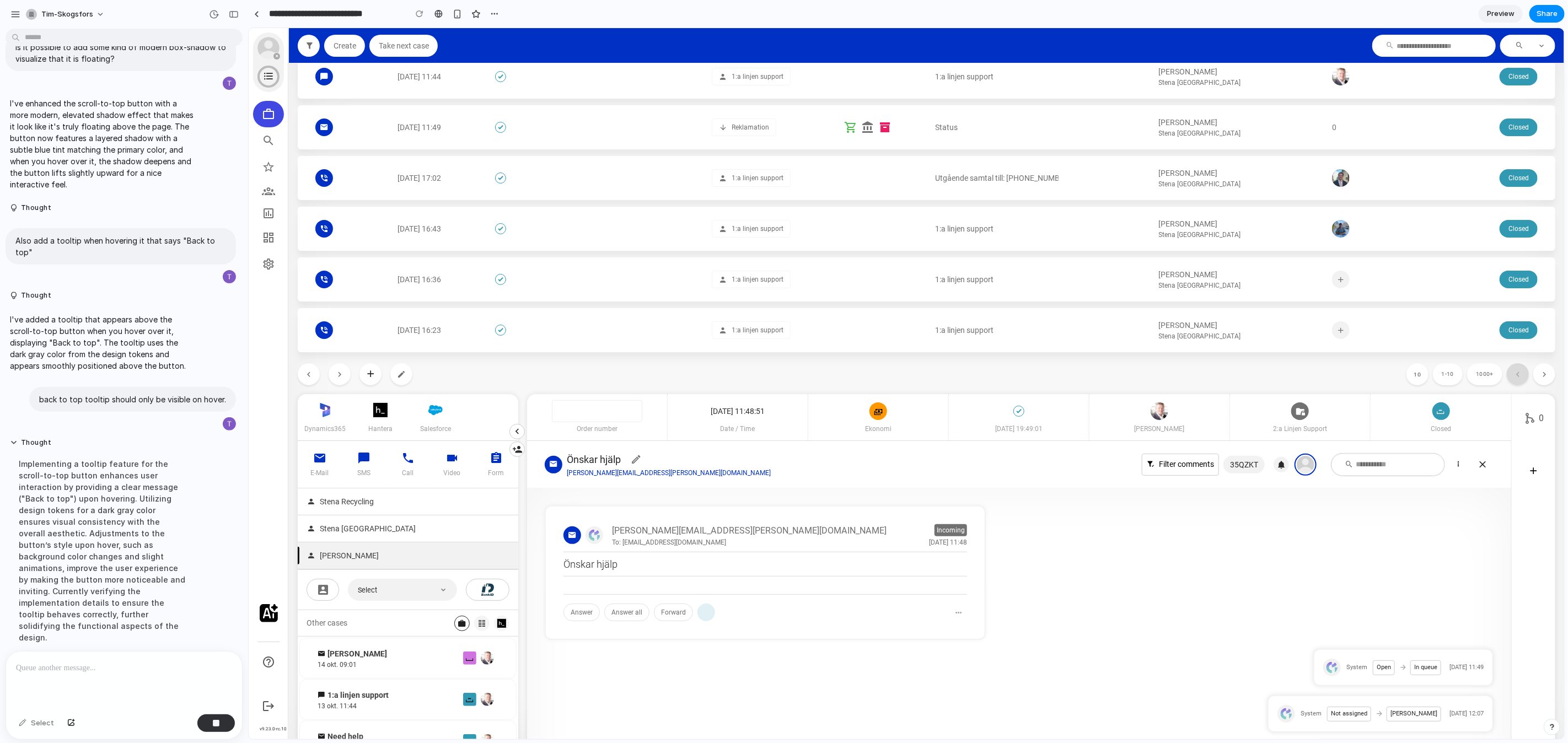
scroll to position [0, 0]
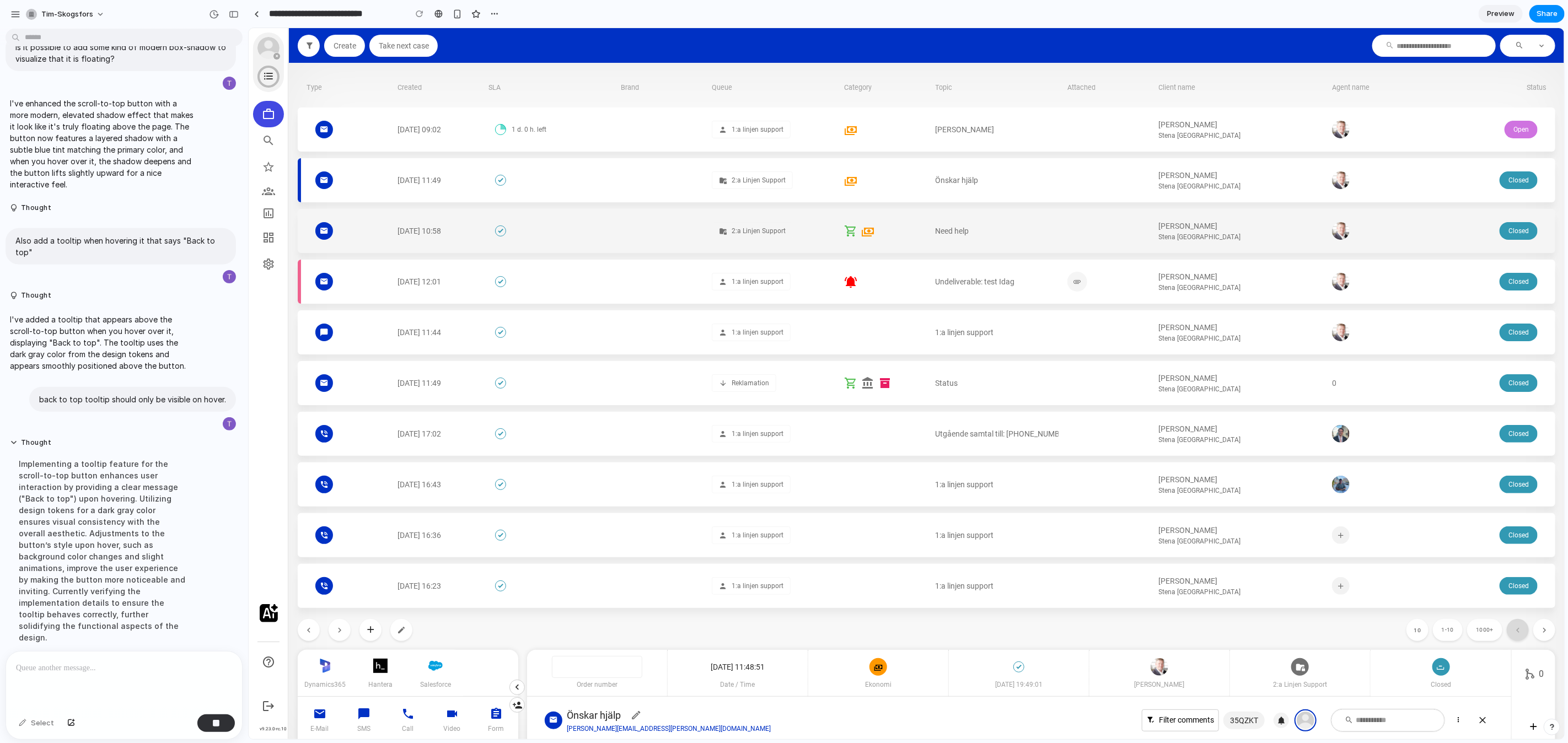
click at [1134, 228] on div at bounding box center [1108, 230] width 82 height 44
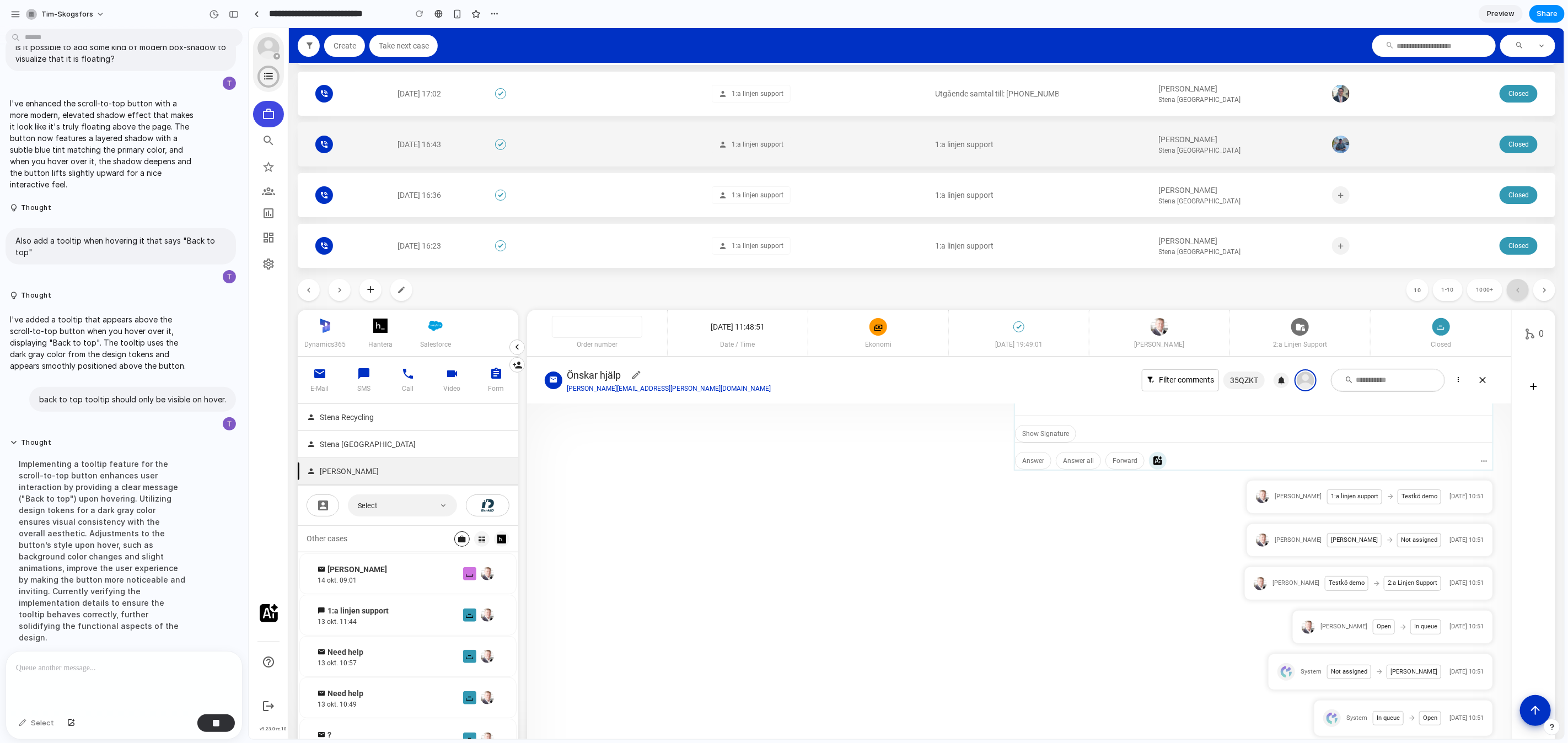
scroll to position [378, 0]
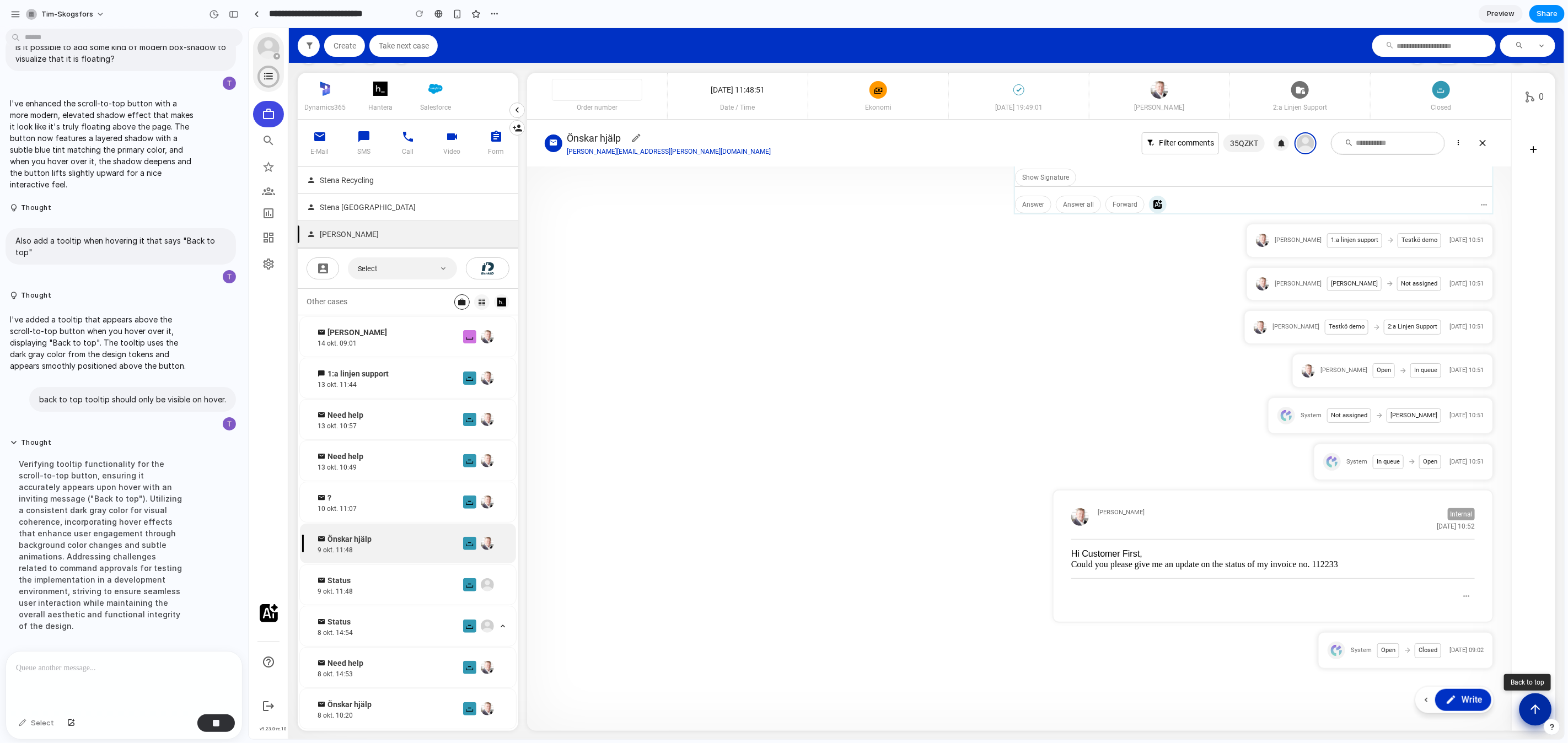
click at [1536, 707] on icon "Scroll to top" at bounding box center [1535, 708] width 14 height 14
click at [1519, 588] on article "0" at bounding box center [1533, 401] width 44 height 658
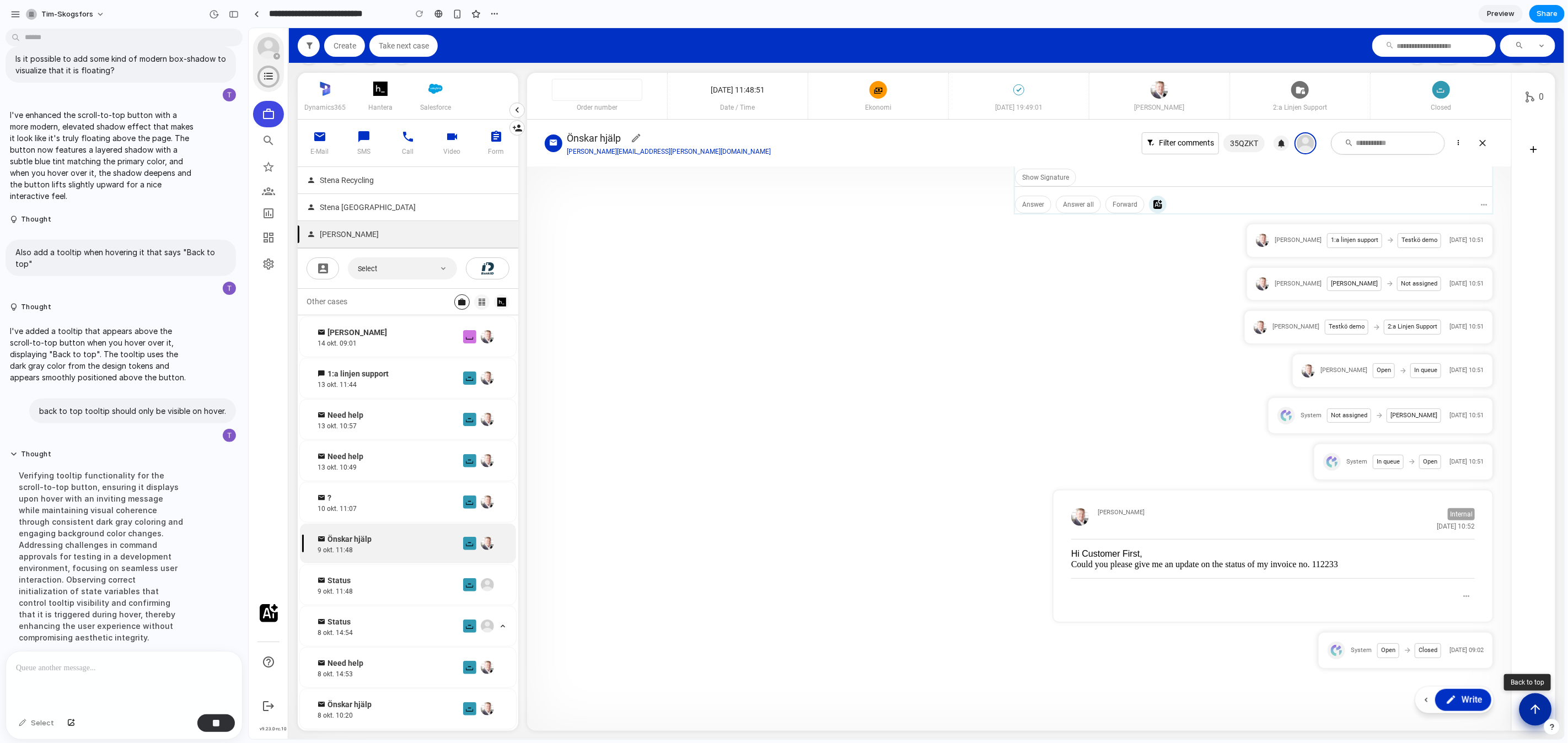
click at [1536, 705] on icon "Scroll to top" at bounding box center [1535, 708] width 14 height 14
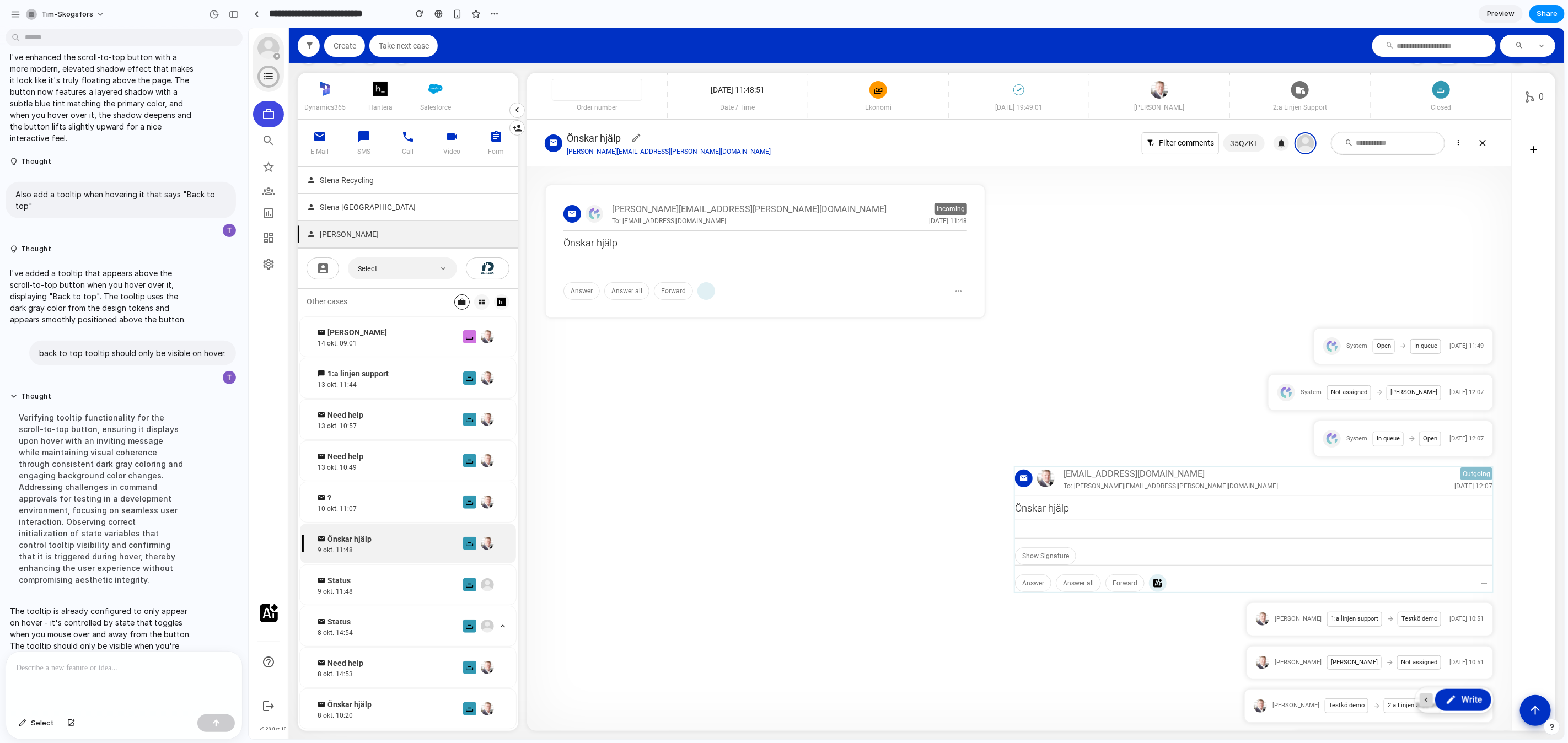
click at [1424, 705] on icon at bounding box center [1426, 700] width 9 height 14
click at [1424, 703] on icon at bounding box center [1426, 700] width 9 height 14
click at [1421, 700] on icon at bounding box center [1426, 700] width 9 height 14
click at [1424, 699] on icon at bounding box center [1426, 700] width 9 height 14
click at [1527, 711] on button "Scroll to top" at bounding box center [1535, 709] width 32 height 32
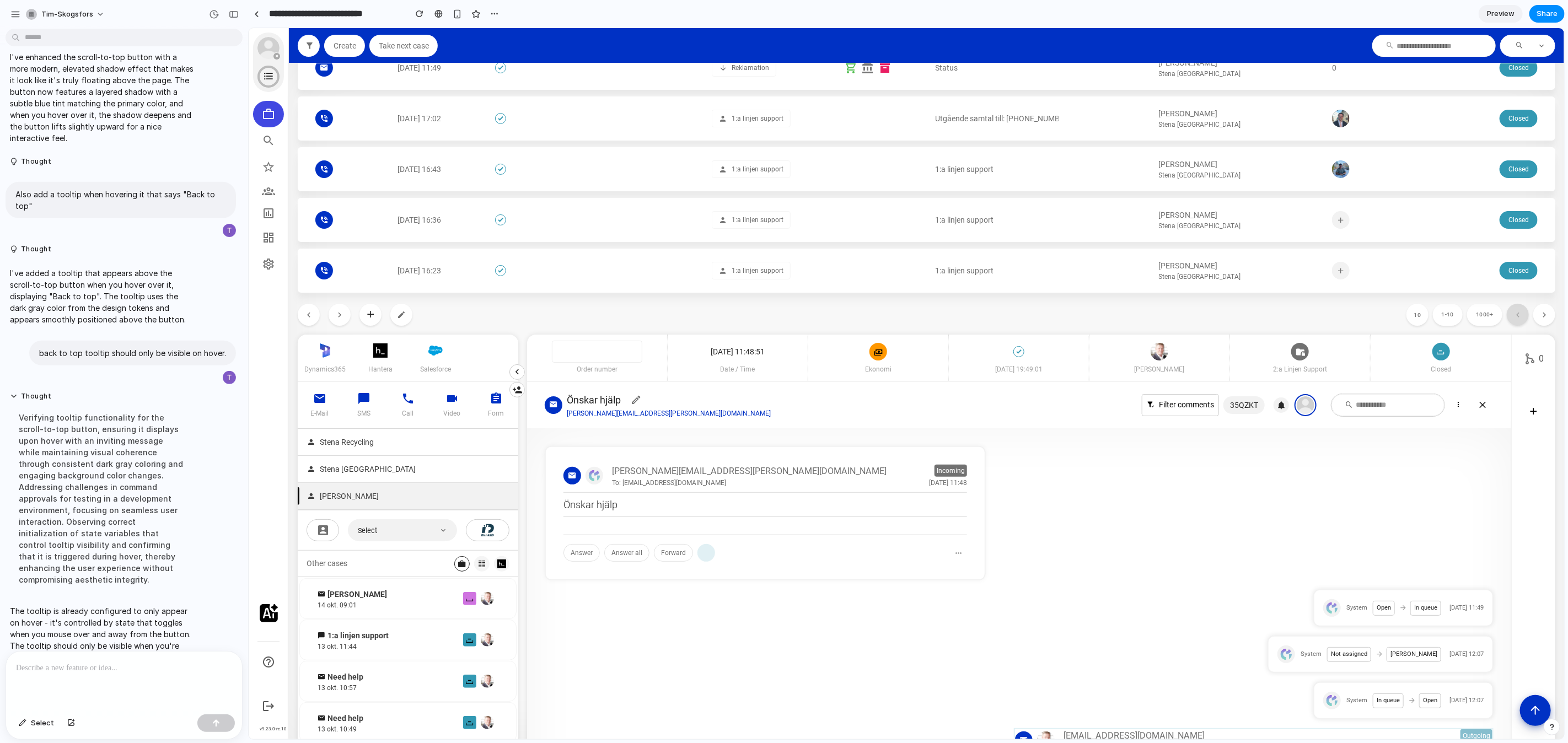
scroll to position [577, 0]
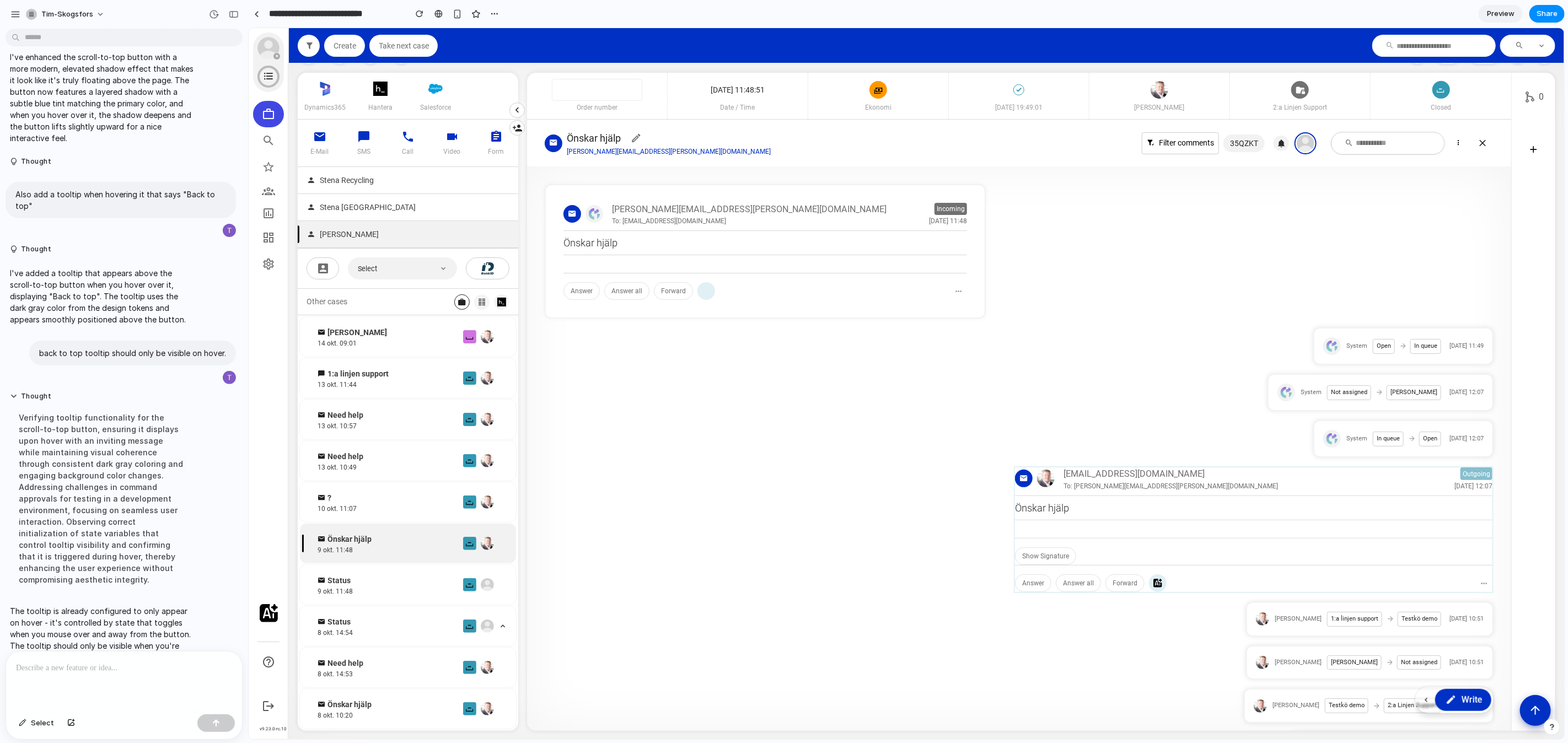
click at [1138, 157] on section "Önskar hjälp [PERSON_NAME][EMAIL_ADDRESS][PERSON_NAME][DOMAIN_NAME] Filter comm…" at bounding box center [1018, 142] width 984 height 47
click at [1550, 12] on span "Share" at bounding box center [1547, 14] width 21 height 11
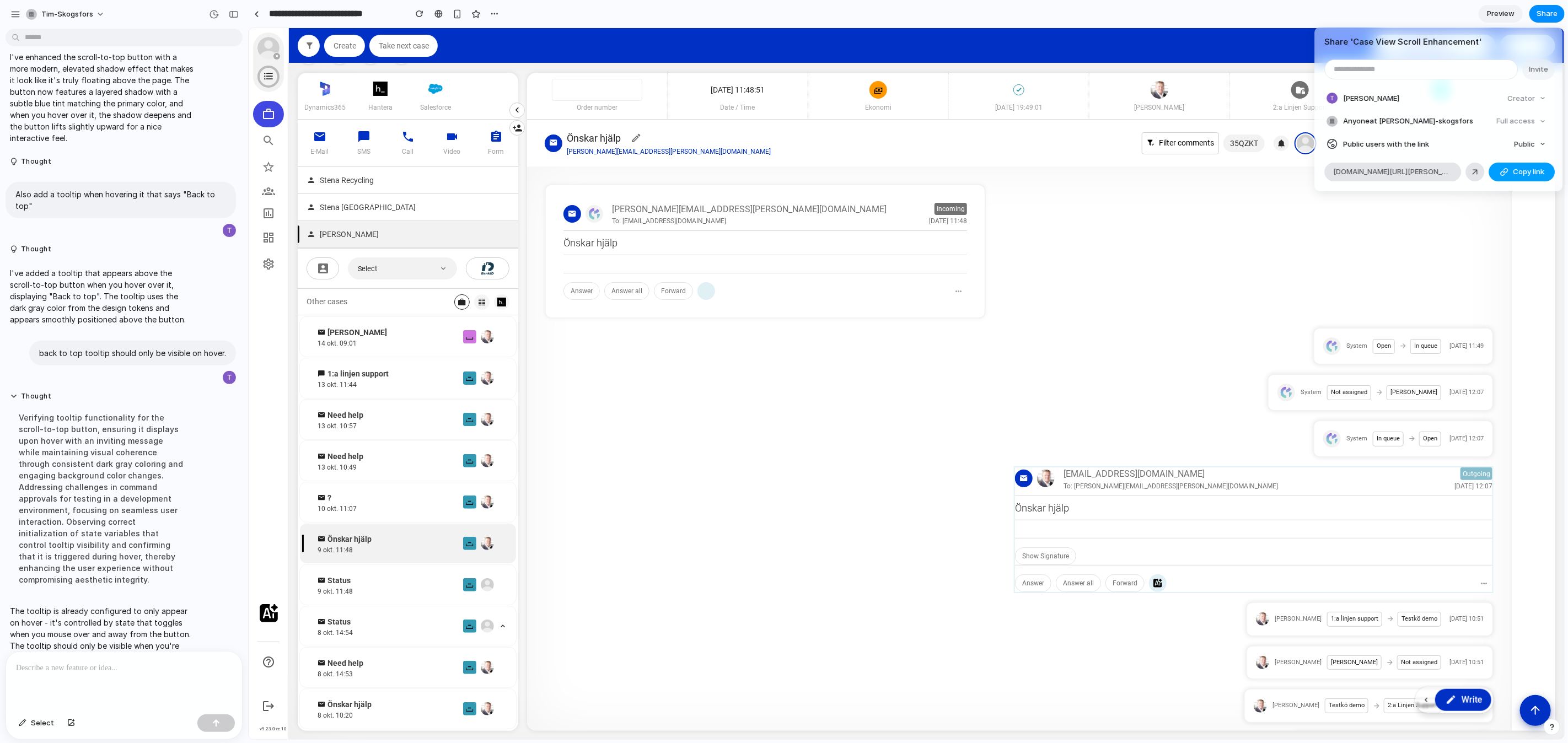
click at [1542, 170] on span "Copy link" at bounding box center [1528, 172] width 32 height 11
click at [1079, 61] on div "Share ' Case View Scroll Enhancement ' Invite [PERSON_NAME] Creator Anyone at […" at bounding box center [784, 371] width 1568 height 743
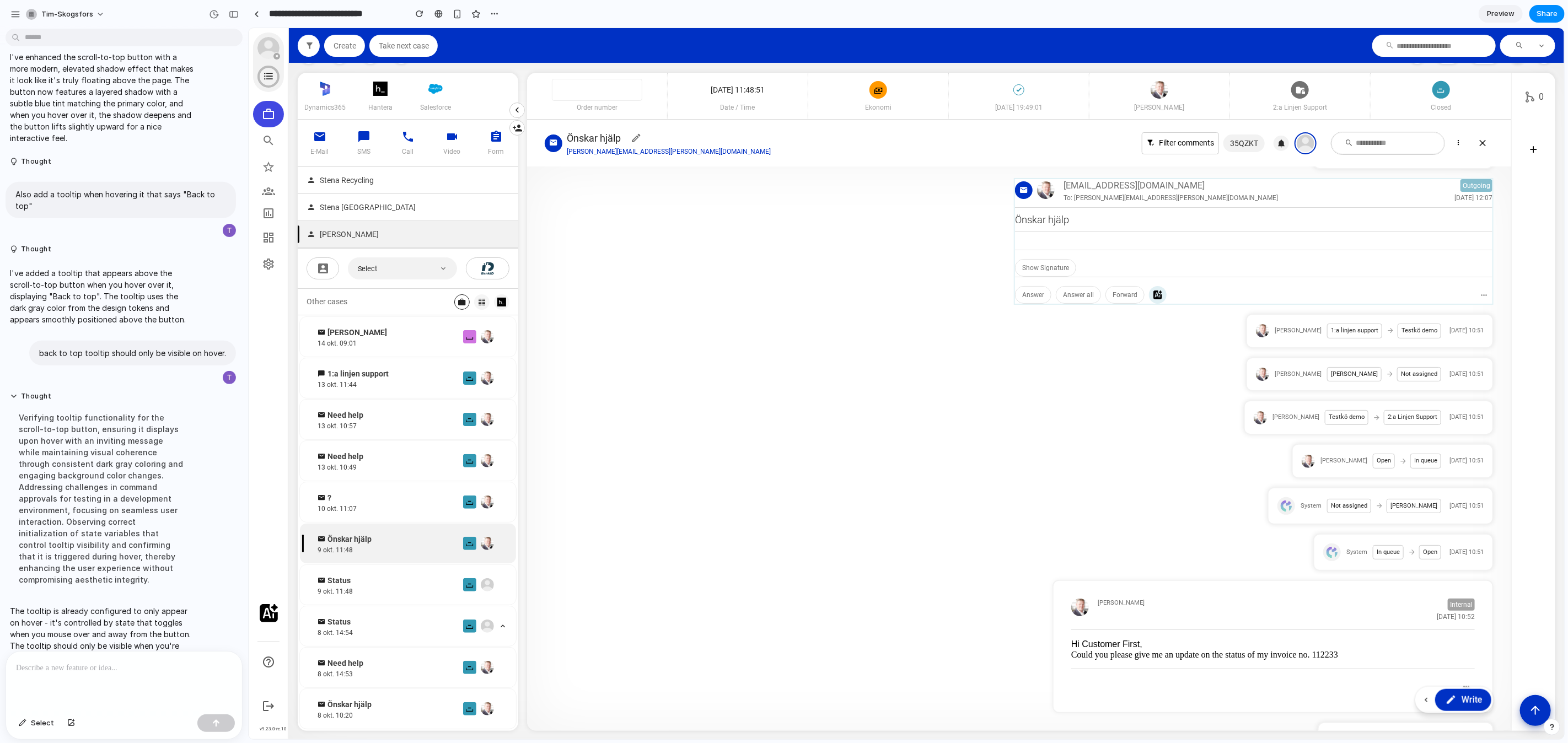
scroll to position [317, 0]
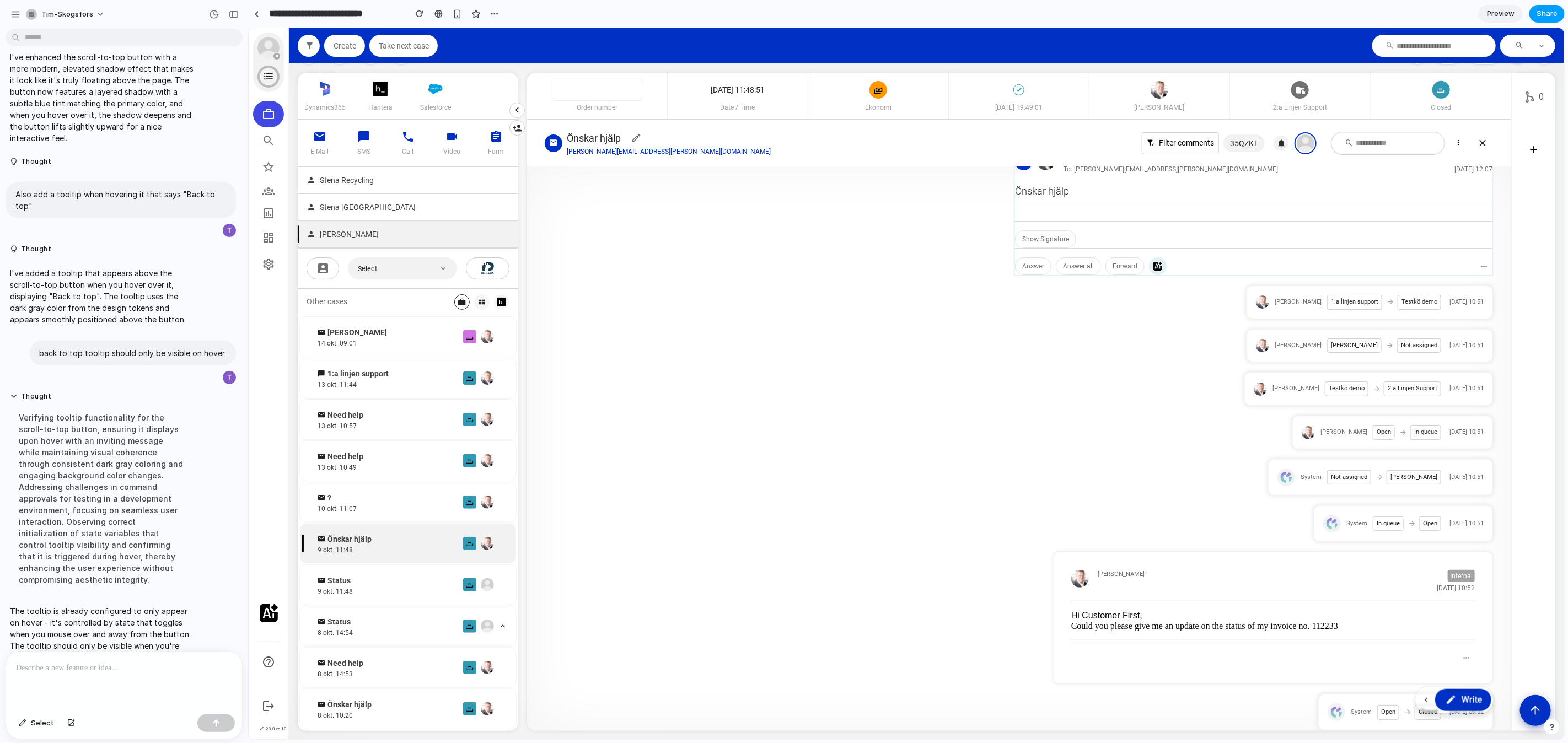
click at [1551, 15] on span "Share" at bounding box center [1547, 14] width 21 height 11
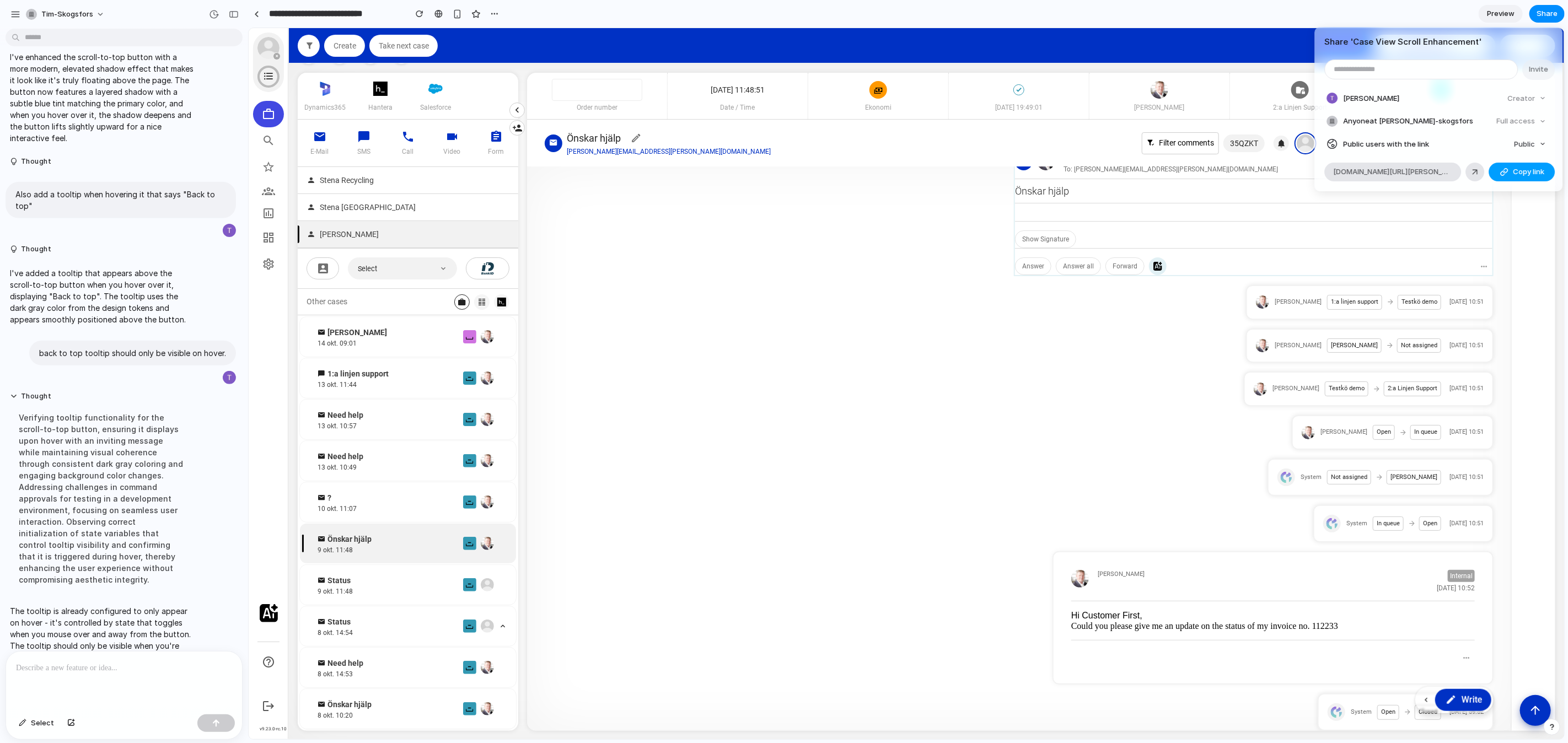
click at [1542, 172] on span "Copy link" at bounding box center [1528, 172] width 32 height 11
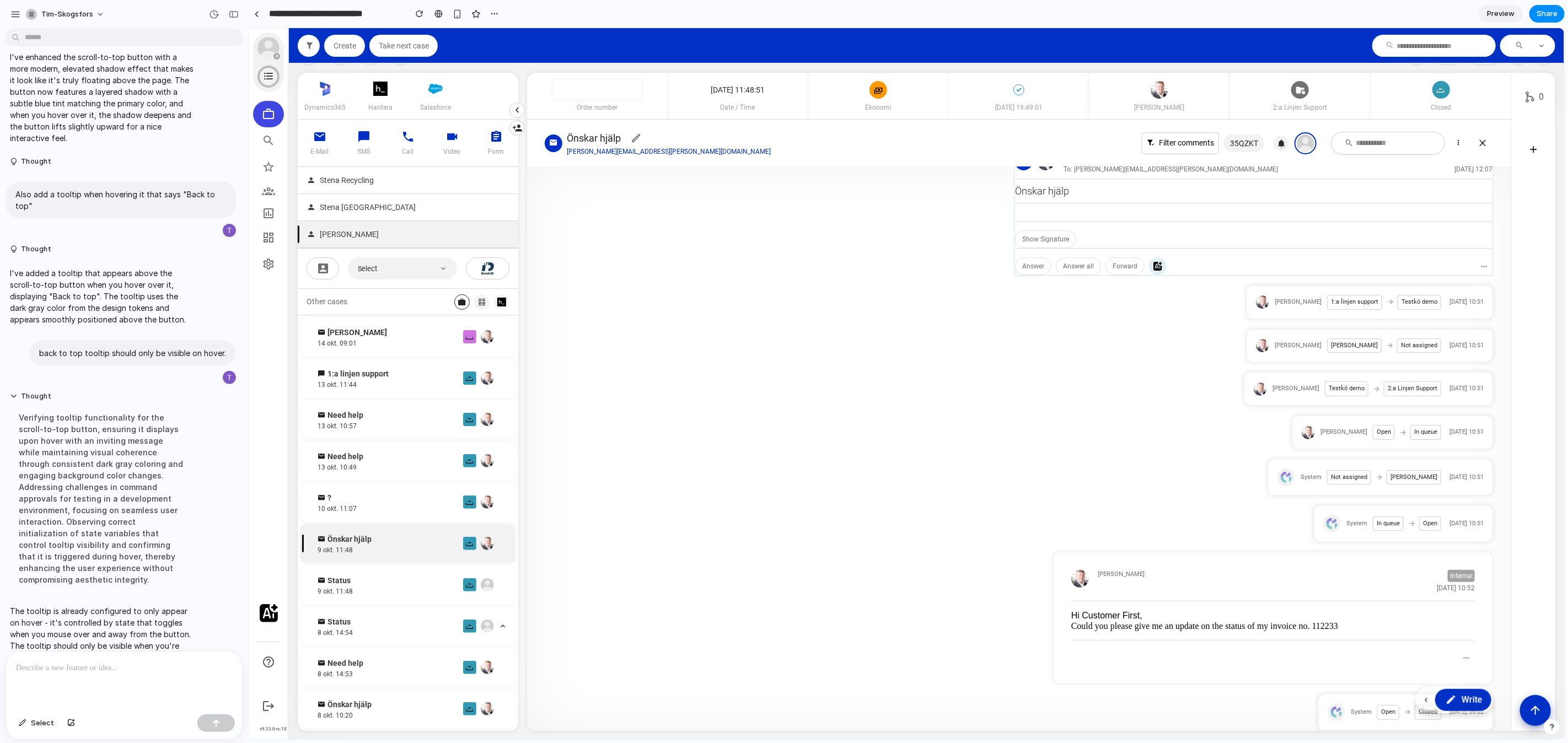
click at [682, 236] on div "Share ' Case View Scroll Enhancement ' Invite [PERSON_NAME] Creator Anyone at […" at bounding box center [784, 371] width 1568 height 743
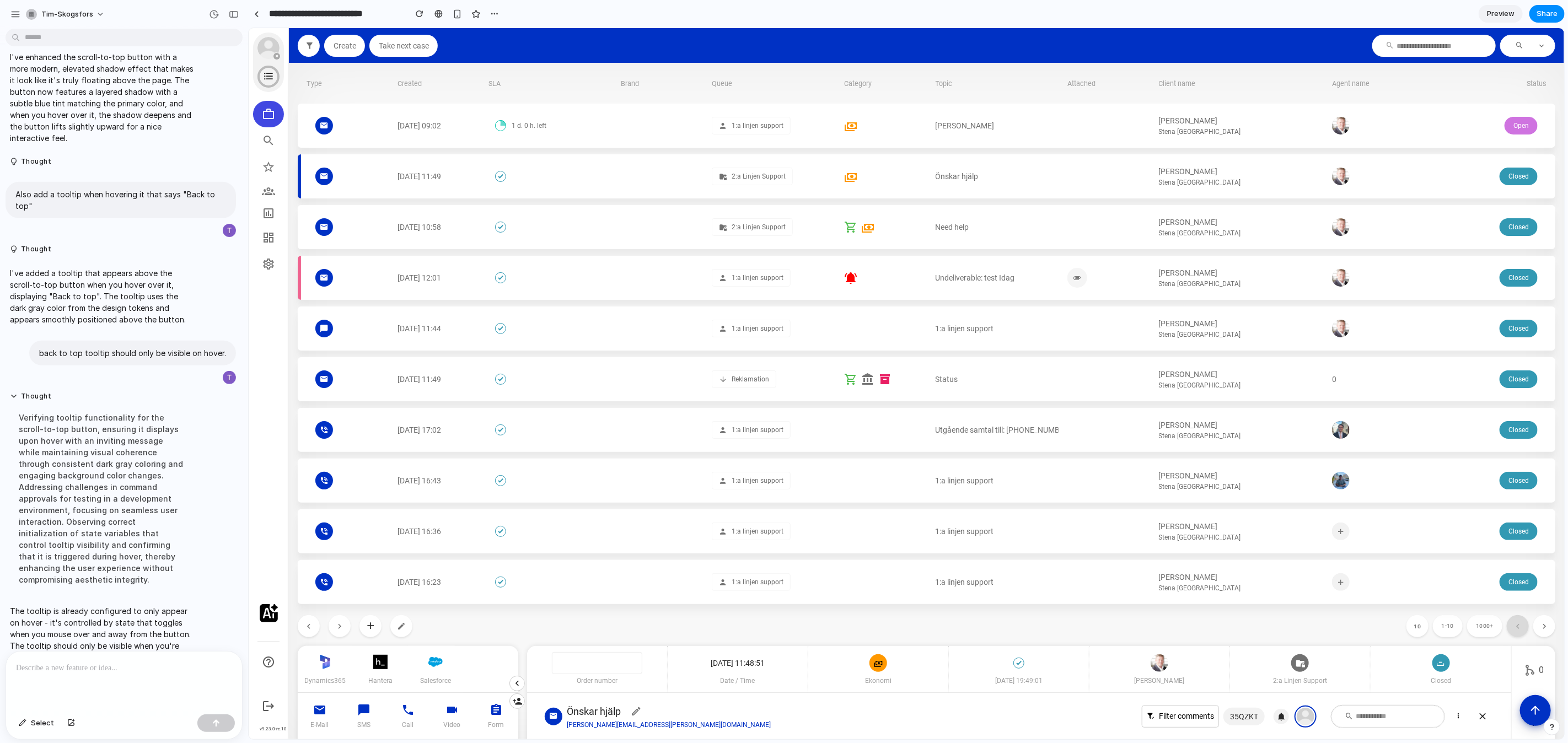
scroll to position [0, 0]
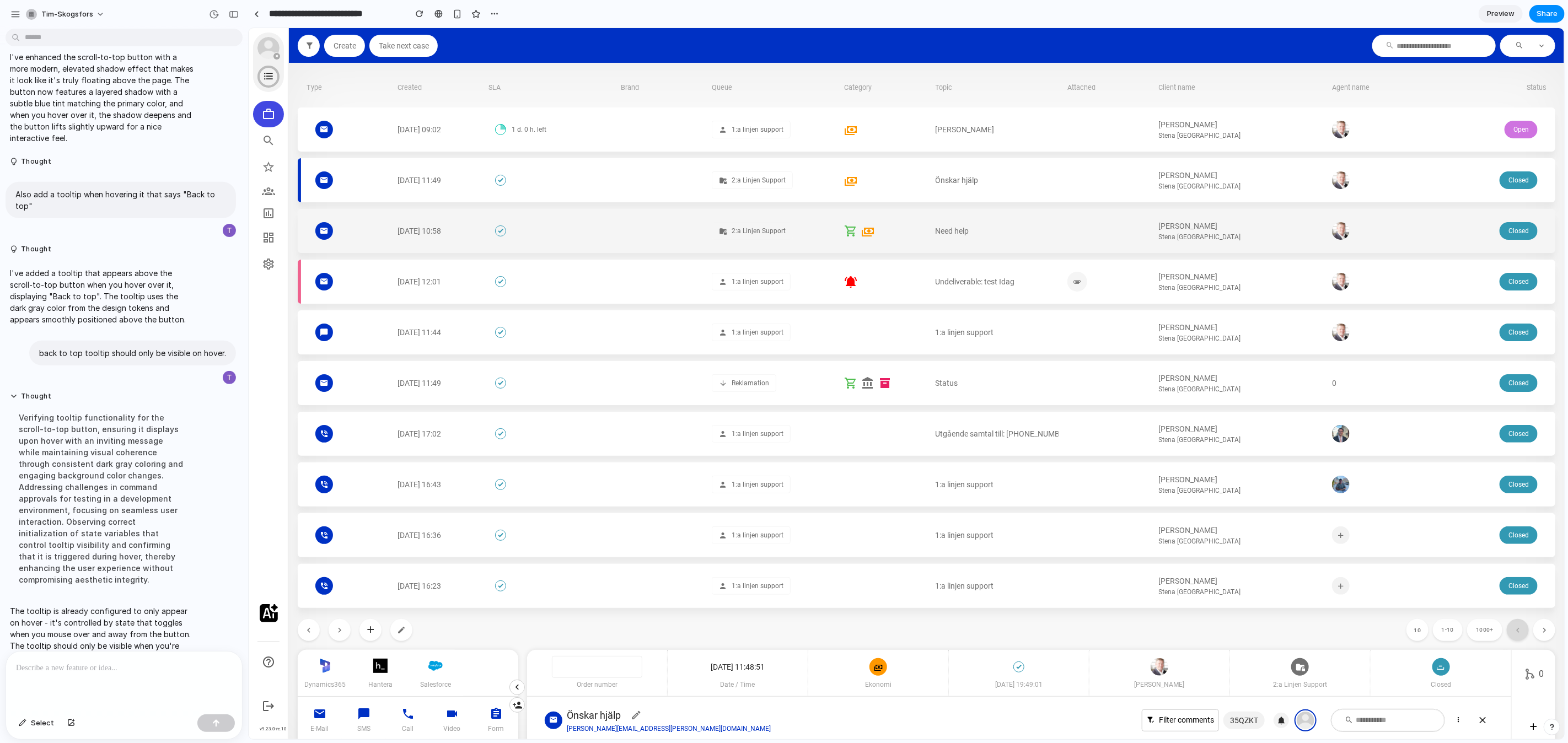
click at [616, 246] on div "[DATE] 10:58 2:a Linjen Support Need help [PERSON_NAME] Stena [GEOGRAPHIC_DATA]…" at bounding box center [926, 230] width 1258 height 44
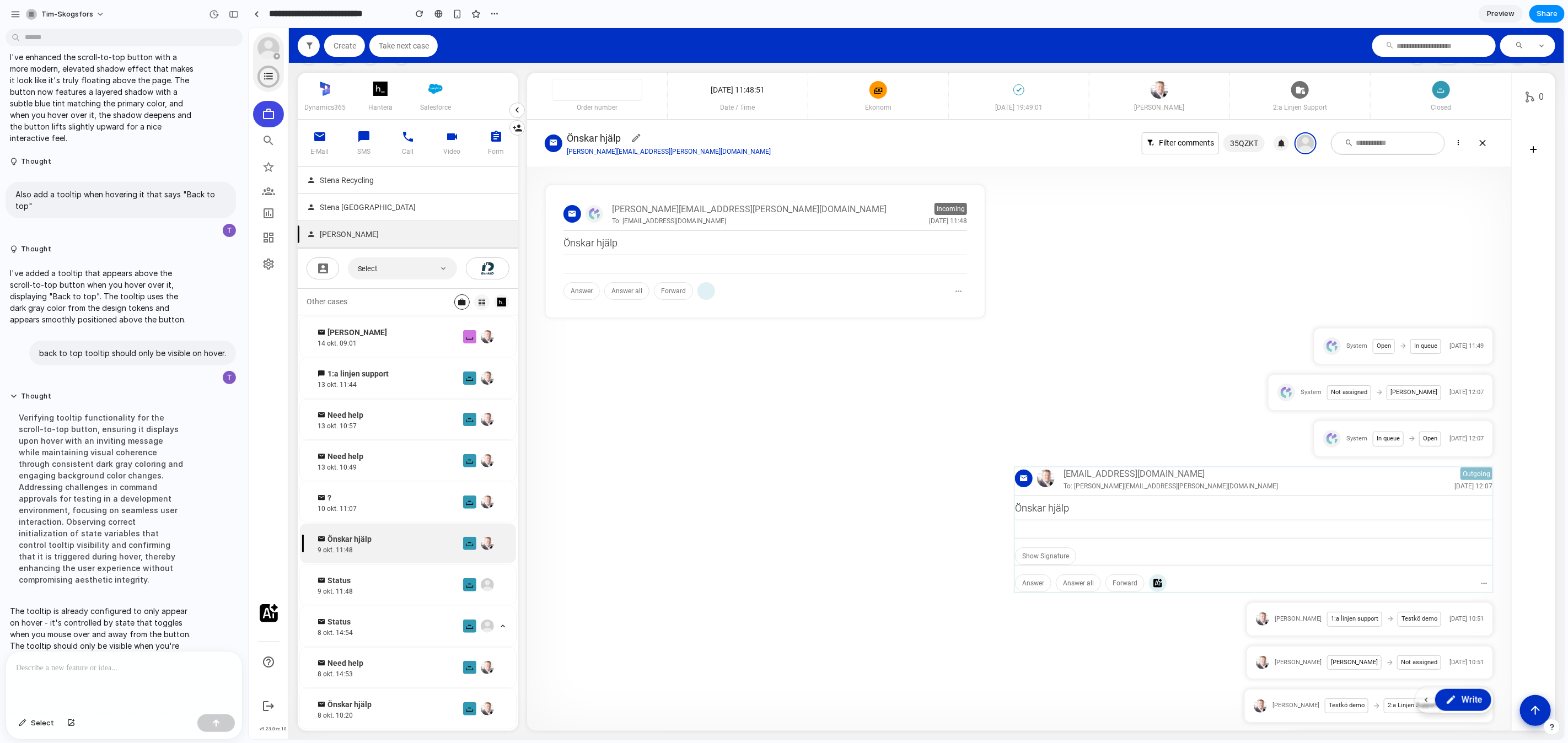
scroll to position [378, 0]
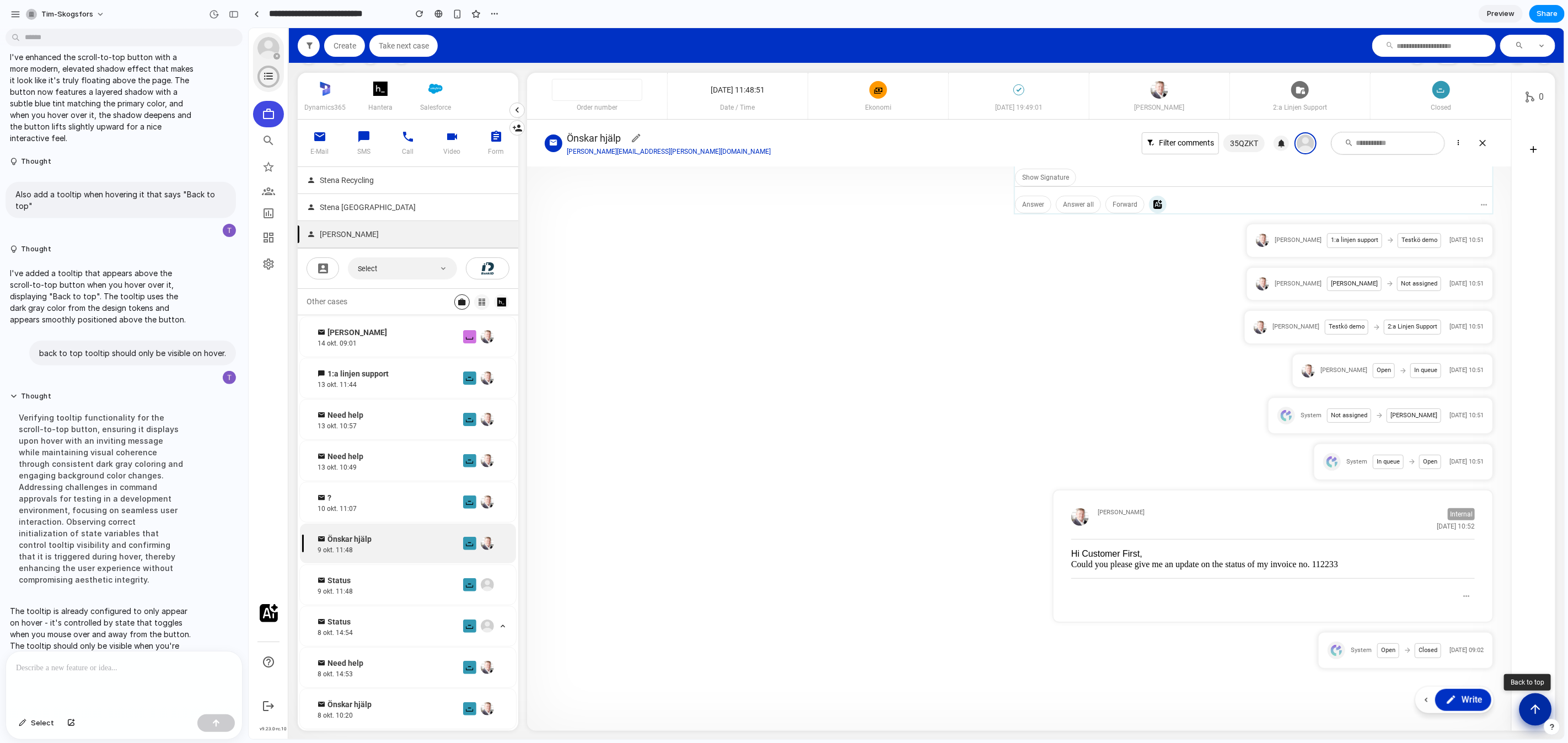
click at [1541, 713] on icon "Scroll to top" at bounding box center [1535, 708] width 14 height 14
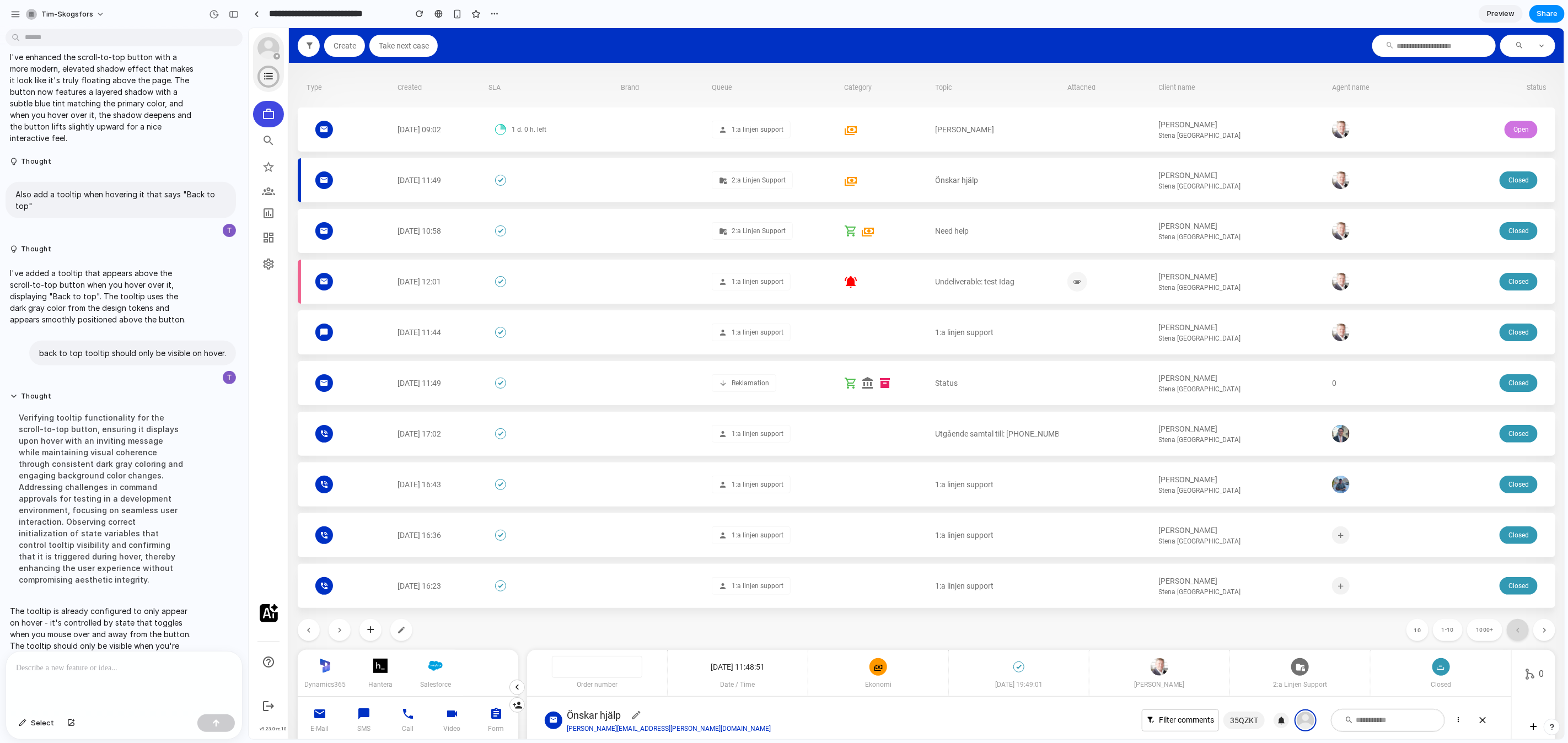
scroll to position [577, 0]
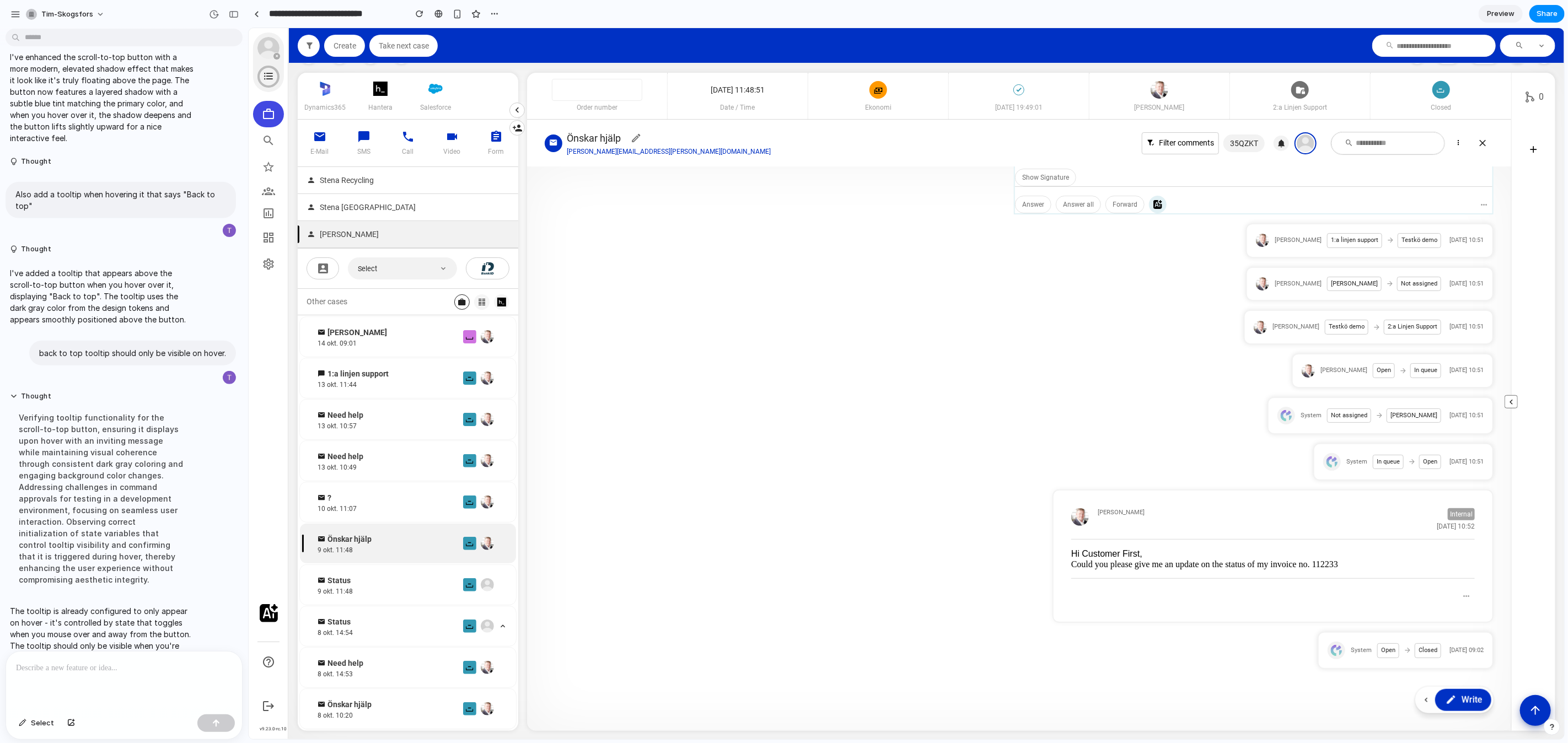
click at [1547, 673] on article "0" at bounding box center [1533, 401] width 44 height 658
click at [1532, 720] on button "Scroll to top" at bounding box center [1535, 709] width 32 height 32
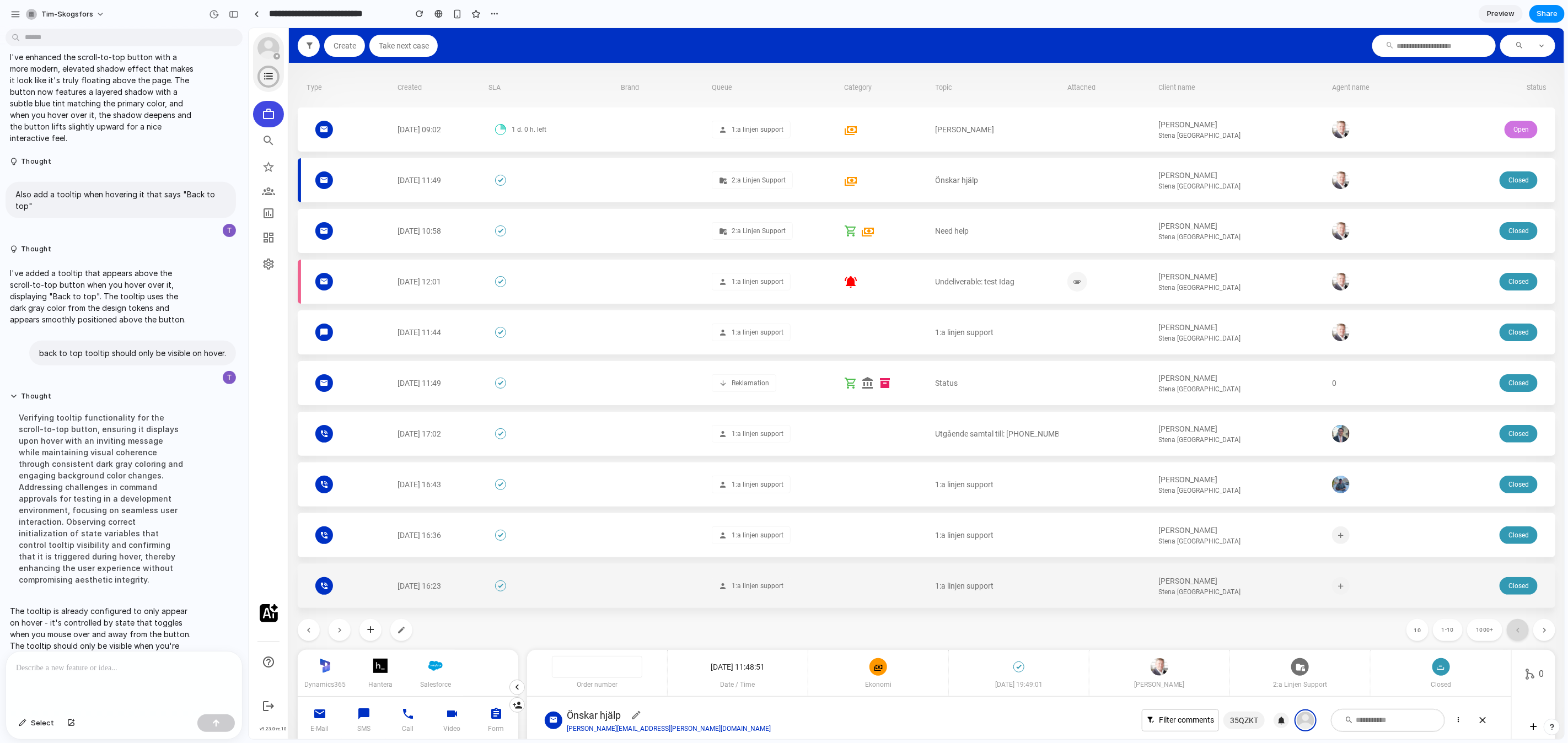
scroll to position [0, 0]
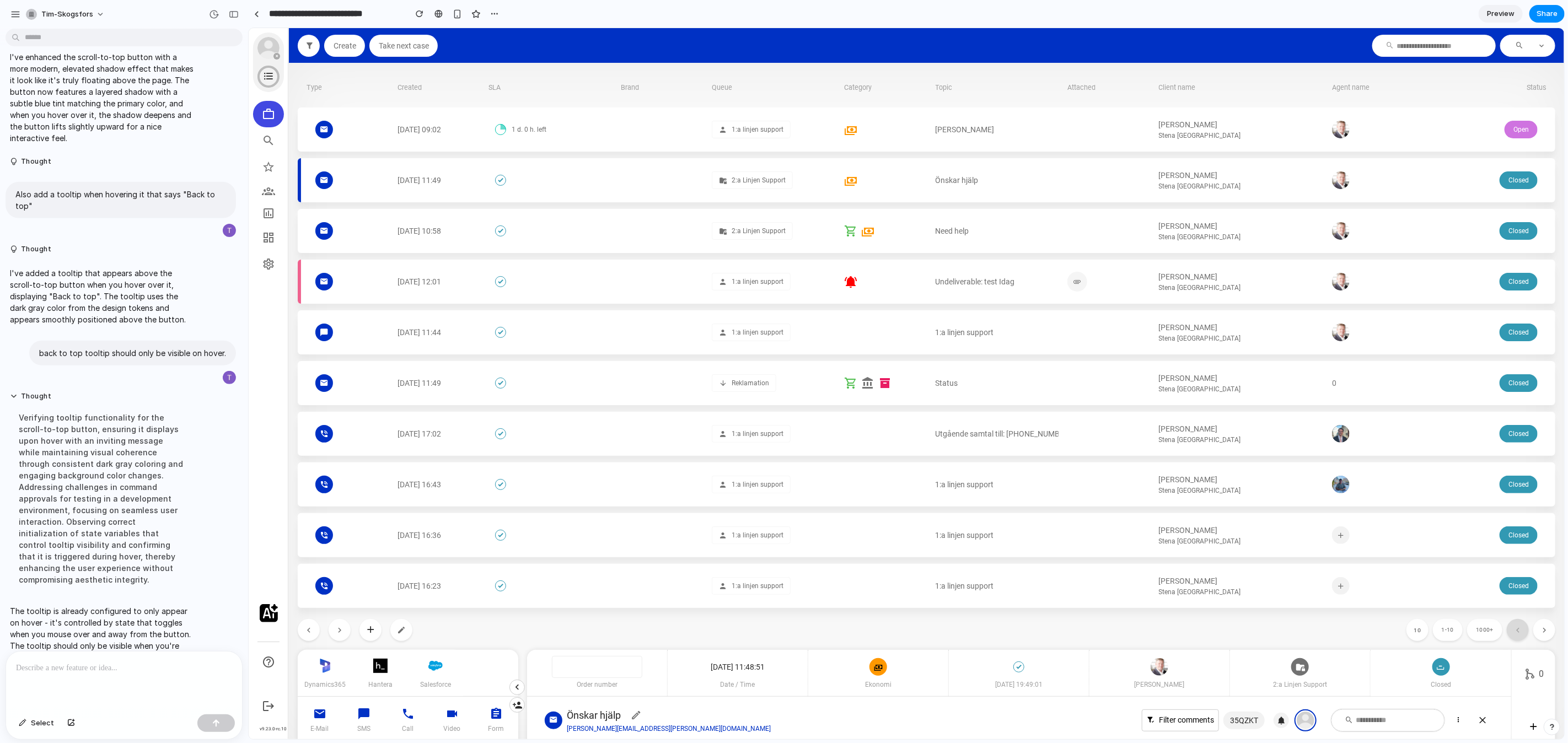
click at [1416, 557] on div "[DATE] 09:02 1 d. 0 h. left 1:a linjen support [PERSON_NAME] Stena [GEOGRAPHIC_…" at bounding box center [926, 357] width 1258 height 500
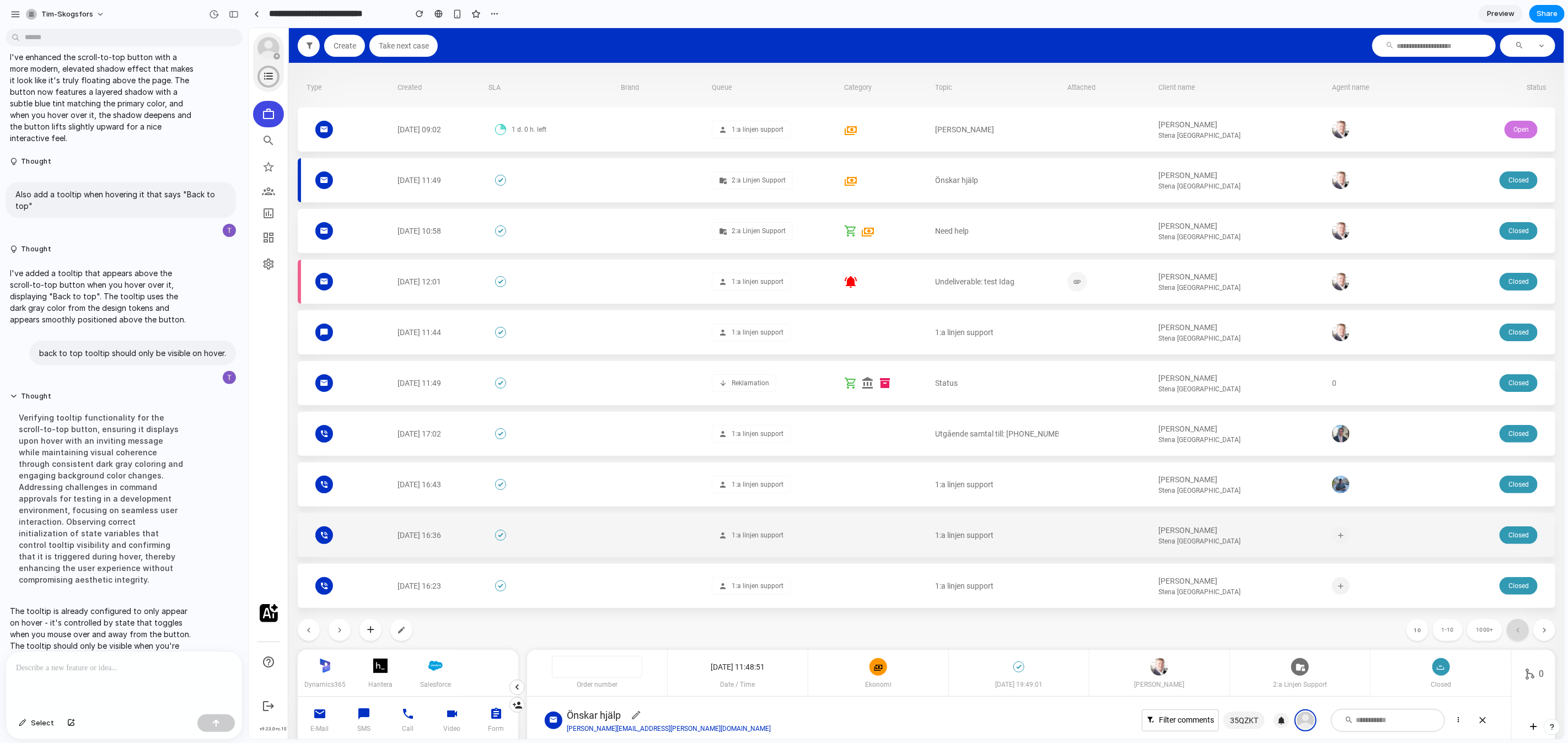
click at [1413, 538] on div "[DATE] 16:36 1:a linjen support 1:a linjen support [PERSON_NAME] Stena [GEOGRAP…" at bounding box center [926, 534] width 1258 height 44
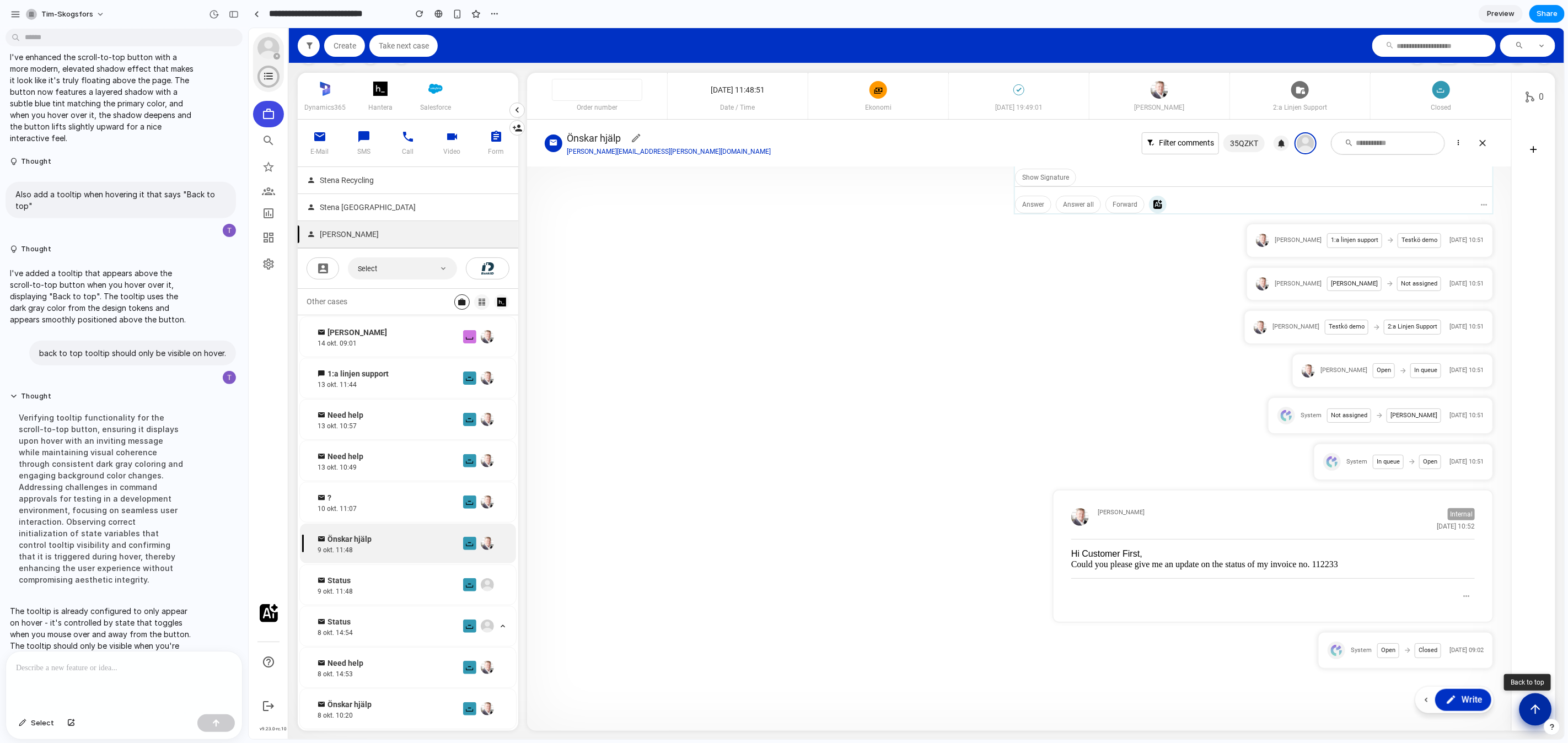
click at [1525, 705] on button "Scroll to top" at bounding box center [1535, 709] width 32 height 32
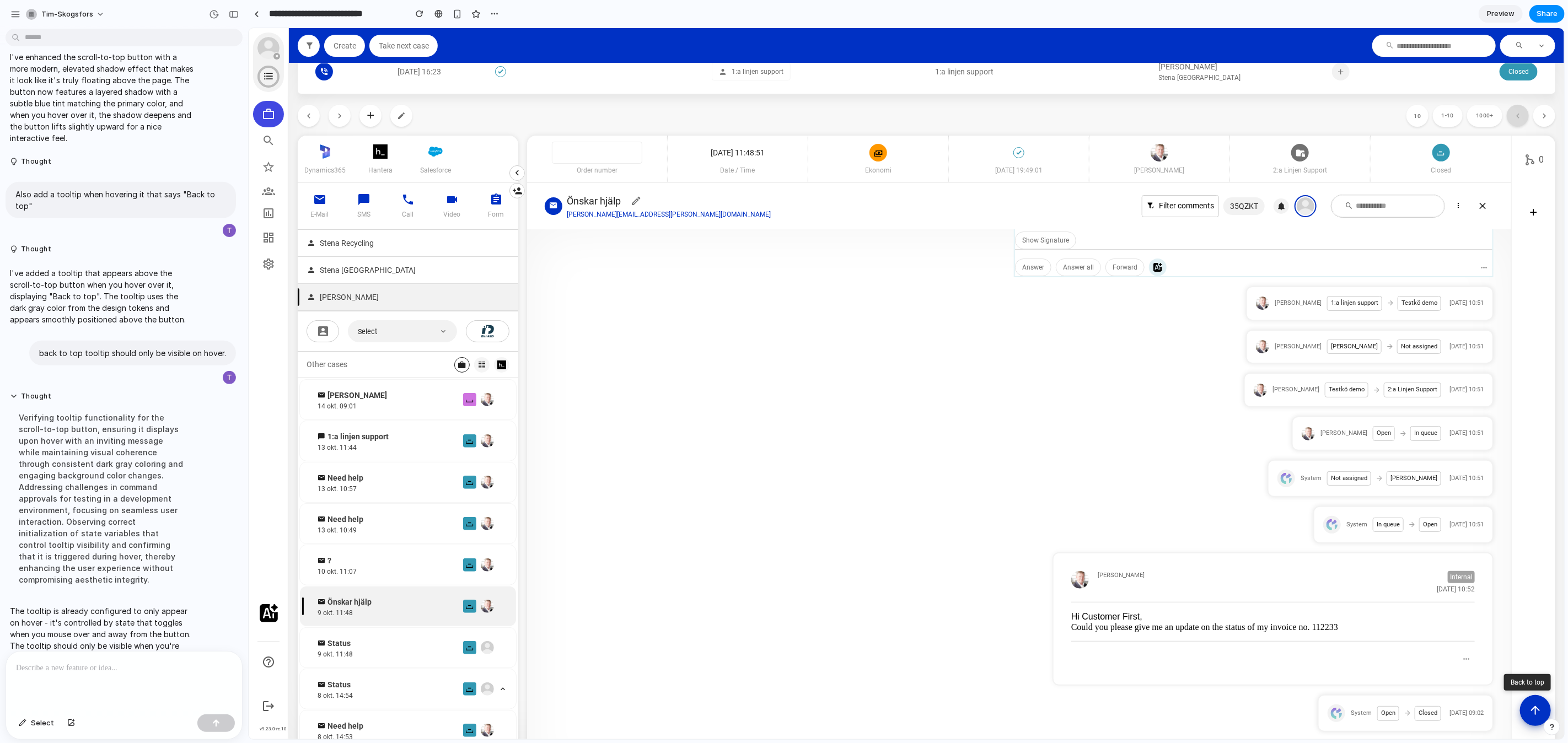
scroll to position [577, 0]
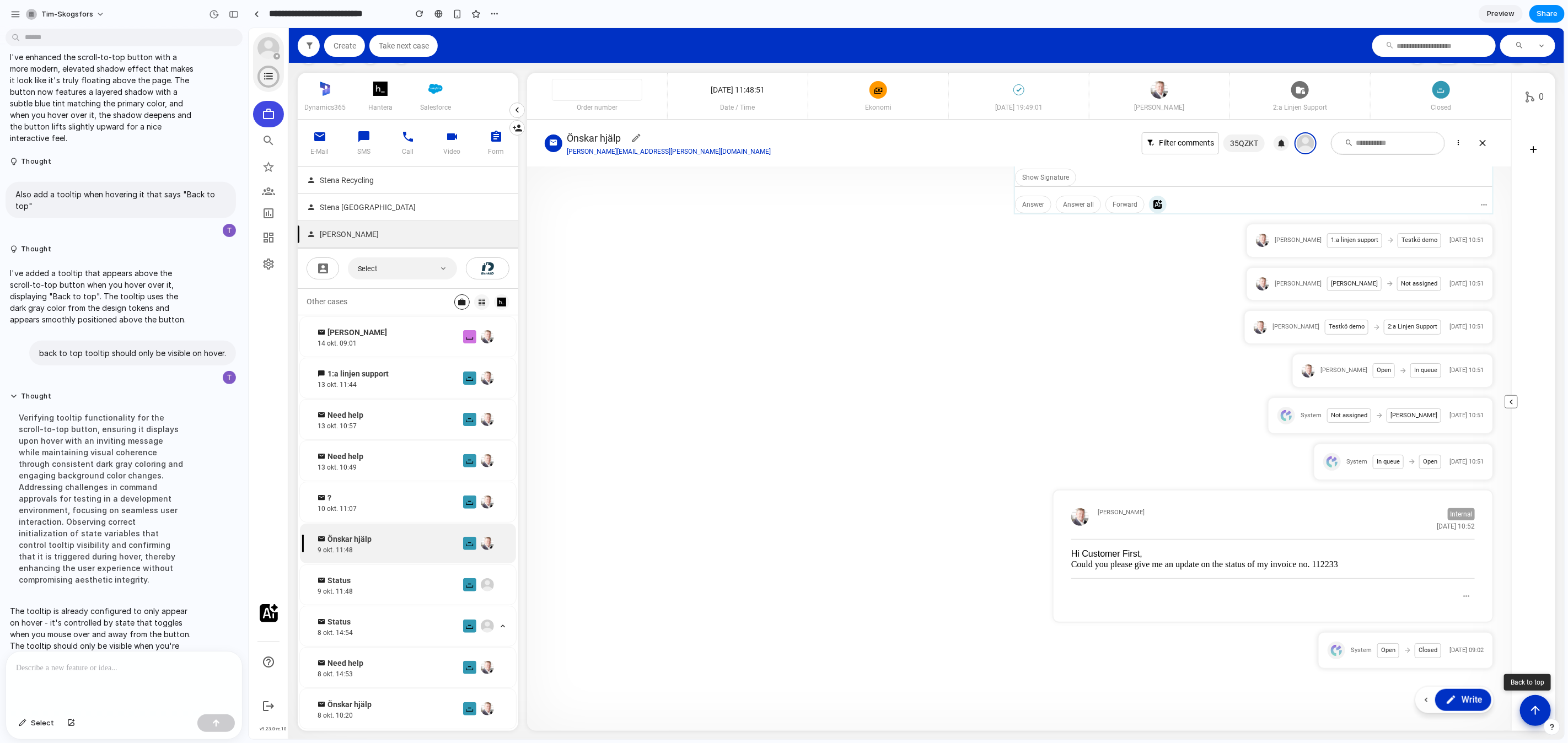
click at [1540, 403] on article "0" at bounding box center [1533, 401] width 44 height 658
click at [1539, 717] on button "Scroll to top" at bounding box center [1535, 709] width 32 height 32
click at [1530, 710] on icon "Scroll to top" at bounding box center [1535, 708] width 14 height 14
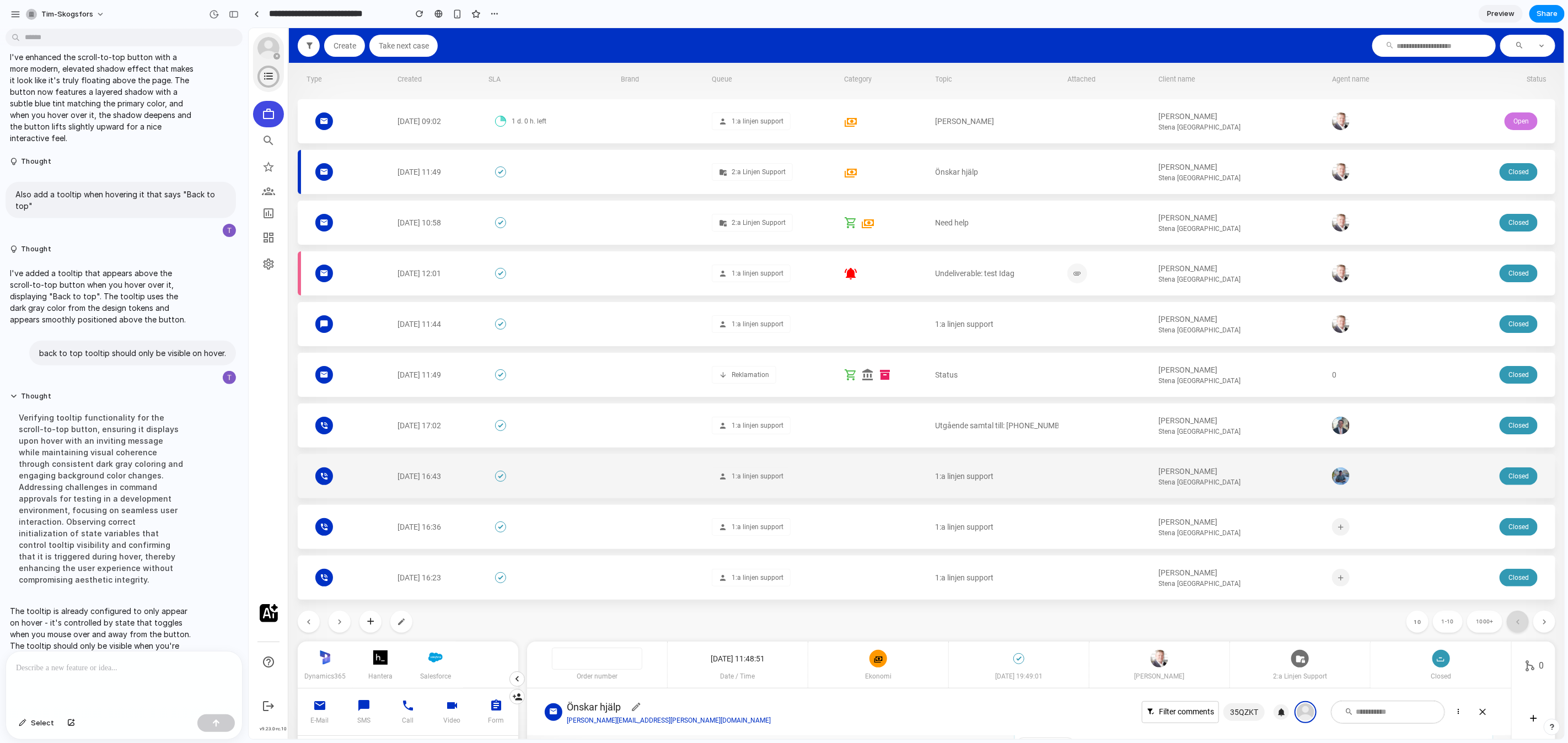
scroll to position [0, 0]
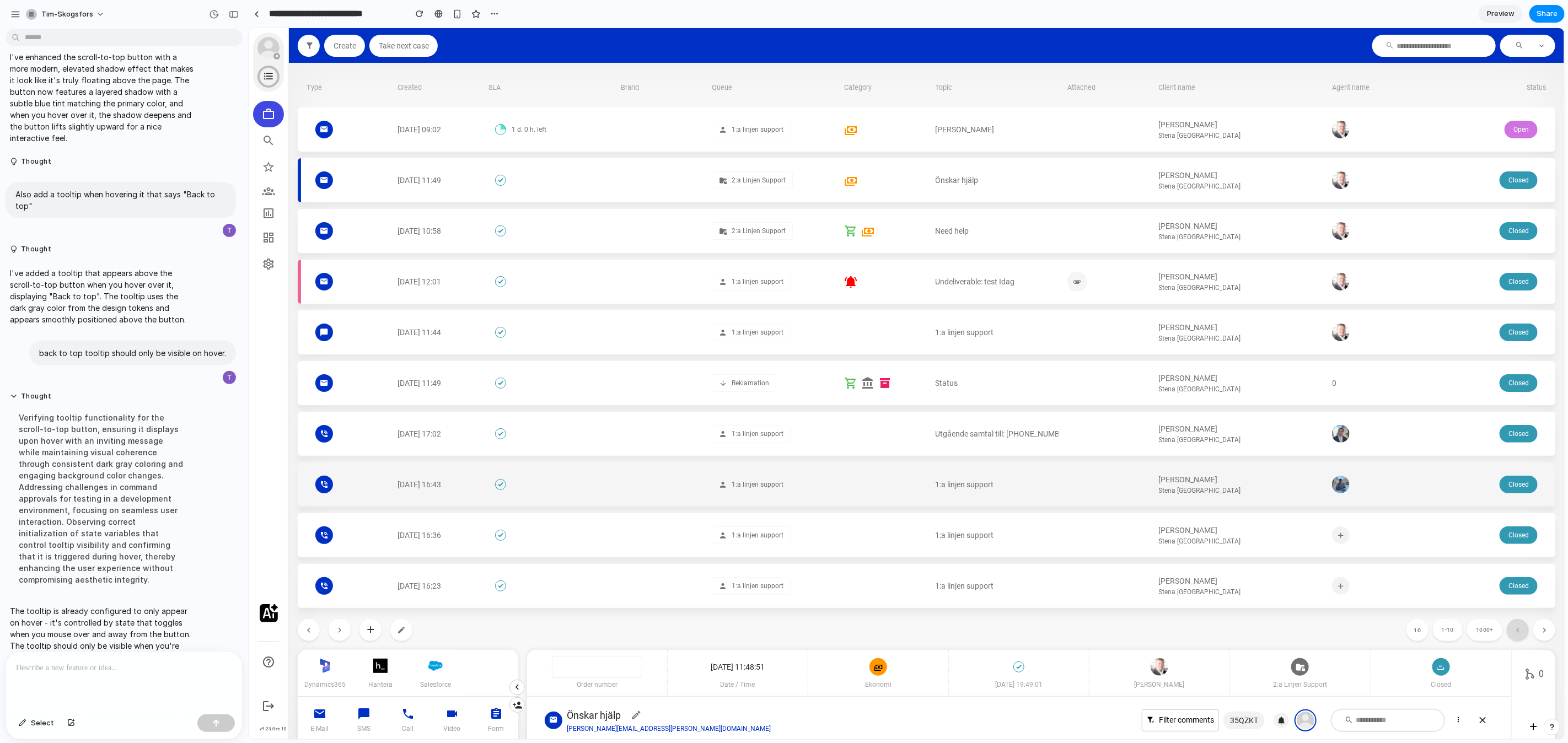
click at [1374, 476] on div at bounding box center [1372, 484] width 82 height 18
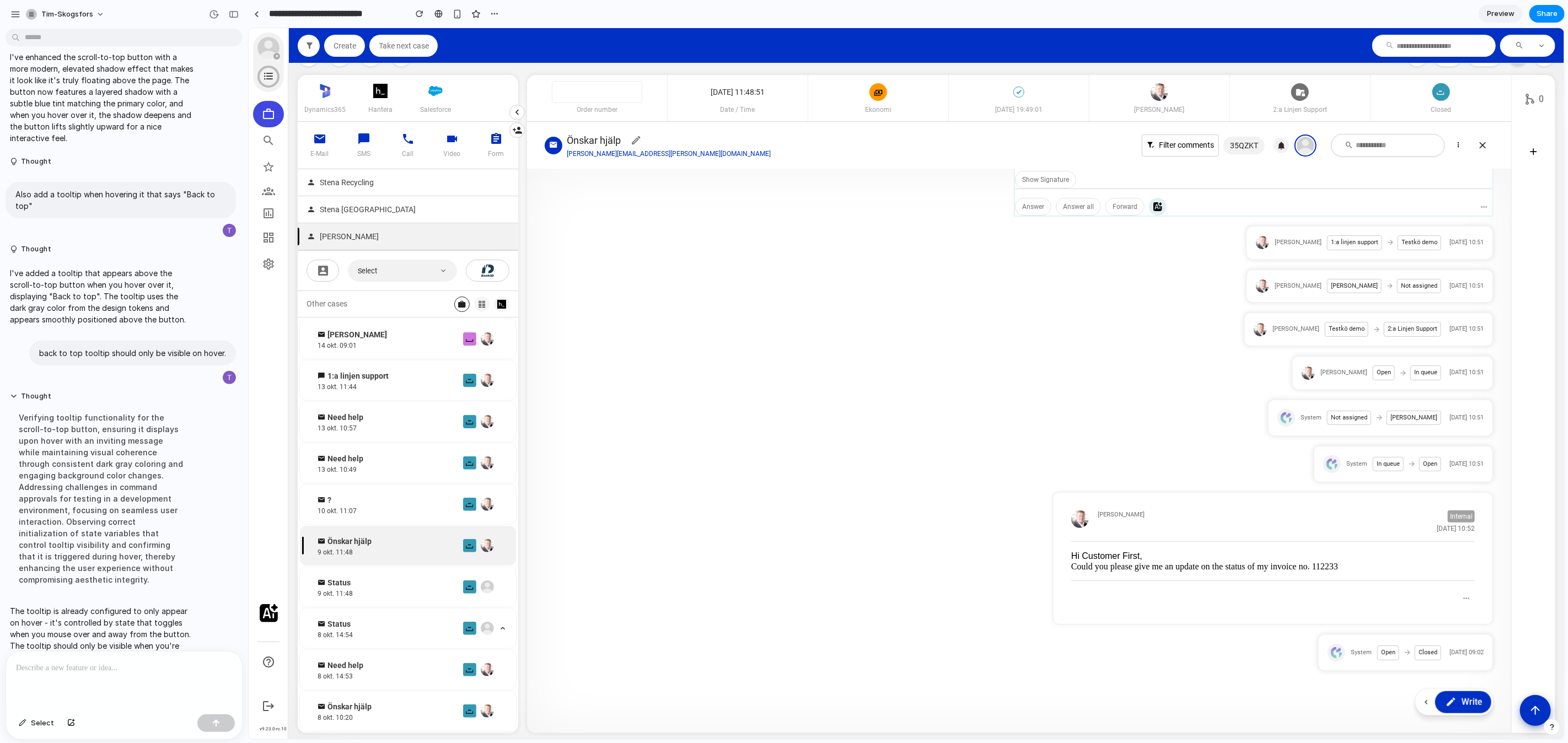
scroll to position [577, 0]
click at [1537, 716] on button "Scroll to top" at bounding box center [1535, 709] width 32 height 32
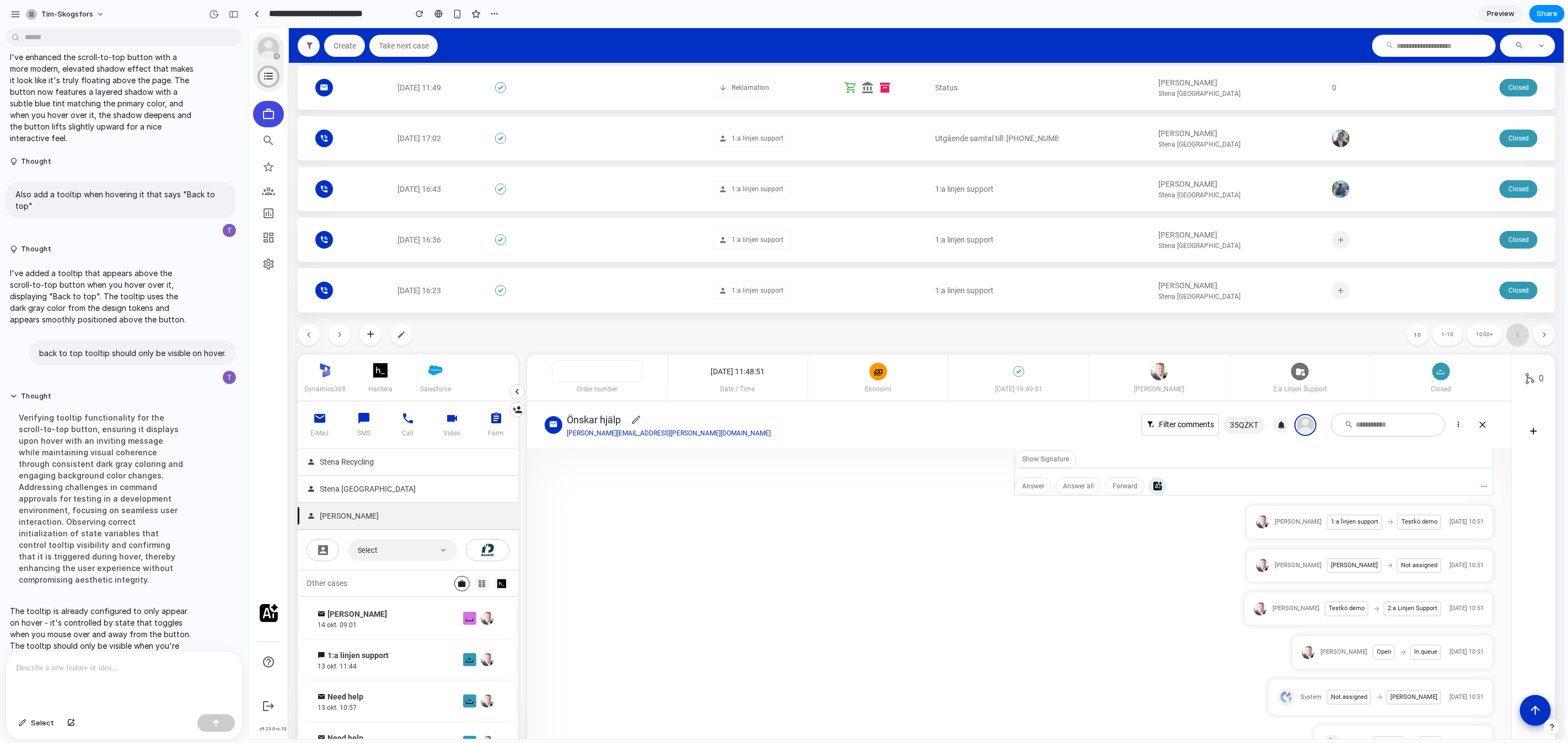
scroll to position [208, 0]
